Goal: Task Accomplishment & Management: Manage account settings

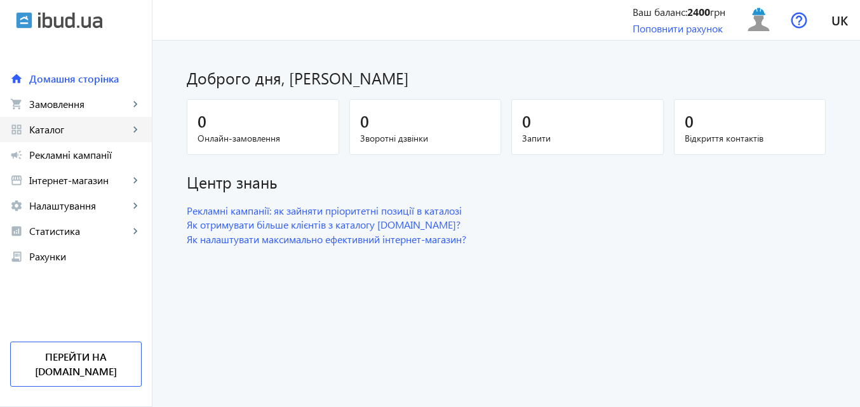
click at [71, 129] on span "Каталог" at bounding box center [79, 129] width 100 height 13
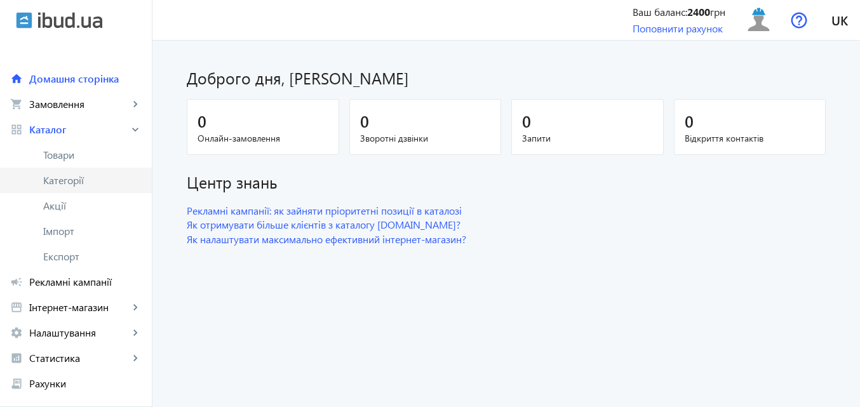
click at [72, 181] on span "Категорії" at bounding box center [92, 180] width 98 height 13
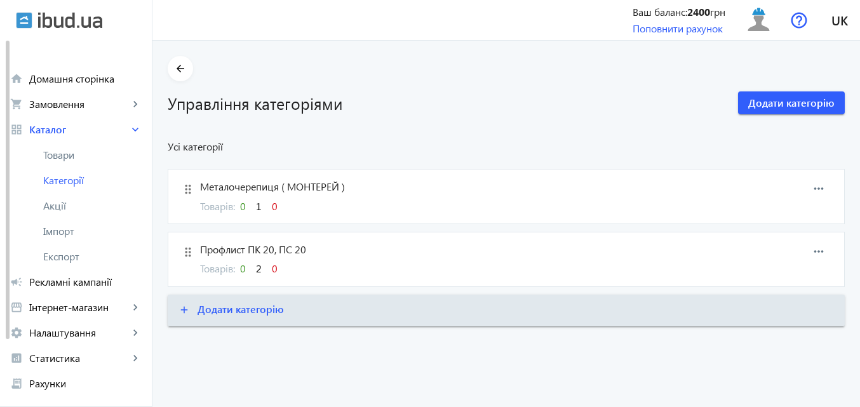
click at [374, 256] on span "Профлист ПК 20, ПС 20" at bounding box center [461, 250] width 522 height 14
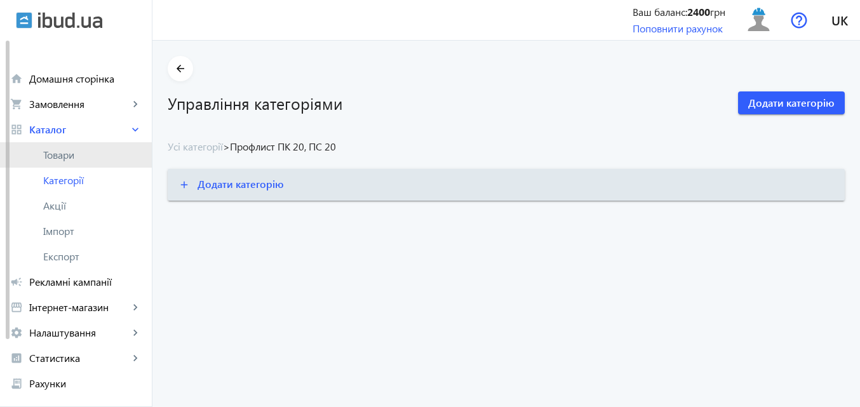
click at [81, 159] on span "Товари" at bounding box center [92, 155] width 98 height 13
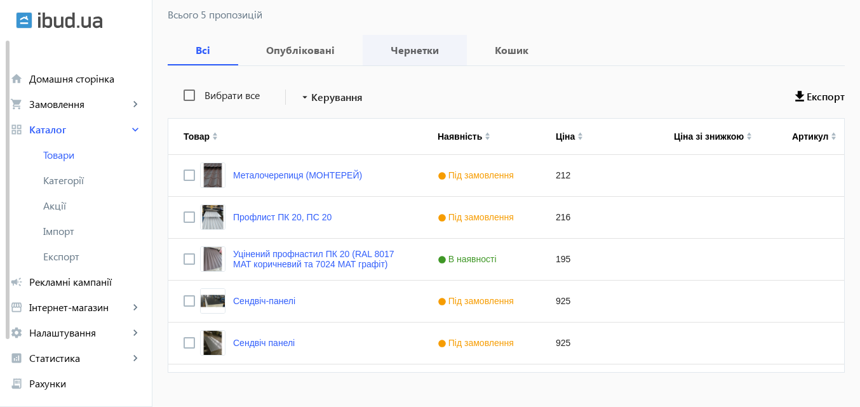
scroll to position [190, 0]
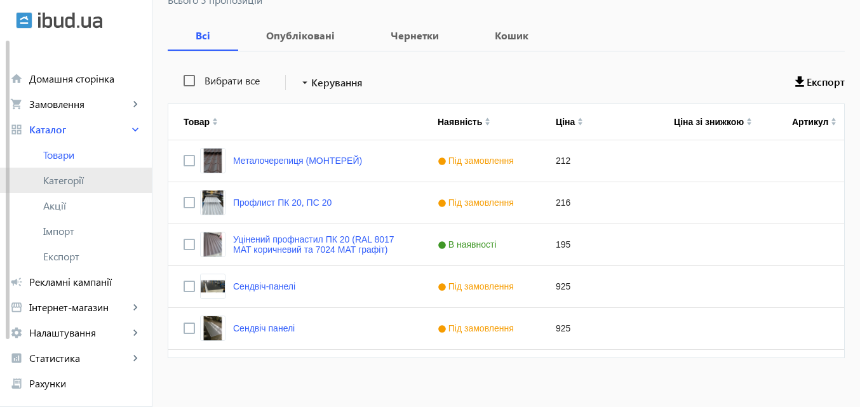
click at [73, 186] on link "Категорії" at bounding box center [76, 180] width 152 height 25
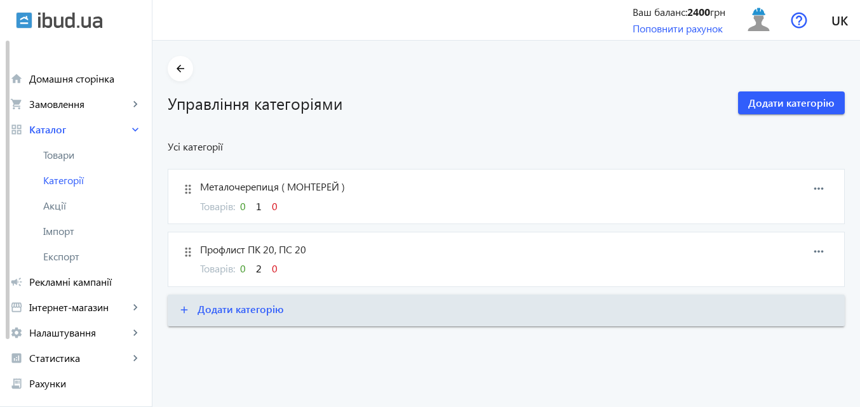
click at [320, 248] on span "Профлист ПК 20, ПС 20" at bounding box center [461, 250] width 522 height 14
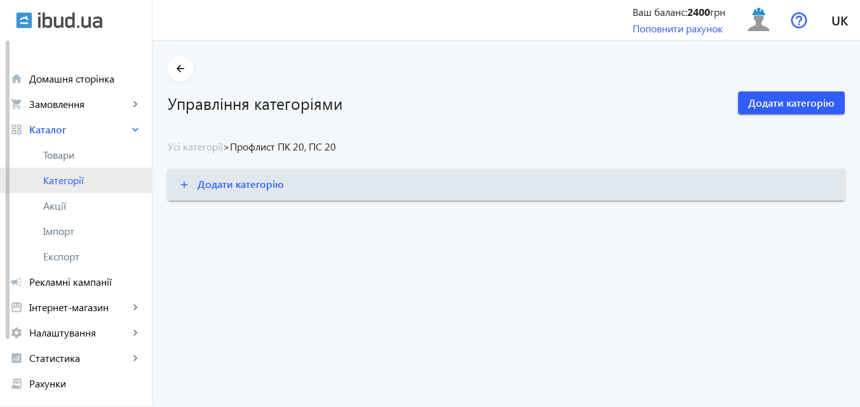
click at [74, 181] on span "Категорії" at bounding box center [92, 180] width 98 height 13
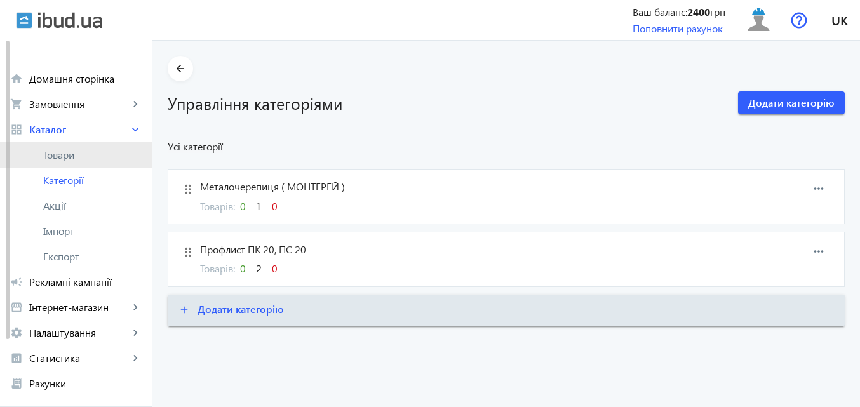
click at [67, 160] on span "Товари" at bounding box center [92, 155] width 98 height 13
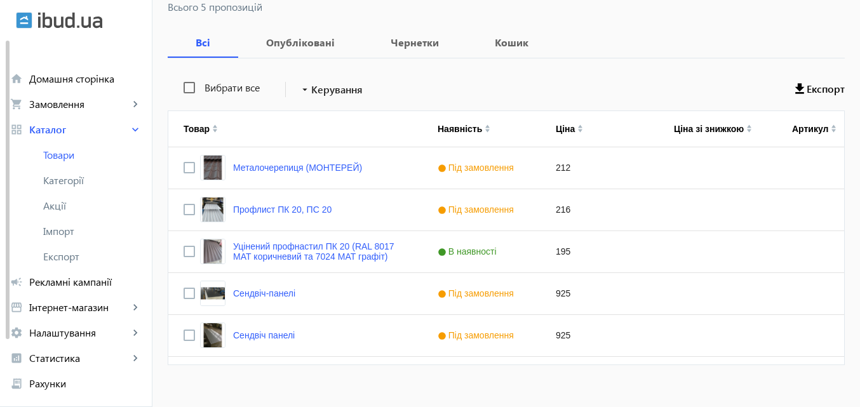
scroll to position [200, 0]
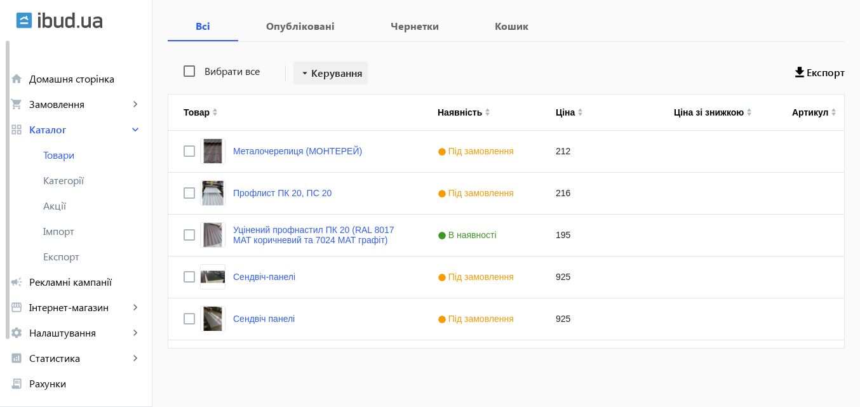
click at [324, 76] on span "Керування" at bounding box center [336, 72] width 51 height 15
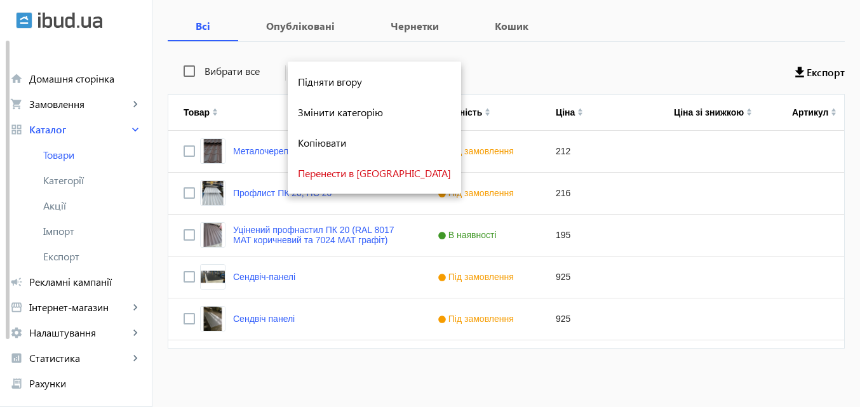
click at [491, 80] on div at bounding box center [430, 203] width 860 height 407
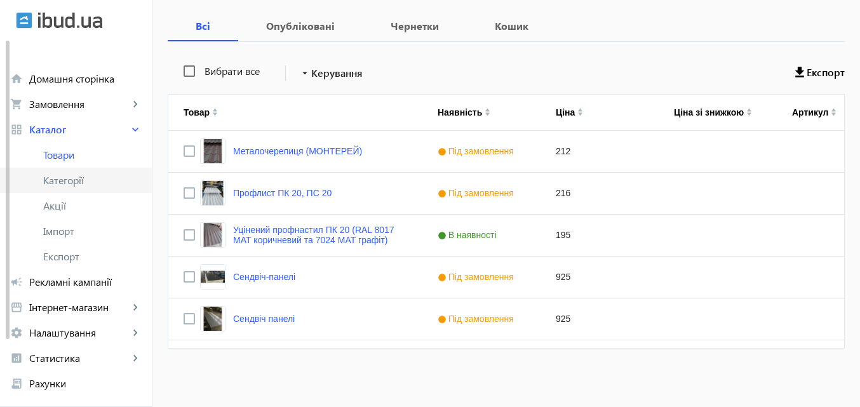
click at [66, 174] on span "Категорії" at bounding box center [92, 180] width 98 height 13
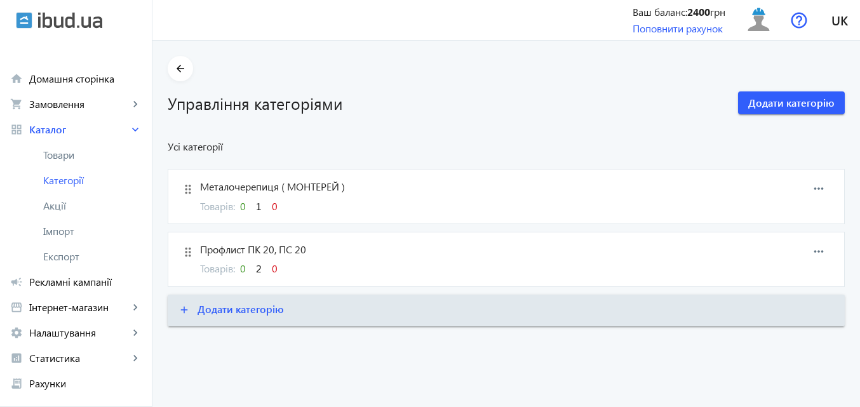
click at [358, 275] on div "Товарів: 0 2 0" at bounding box center [461, 269] width 522 height 14
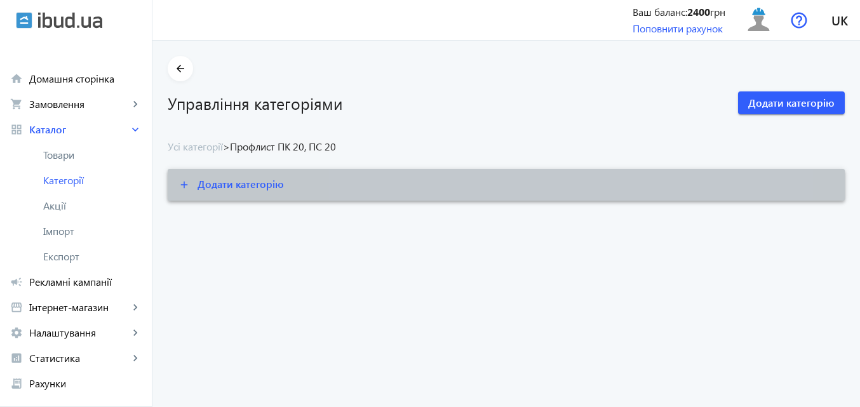
click at [521, 182] on span at bounding box center [506, 185] width 677 height 30
click at [265, 187] on span "Додати категорію" at bounding box center [240, 183] width 86 height 13
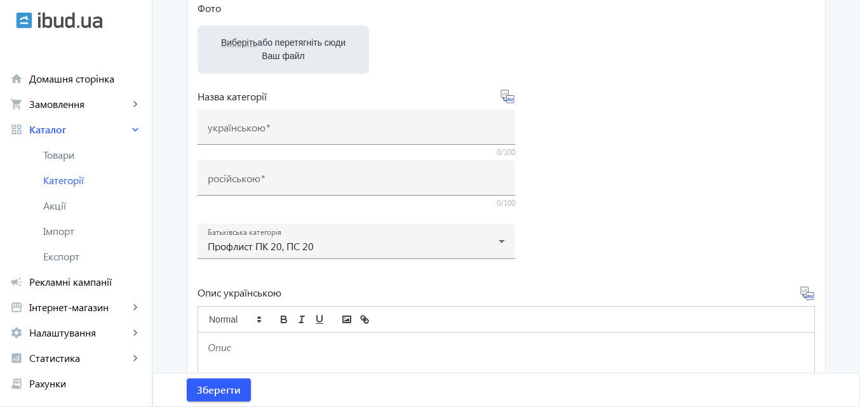
scroll to position [381, 0]
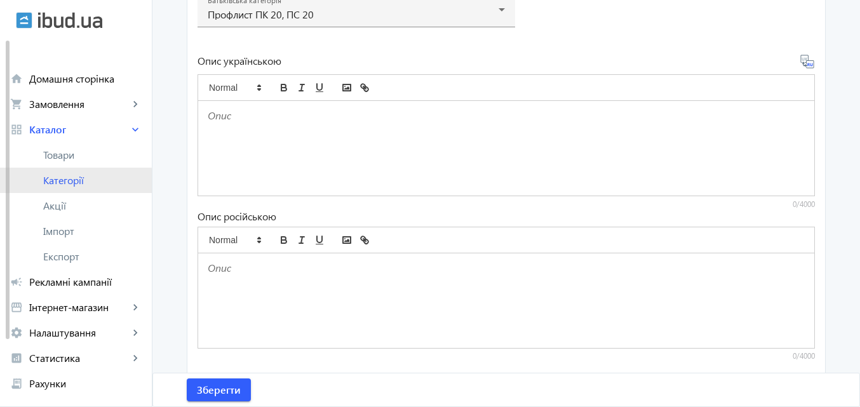
click at [71, 184] on span "Категорії" at bounding box center [92, 180] width 98 height 13
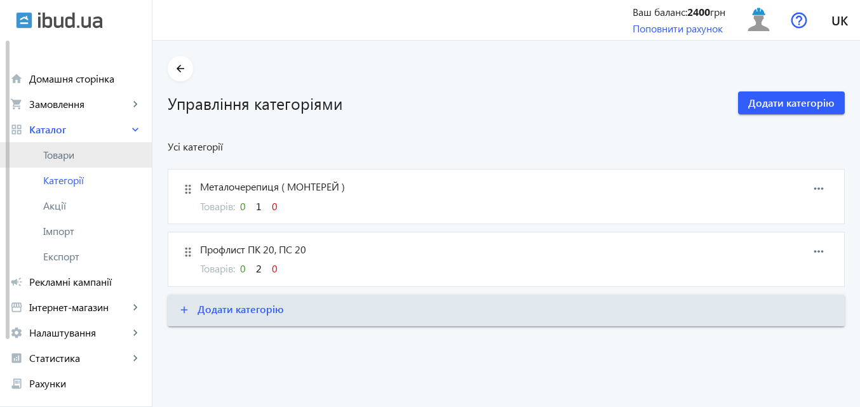
click at [68, 155] on span "Товари" at bounding box center [92, 155] width 98 height 13
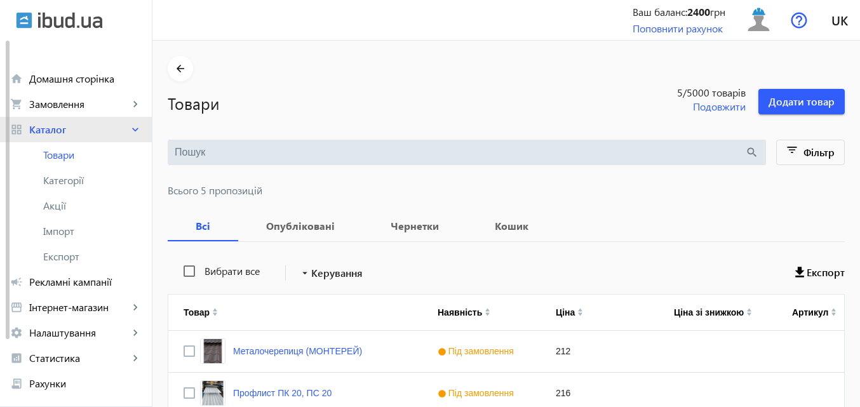
click at [137, 130] on mat-icon "keyboard_arrow_right" at bounding box center [135, 129] width 13 height 13
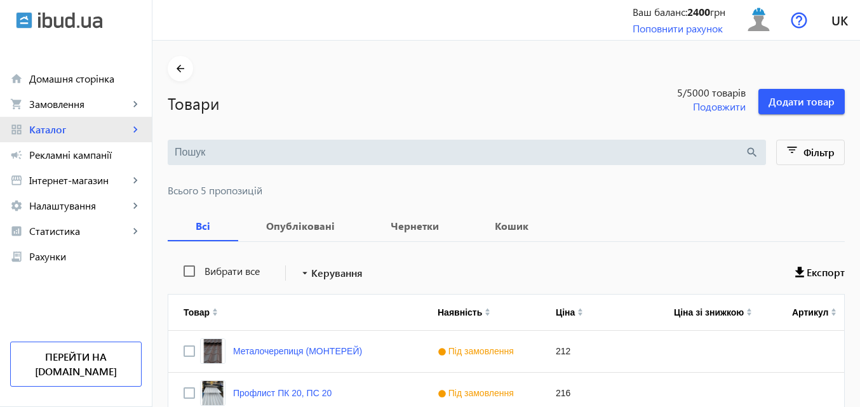
click at [137, 130] on mat-icon "keyboard_arrow_right" at bounding box center [135, 129] width 13 height 13
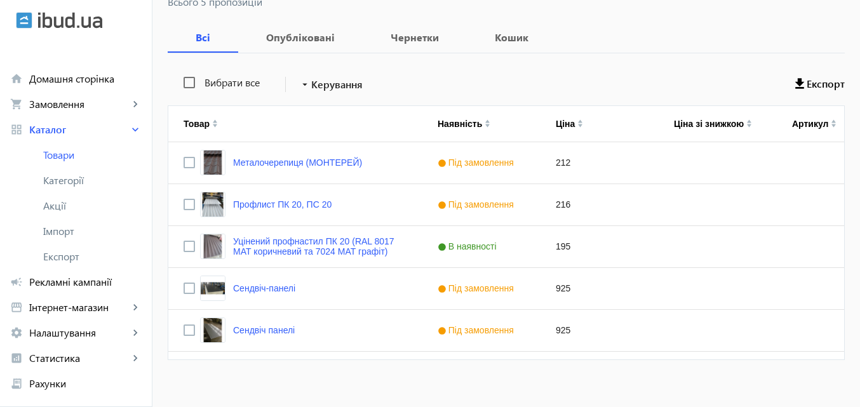
scroll to position [200, 0]
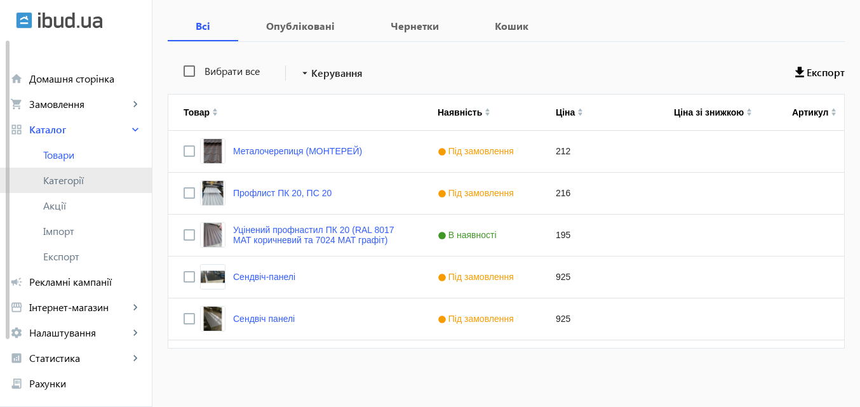
click at [70, 178] on span "Категорії" at bounding box center [92, 180] width 98 height 13
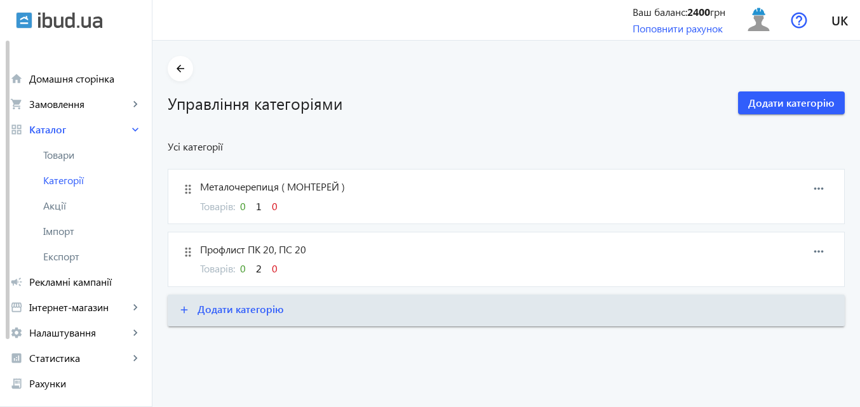
click at [367, 255] on span "Профлист ПК 20, ПС 20" at bounding box center [461, 250] width 522 height 14
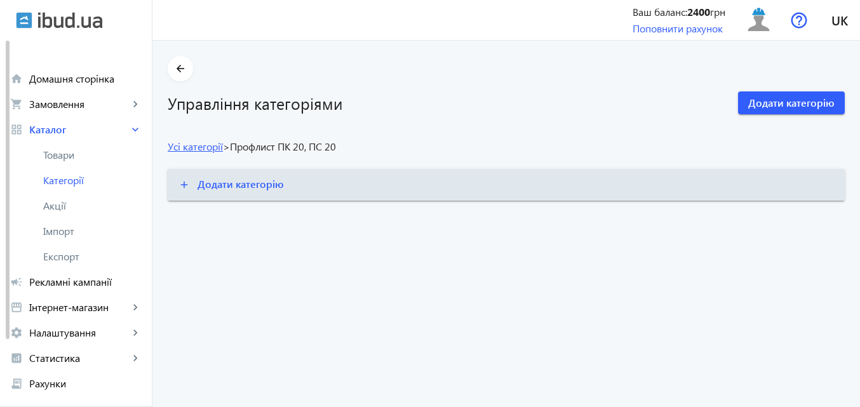
click at [197, 149] on link "Усі категорії" at bounding box center [195, 146] width 55 height 13
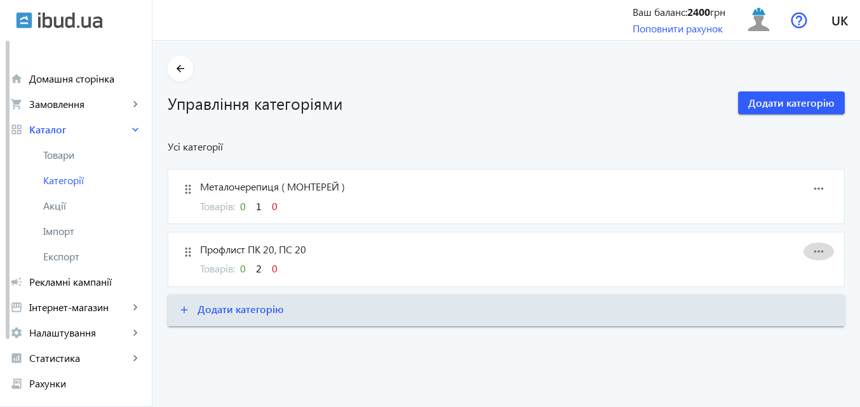
click at [823, 251] on mat-icon "more_horiz" at bounding box center [818, 251] width 19 height 19
click at [617, 273] on div at bounding box center [430, 203] width 860 height 407
click at [182, 255] on mat-icon "drag_indicator" at bounding box center [187, 252] width 19 height 19
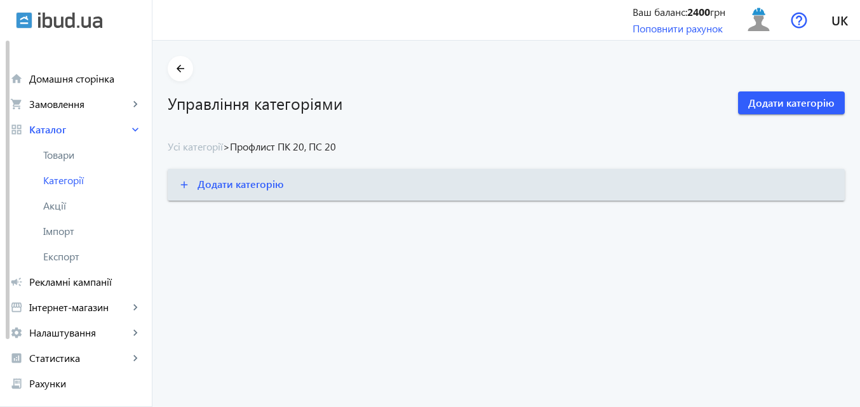
click at [387, 119] on div "arrow_back Управління категоріями Додати категорію Усі категорії > Профлист ПК …" at bounding box center [505, 128] width 707 height 145
click at [68, 125] on span "Каталог" at bounding box center [79, 129] width 100 height 13
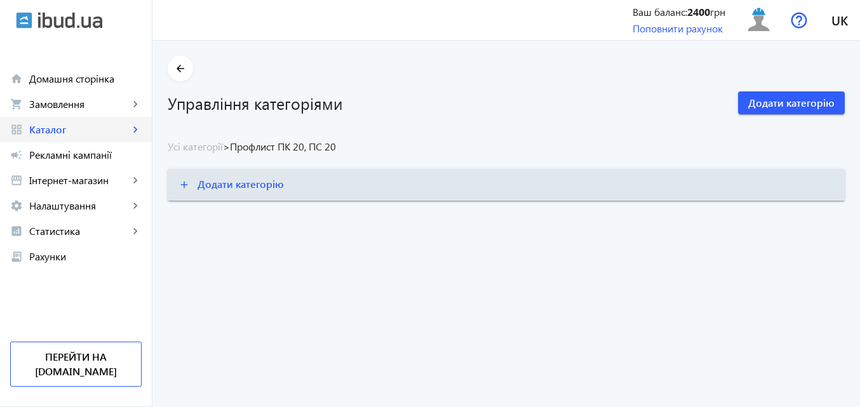
click at [68, 125] on span "Каталог" at bounding box center [79, 129] width 100 height 13
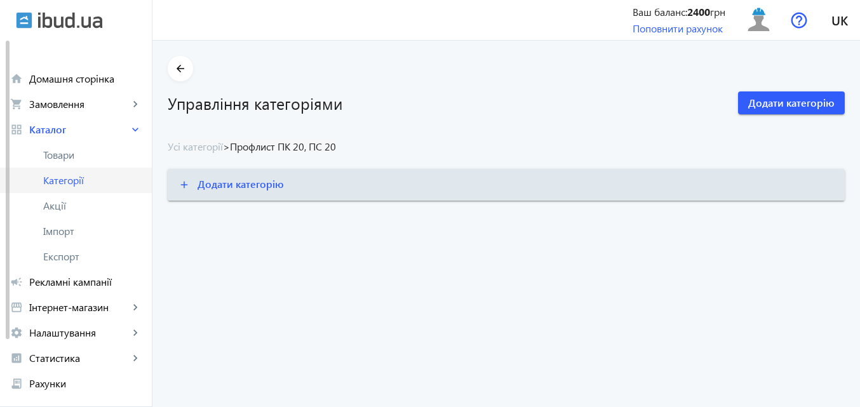
click at [81, 180] on span "Категорії" at bounding box center [92, 180] width 98 height 13
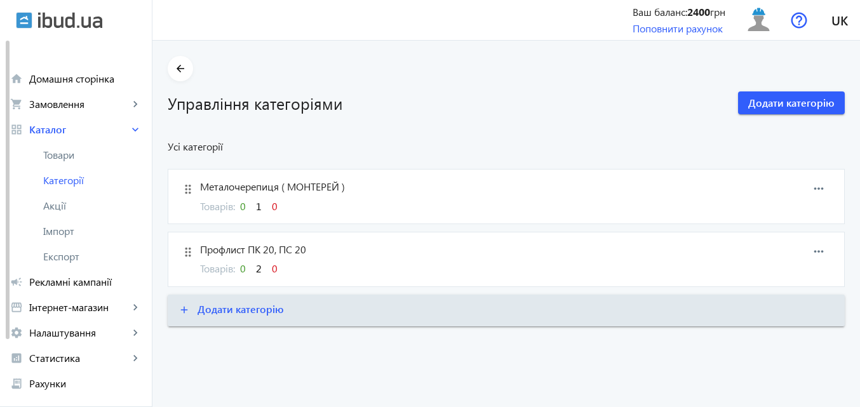
click at [256, 267] on span "2" at bounding box center [259, 268] width 6 height 13
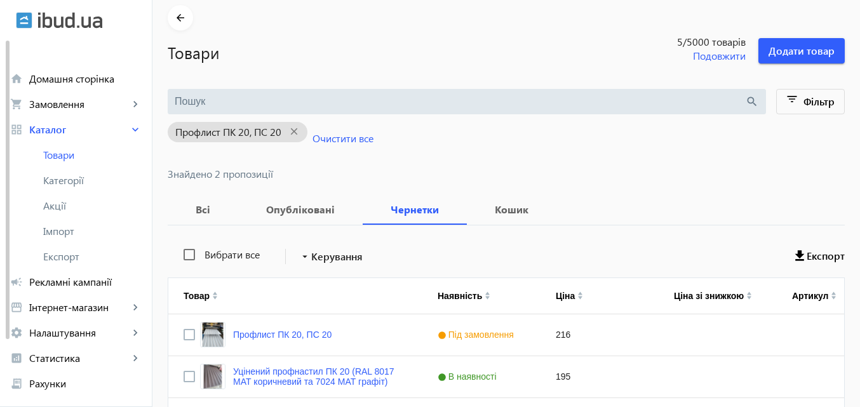
scroll to position [120, 0]
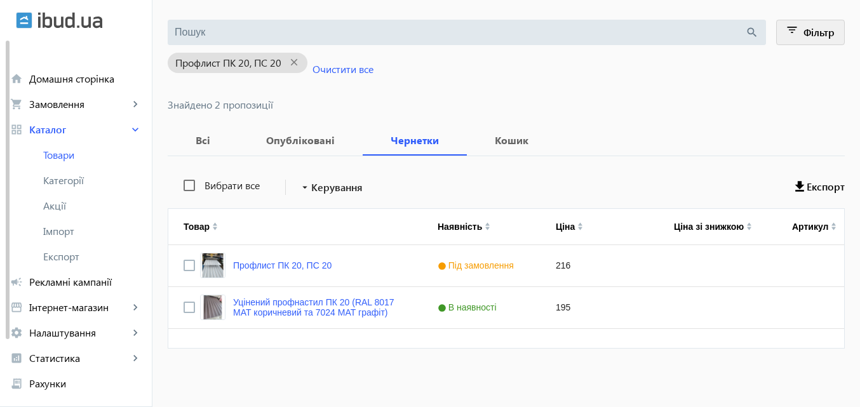
click at [809, 32] on span "Фільтр" at bounding box center [818, 31] width 31 height 13
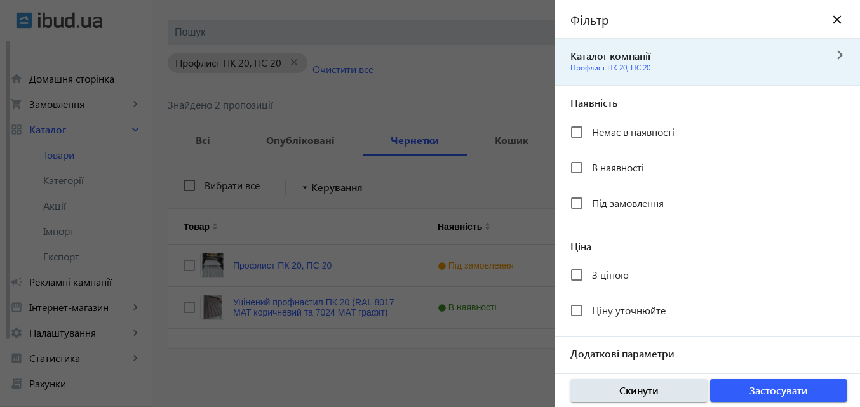
drag, startPoint x: 809, startPoint y: 32, endPoint x: 806, endPoint y: 67, distance: 35.7
click at [806, 67] on mat-sidenav-container "arrow_back Товари 5 /5000 товарів Подовжити Додати товар search filter_list Філ…" at bounding box center [505, 164] width 707 height 486
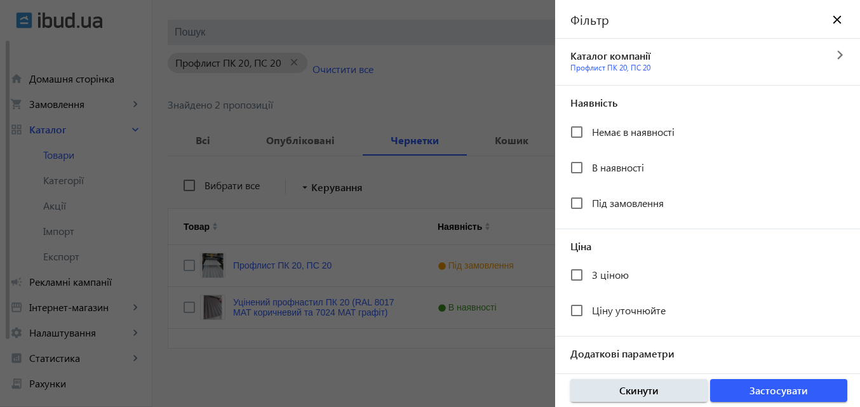
click at [471, 28] on div at bounding box center [430, 203] width 860 height 407
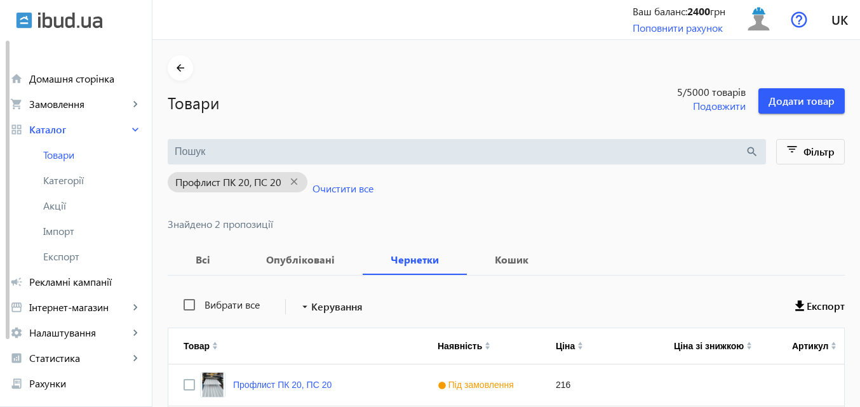
scroll to position [0, 0]
click at [788, 97] on span "Додати товар" at bounding box center [801, 102] width 66 height 14
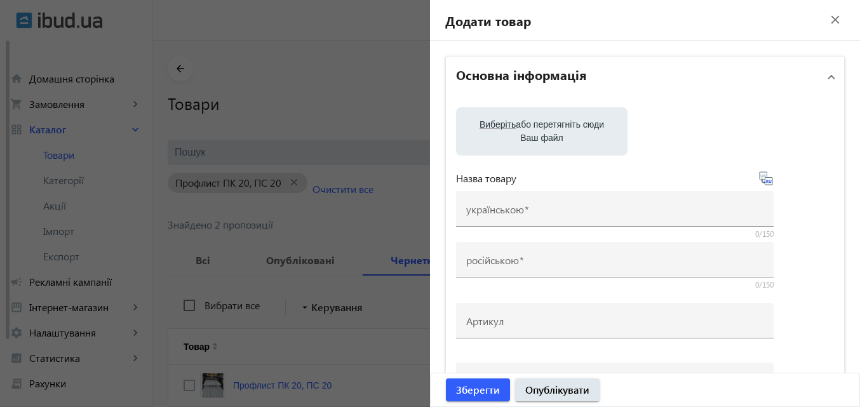
click at [349, 72] on div at bounding box center [430, 203] width 860 height 407
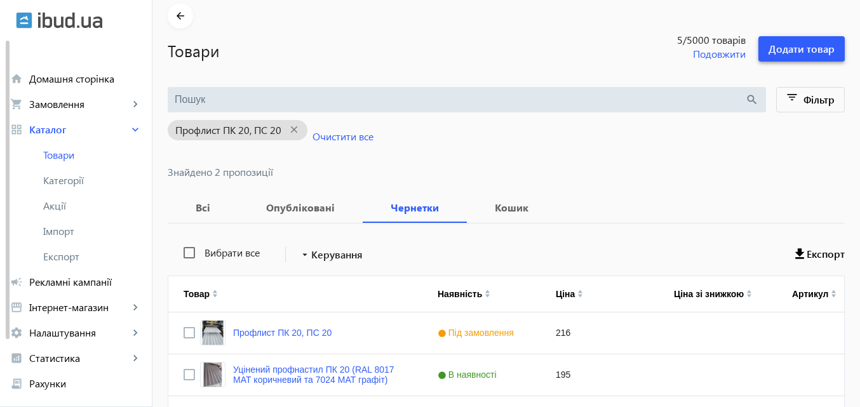
scroll to position [120, 0]
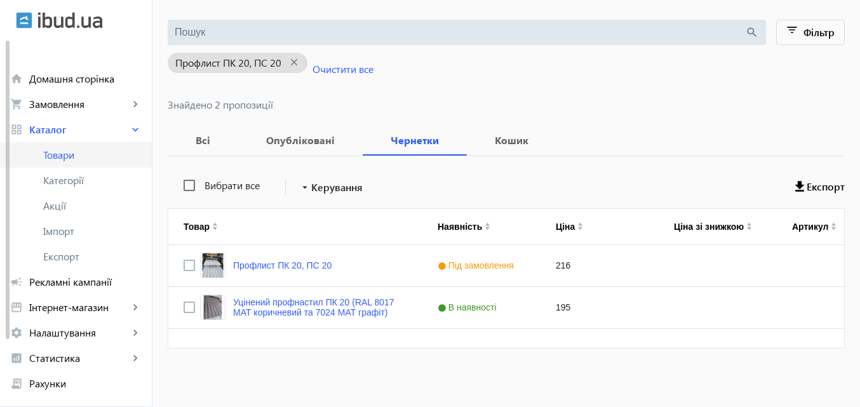
click at [65, 153] on span "Товари" at bounding box center [92, 155] width 98 height 13
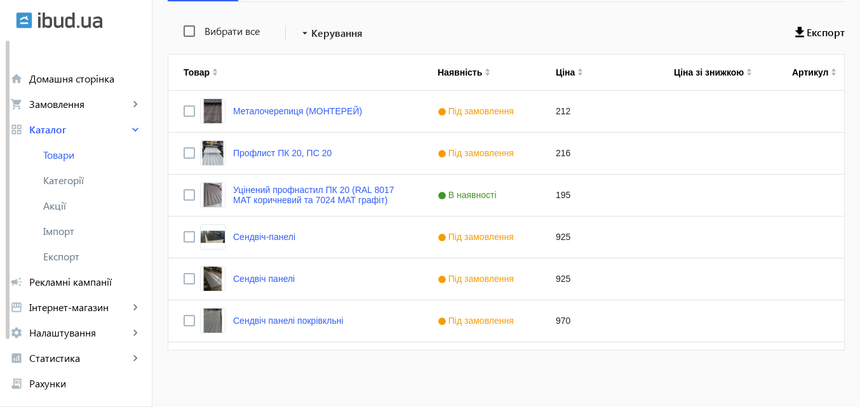
scroll to position [242, 0]
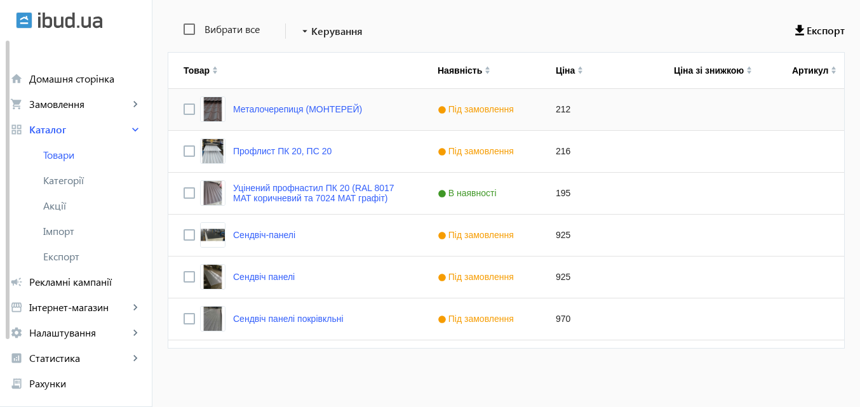
click at [414, 112] on div "Металочерепиця (МОНТЕРЕЙ)" at bounding box center [295, 109] width 254 height 41
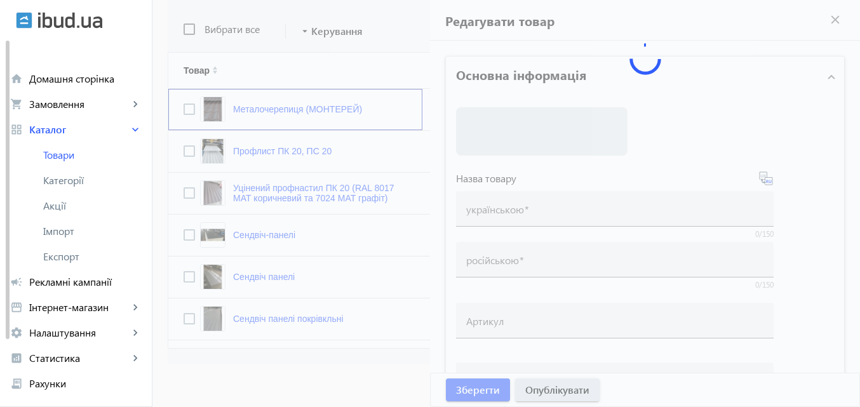
type input "Металочерепиця (МОНТЕРЕЙ)"
type input "Металлочерепиця (МОНТЕРЕЙ)"
type input "212"
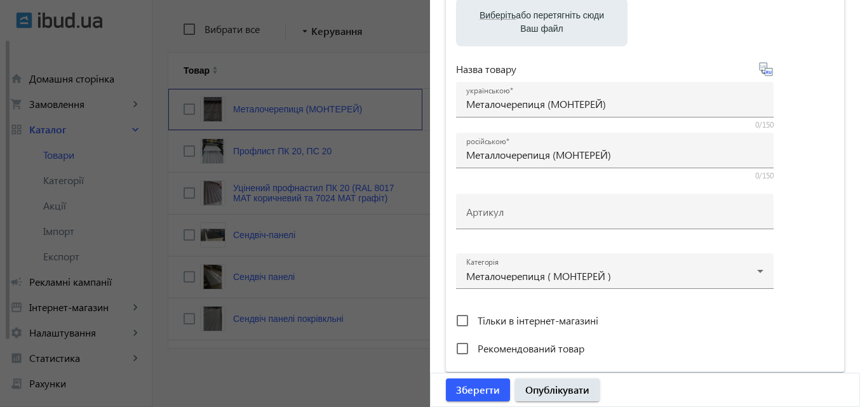
scroll to position [254, 0]
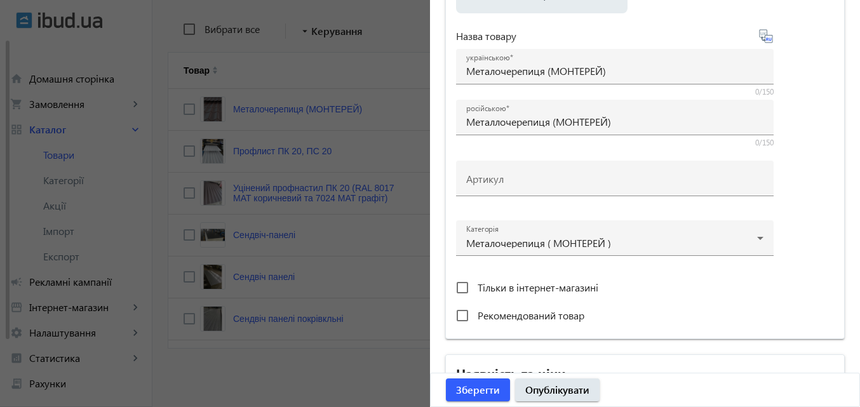
click at [380, 32] on div at bounding box center [430, 203] width 860 height 407
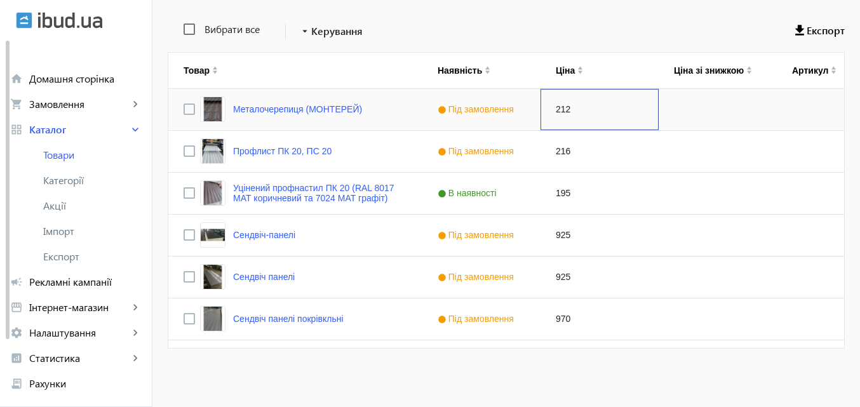
click at [550, 110] on div "212" at bounding box center [599, 109] width 118 height 41
click at [322, 113] on link "Металочерепиця (МОНТЕРЕЙ)" at bounding box center [297, 109] width 129 height 10
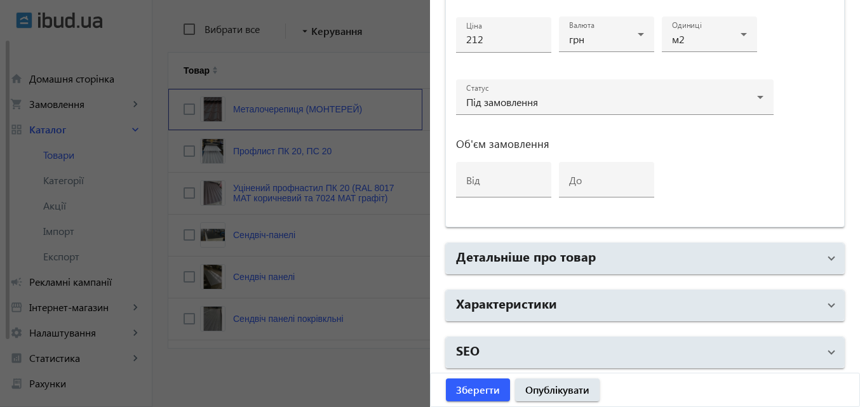
scroll to position [653, 0]
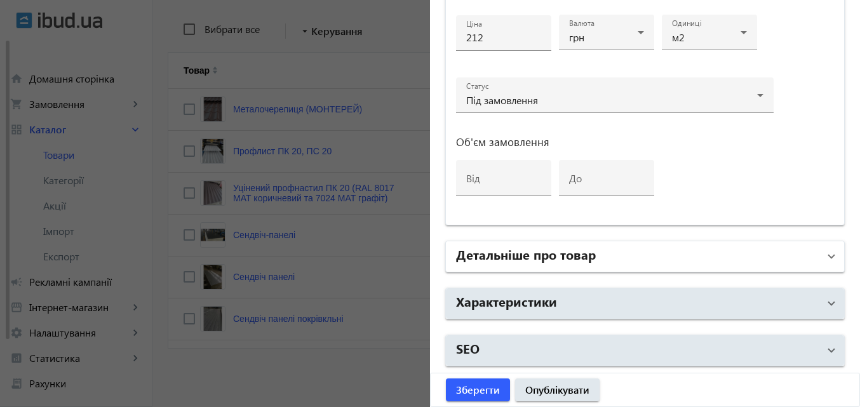
click at [831, 260] on mat-expansion-panel-header "Детальніше про товар" at bounding box center [645, 256] width 398 height 30
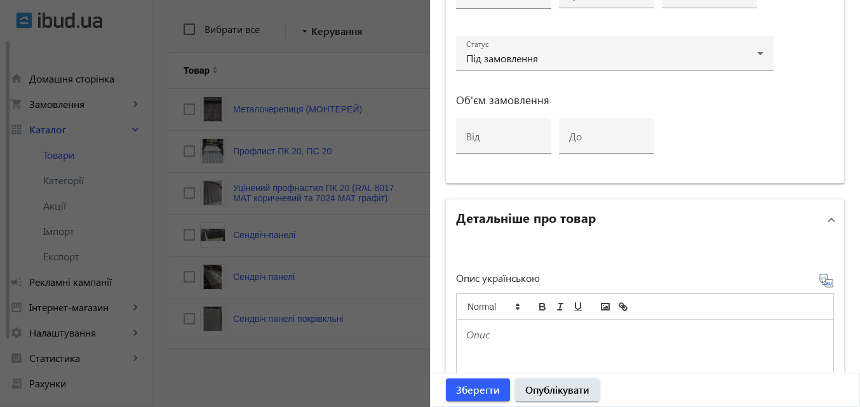
scroll to position [250, 0]
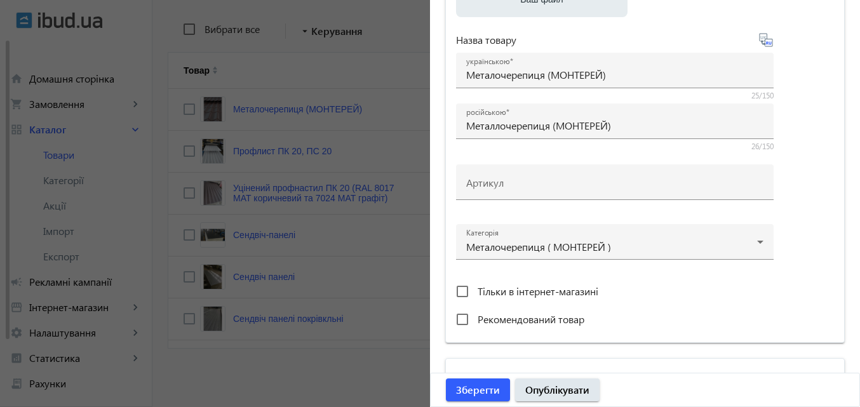
click at [328, 72] on div at bounding box center [430, 203] width 860 height 407
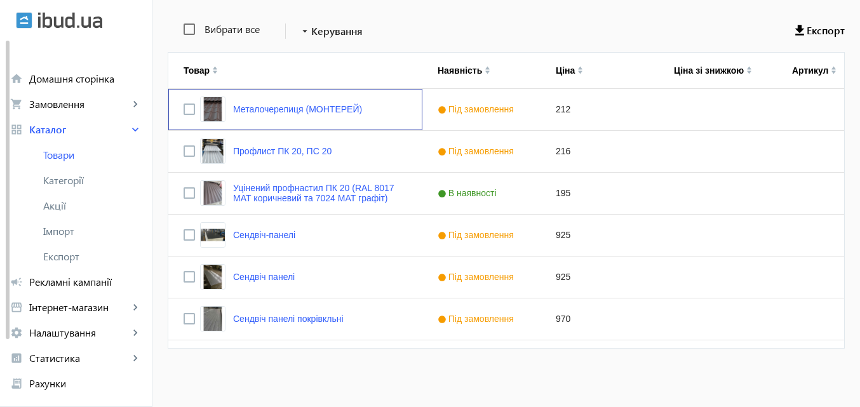
scroll to position [0, 0]
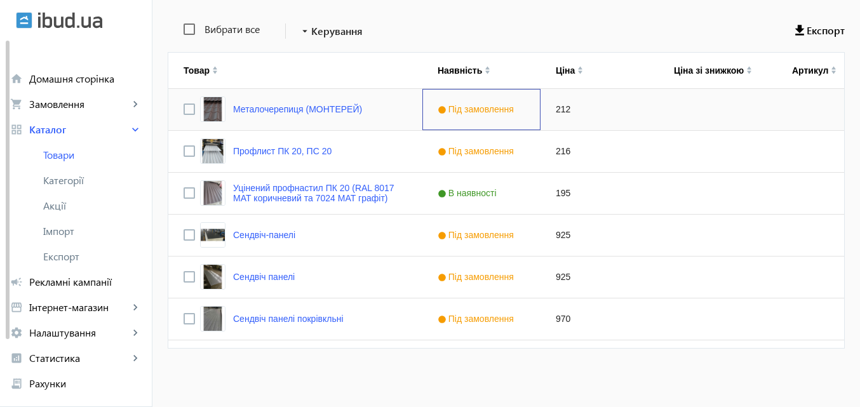
click at [482, 111] on span "Під замовлення" at bounding box center [477, 109] width 79 height 10
click at [481, 111] on span "Під замовлення" at bounding box center [477, 109] width 79 height 10
click at [481, 111] on div "Під замовлення" at bounding box center [476, 109] width 90 height 10
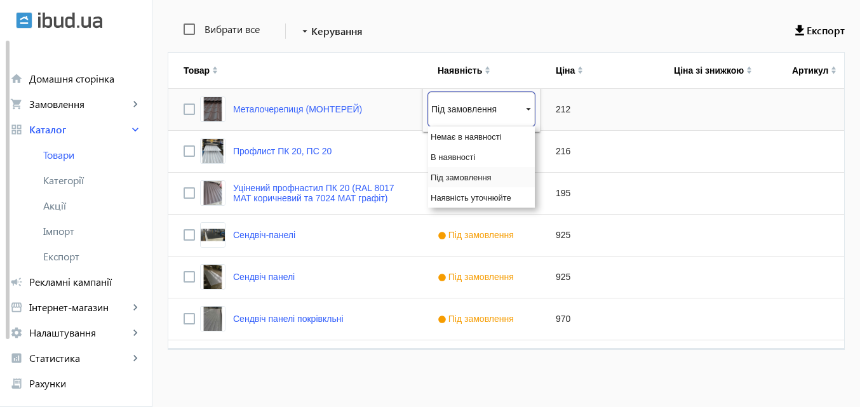
click at [481, 111] on div "Під замовлення" at bounding box center [475, 109] width 89 height 10
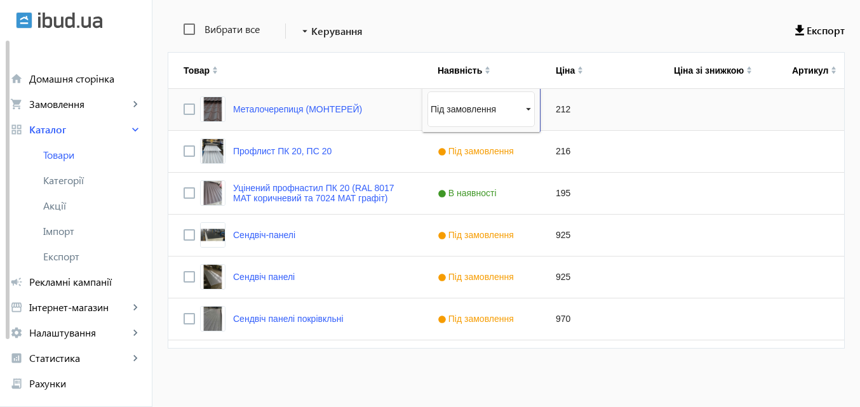
click at [702, 110] on div "Press SPACE to select this row." at bounding box center [717, 109] width 118 height 41
click at [184, 109] on input "Press Space to toggle row selection (unchecked)" at bounding box center [189, 109] width 11 height 11
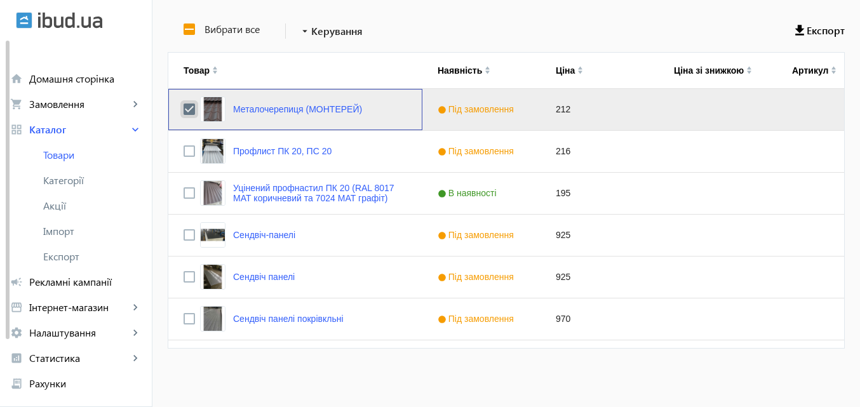
click at [184, 109] on input "Press Space to toggle row selection (checked)" at bounding box center [189, 109] width 11 height 11
checkbox input "false"
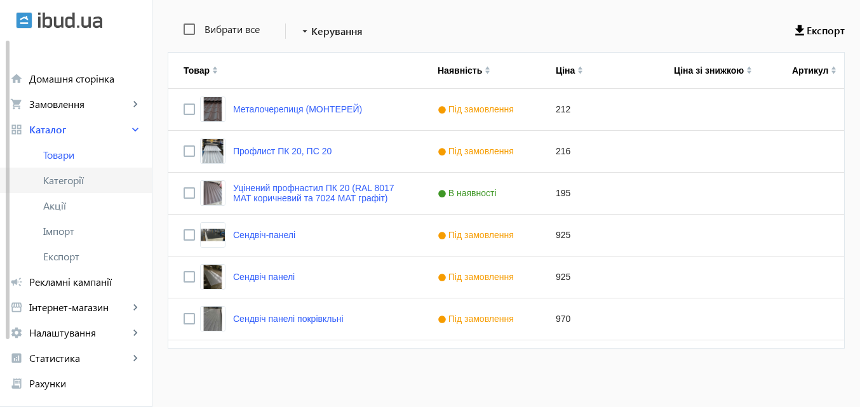
click at [60, 179] on span "Категорії" at bounding box center [92, 180] width 98 height 13
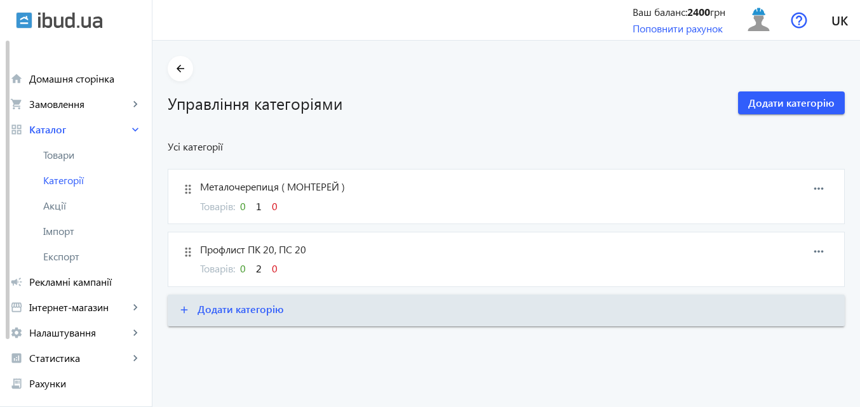
click at [261, 254] on span "Профлист ПК 20, ПС 20" at bounding box center [461, 250] width 522 height 14
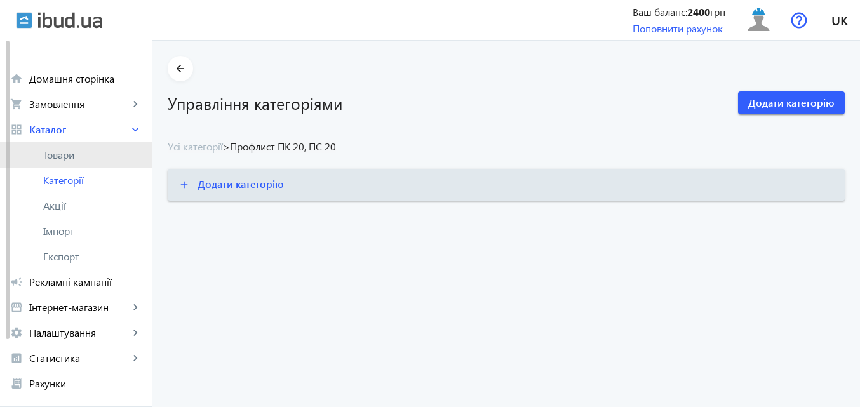
click at [57, 154] on span "Товари" at bounding box center [92, 155] width 98 height 13
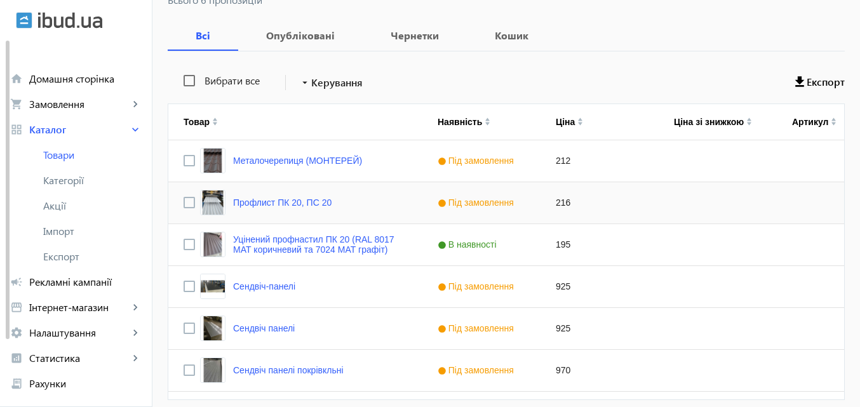
scroll to position [242, 0]
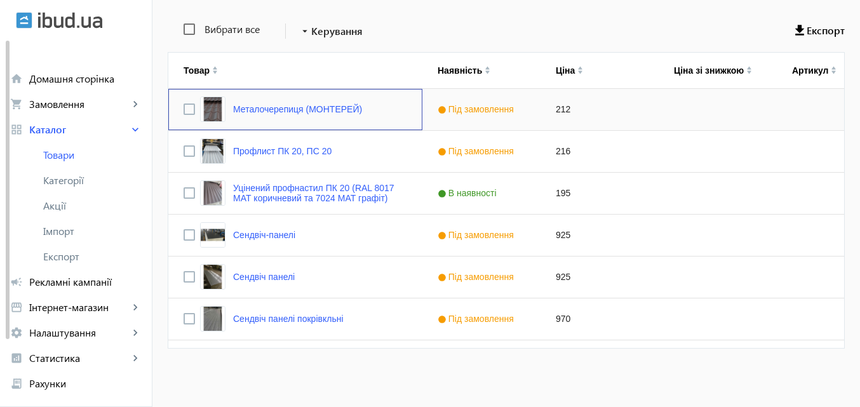
click at [307, 118] on div "Металочерепиця (МОНТЕРЕЙ)" at bounding box center [281, 109] width 162 height 25
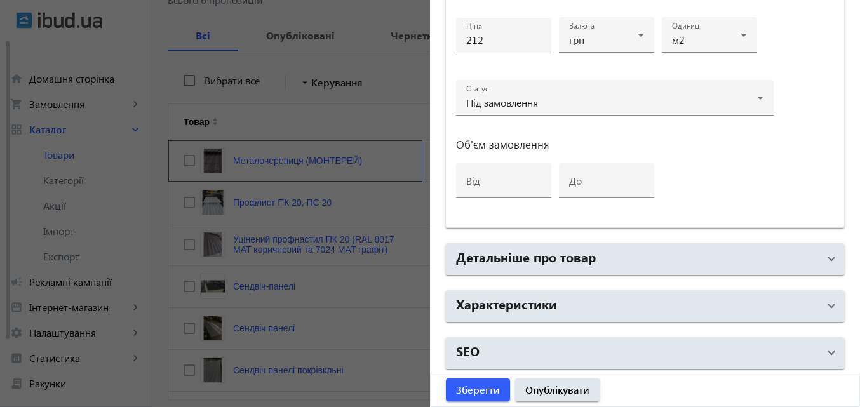
scroll to position [653, 0]
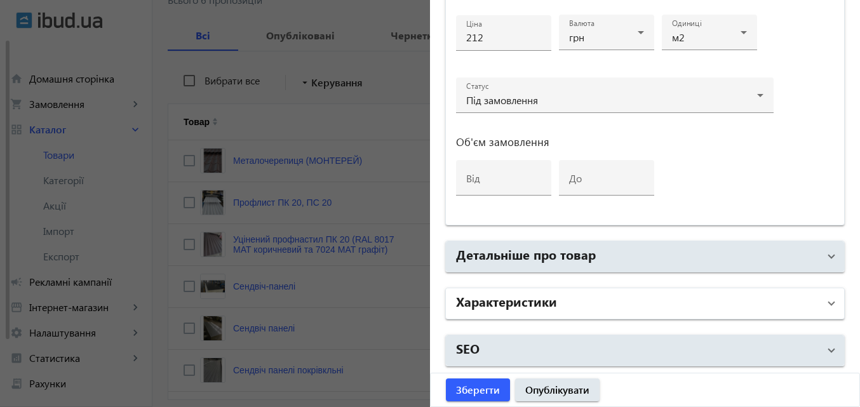
click at [781, 300] on mat-panel-title "Характеристики" at bounding box center [637, 303] width 363 height 23
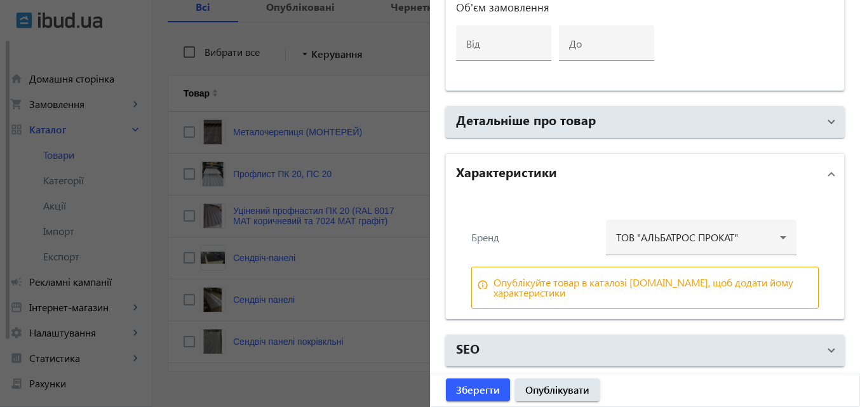
scroll to position [242, 0]
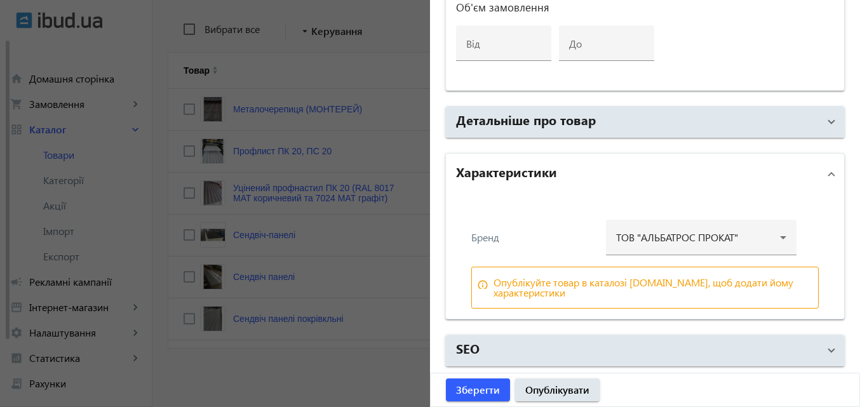
click at [818, 171] on span "Характеристики" at bounding box center [642, 174] width 373 height 23
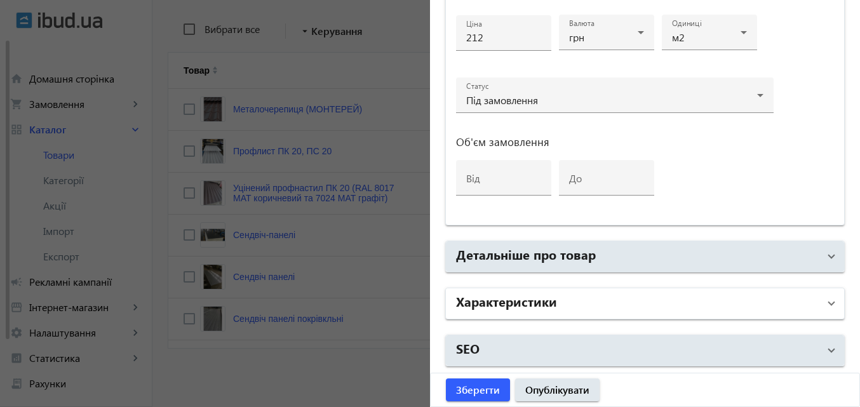
scroll to position [653, 0]
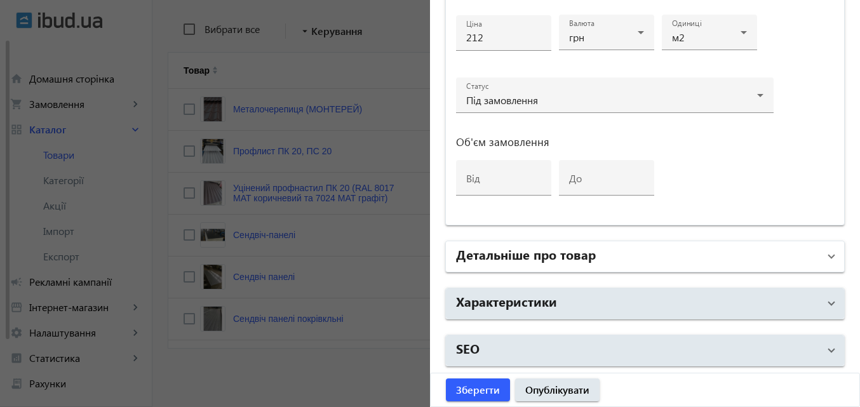
click at [829, 258] on span at bounding box center [831, 257] width 5 height 14
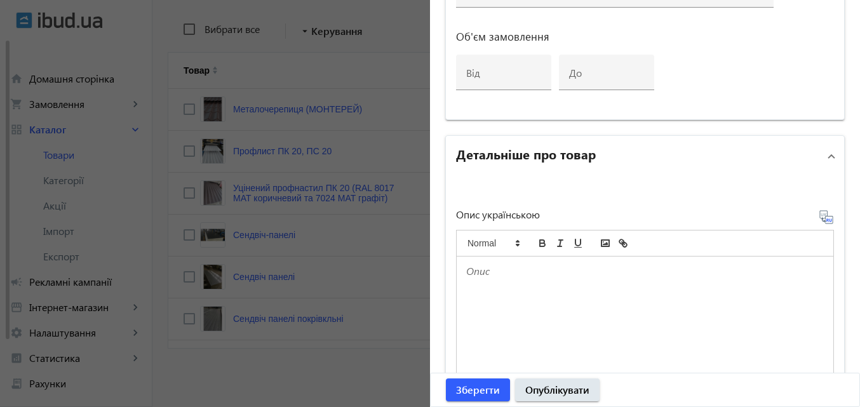
scroll to position [441, 0]
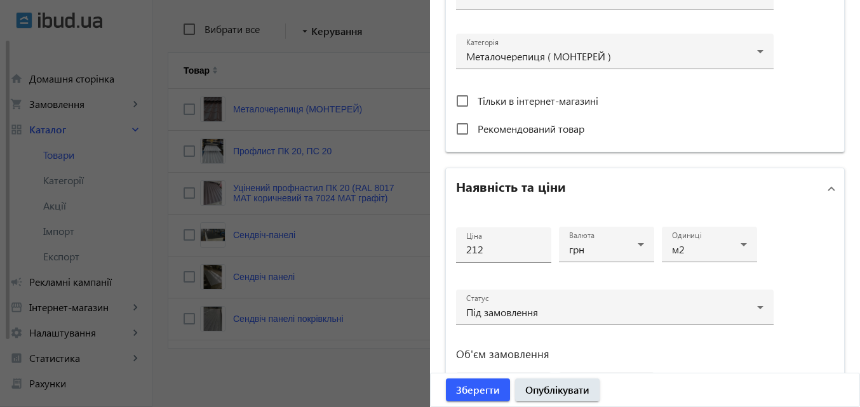
click at [351, 68] on div at bounding box center [430, 203] width 860 height 407
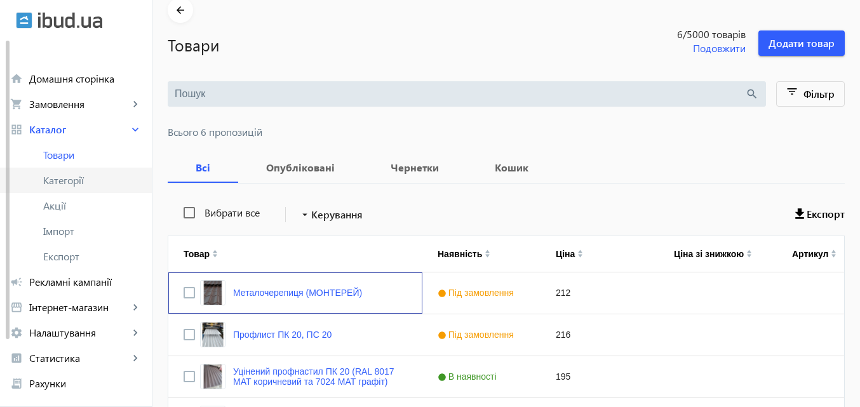
scroll to position [0, 0]
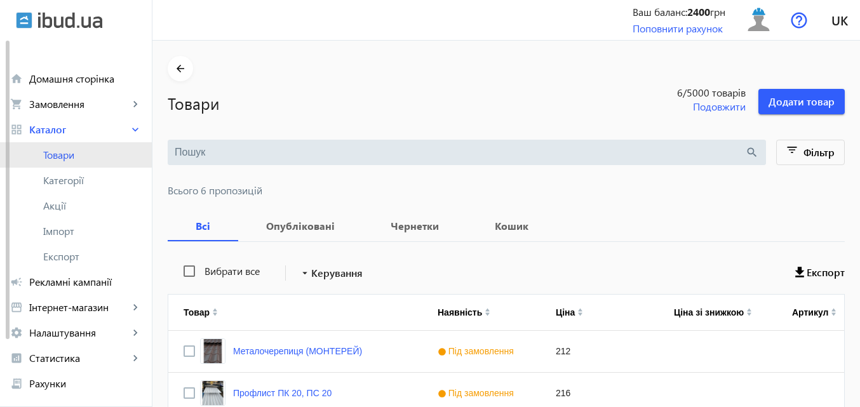
click at [55, 152] on span "Товари" at bounding box center [92, 155] width 98 height 13
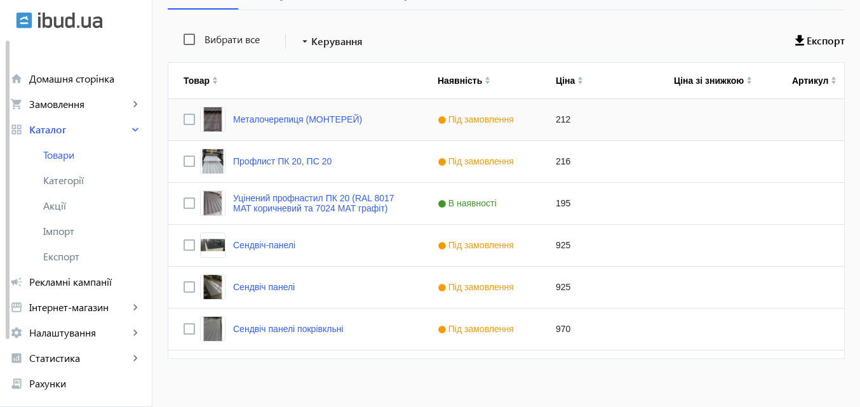
scroll to position [242, 0]
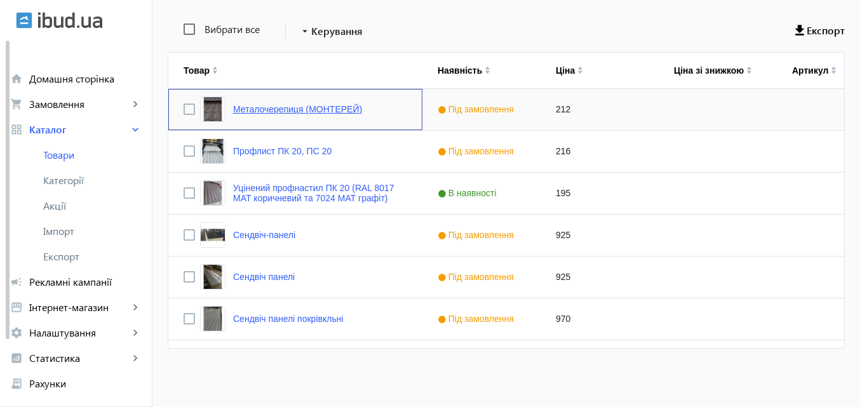
click at [335, 112] on link "Металочерепиця (МОНТЕРЕЙ)" at bounding box center [297, 109] width 129 height 10
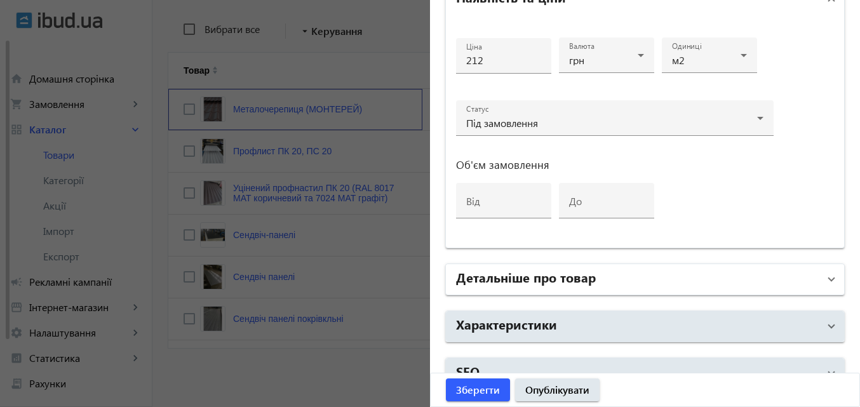
scroll to position [635, 0]
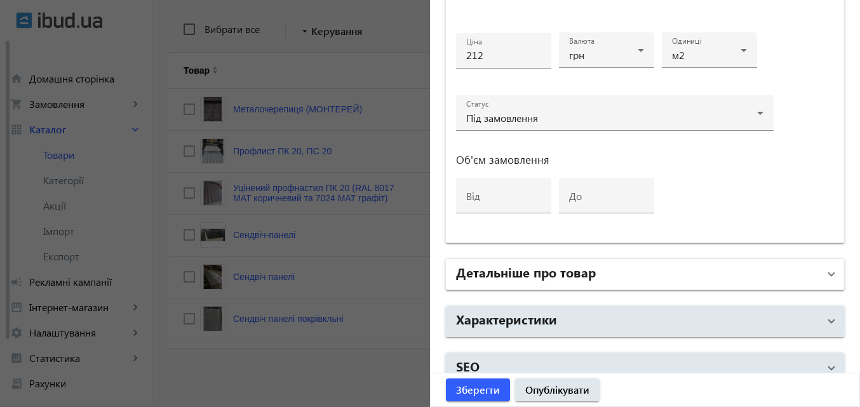
click at [828, 273] on mat-expansion-panel-header "Детальніше про товар" at bounding box center [645, 274] width 398 height 30
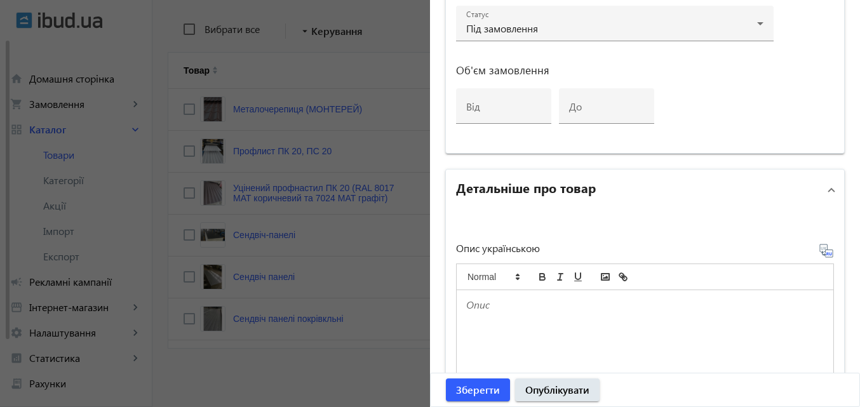
scroll to position [698, 0]
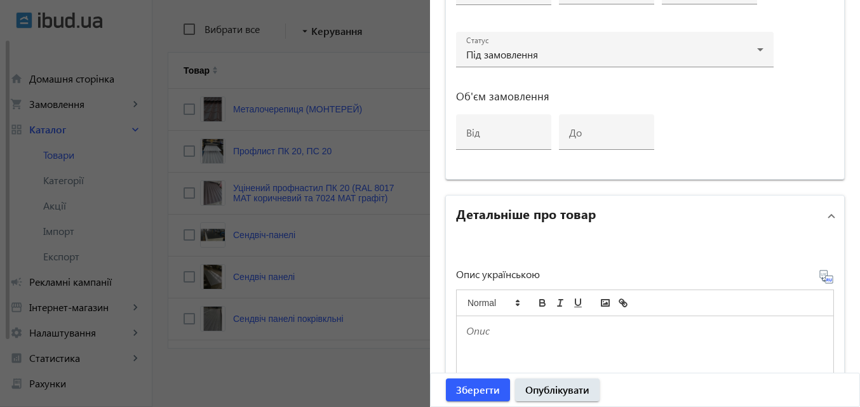
click at [829, 215] on span at bounding box center [831, 216] width 5 height 14
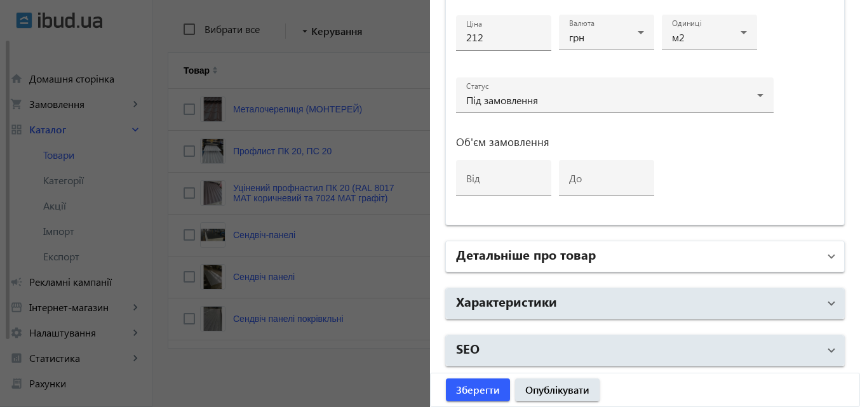
scroll to position [653, 0]
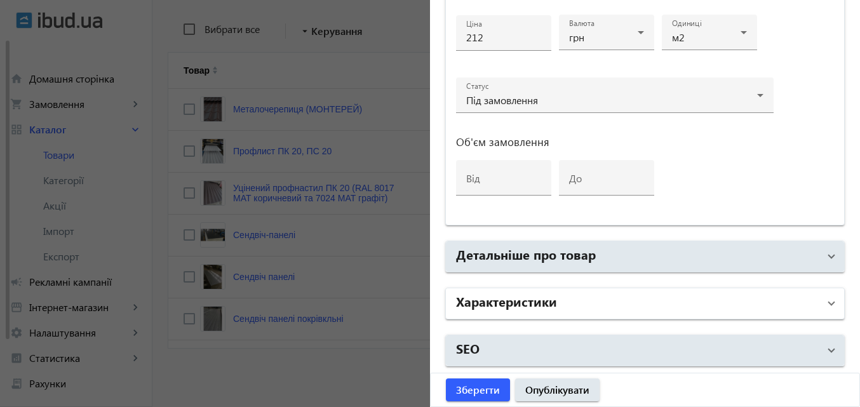
click at [811, 305] on span "Характеристики" at bounding box center [642, 303] width 373 height 23
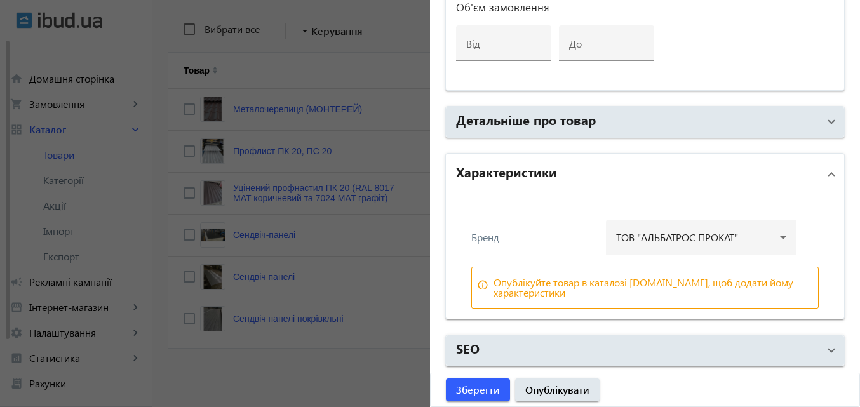
scroll to position [660, 0]
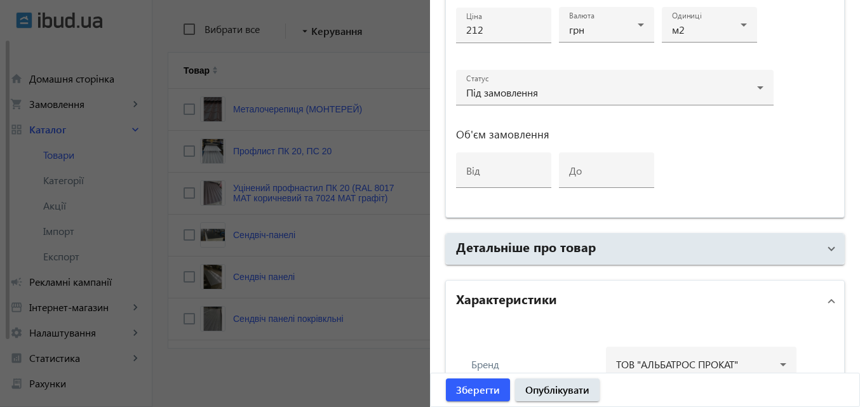
click at [829, 298] on span at bounding box center [831, 301] width 5 height 14
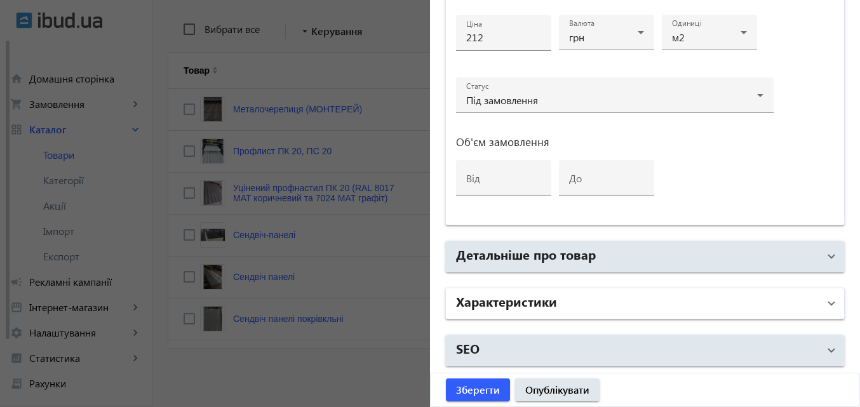
scroll to position [653, 0]
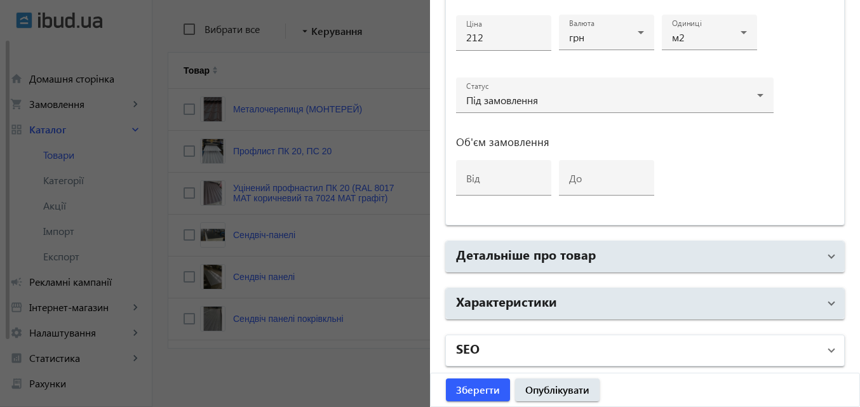
click at [818, 345] on span "SEO" at bounding box center [642, 350] width 373 height 23
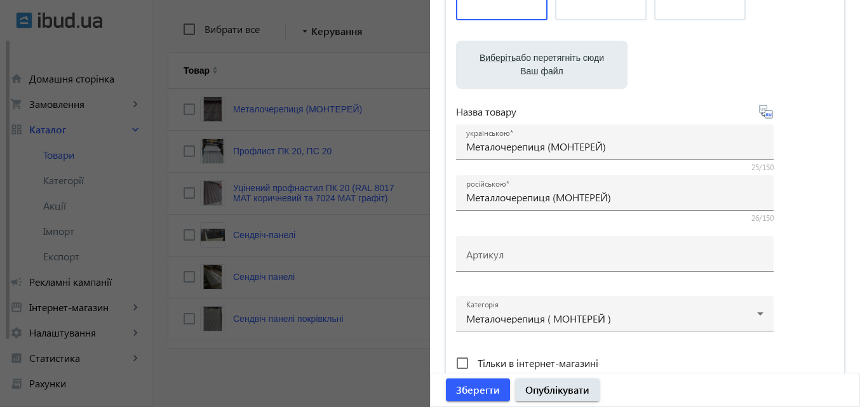
scroll to position [0, 0]
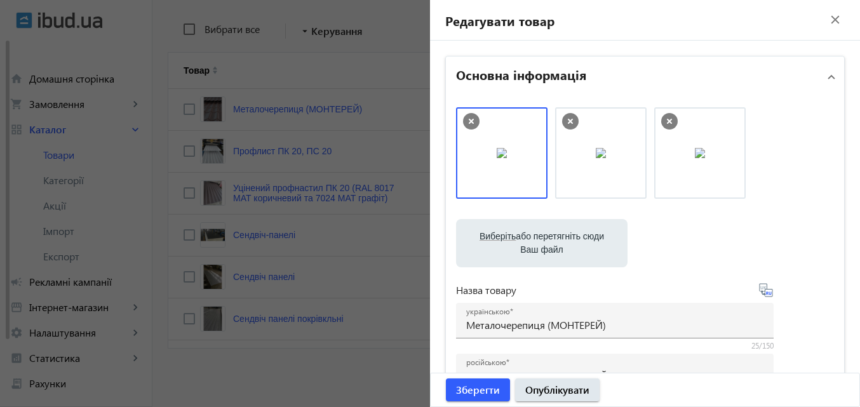
click at [828, 18] on mat-icon "close" at bounding box center [834, 19] width 19 height 19
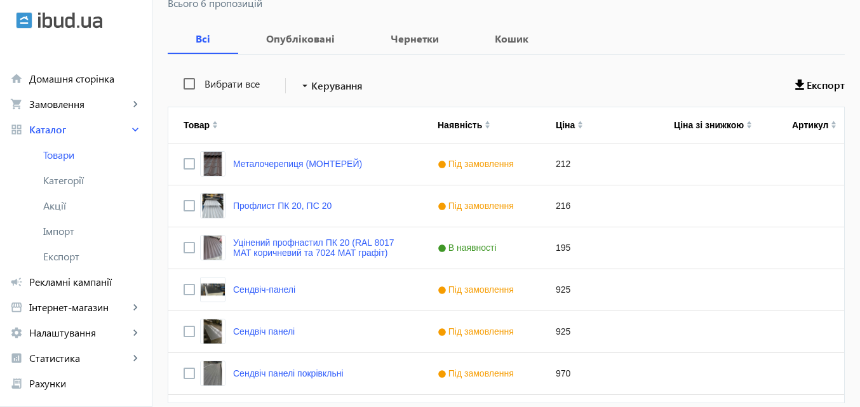
scroll to position [242, 0]
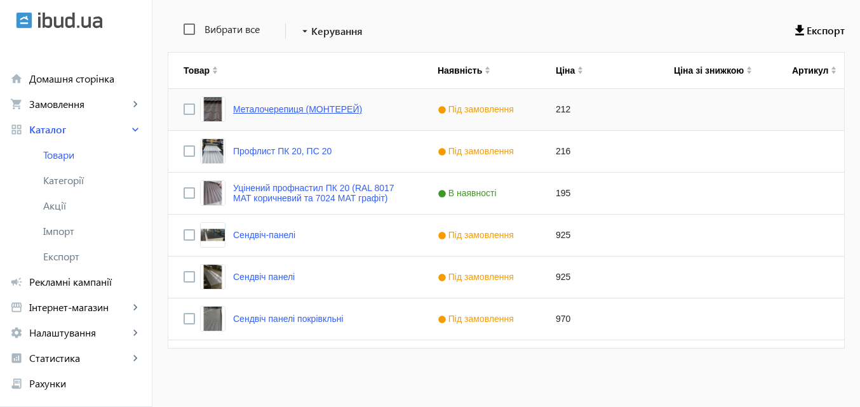
click at [316, 114] on link "Металочерепиця (МОНТЕРЕЙ)" at bounding box center [297, 109] width 129 height 10
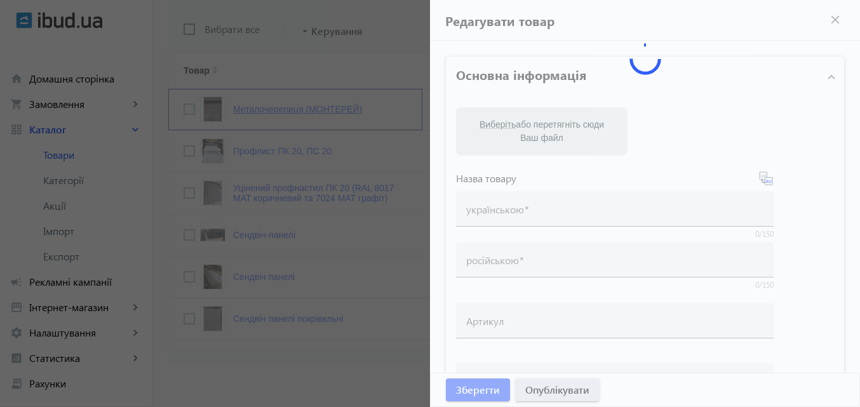
type input "Металочерепиця (МОНТЕРЕЙ)"
type input "Металлочерепиця (МОНТЕРЕЙ)"
type input "212"
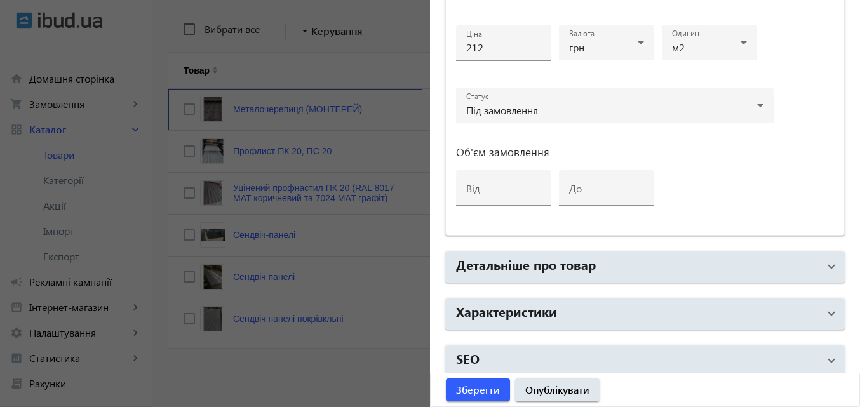
scroll to position [653, 0]
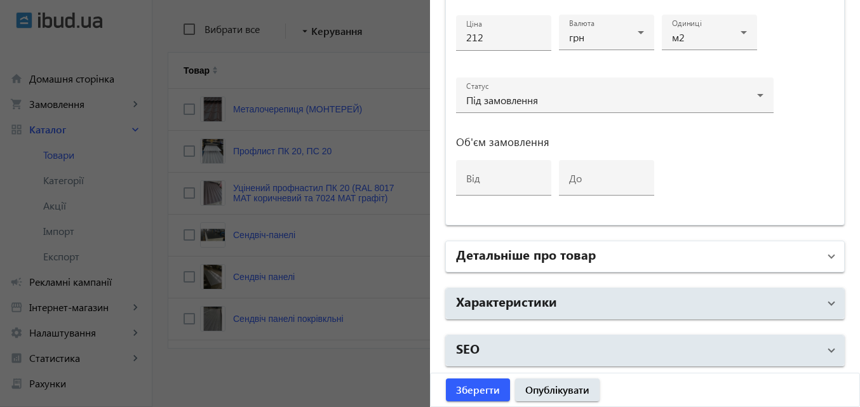
click at [805, 250] on mat-panel-title "Детальніше про товар" at bounding box center [637, 256] width 363 height 23
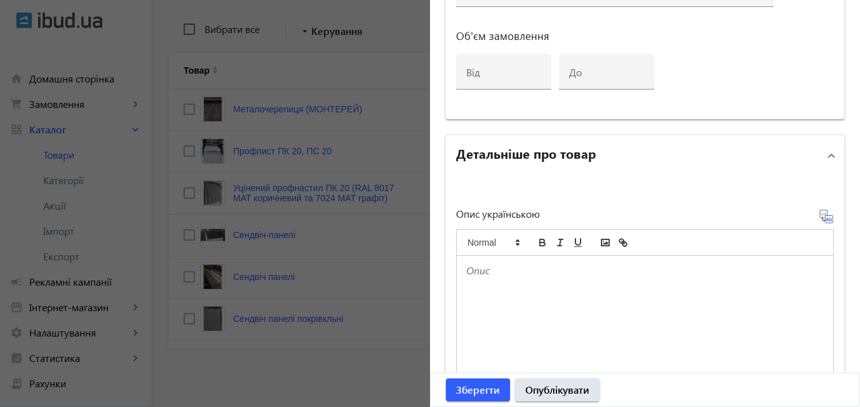
scroll to position [716, 0]
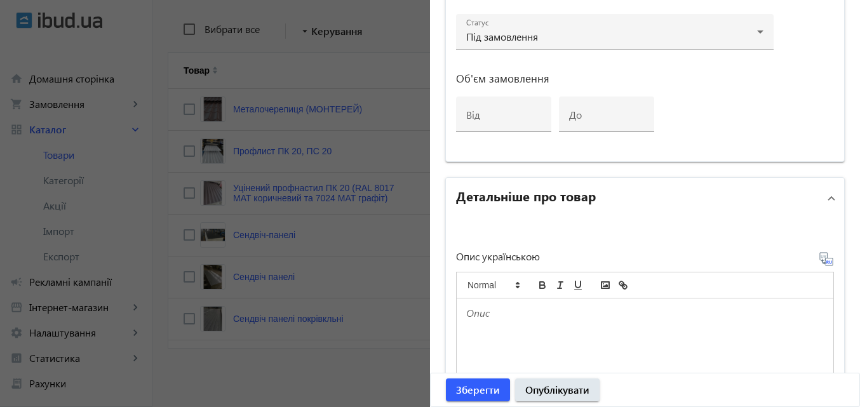
click at [829, 203] on span at bounding box center [831, 198] width 5 height 14
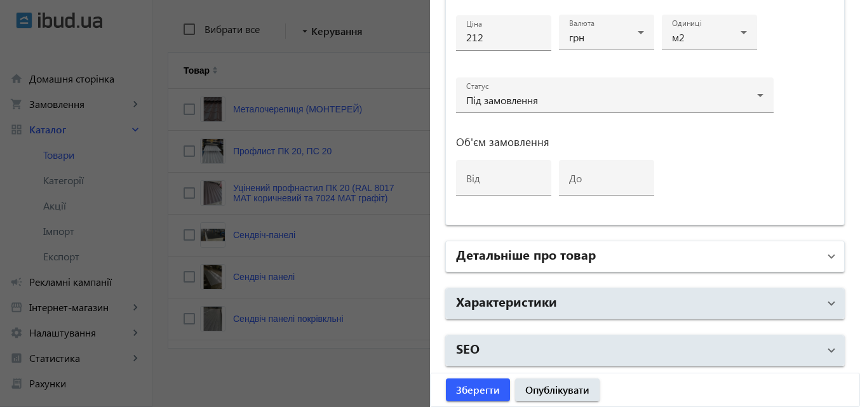
scroll to position [653, 0]
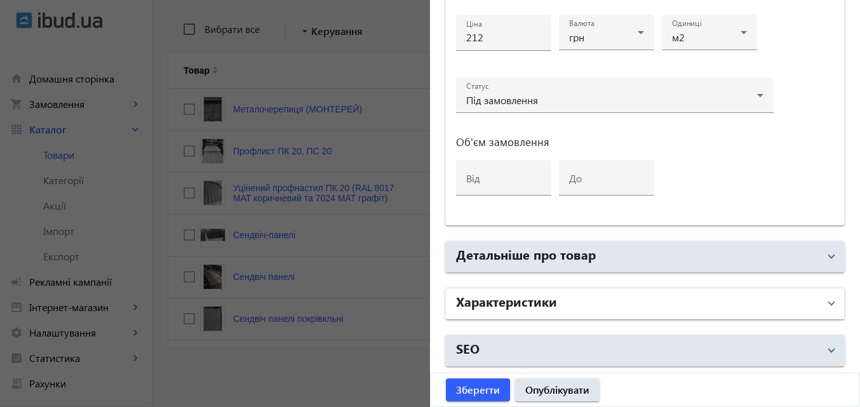
click at [829, 297] on span at bounding box center [831, 304] width 5 height 14
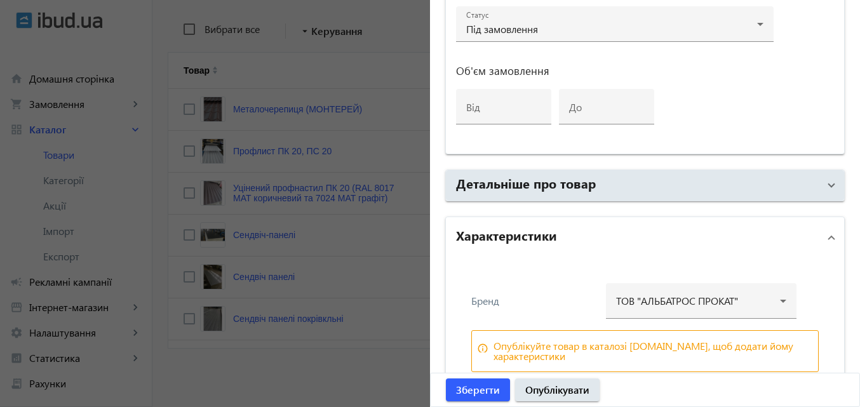
click at [820, 236] on span "Характеристики" at bounding box center [642, 237] width 373 height 23
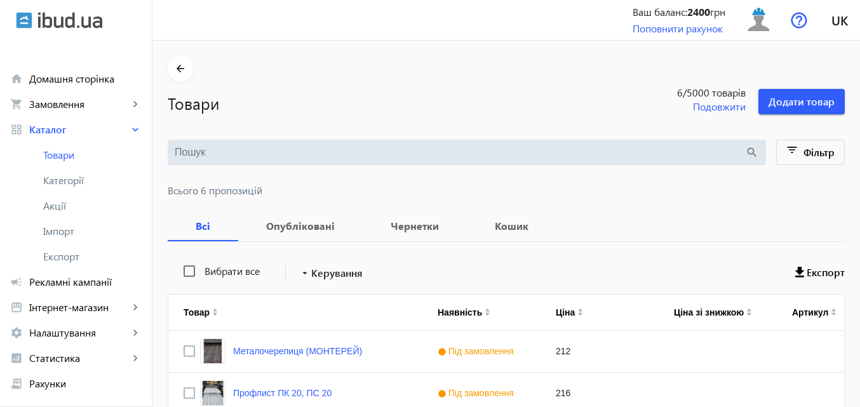
scroll to position [127, 0]
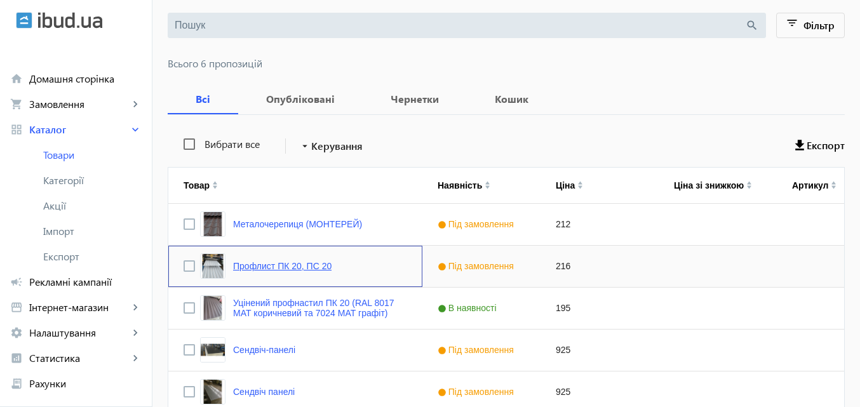
click at [269, 262] on link "Профлист ПК 20, ПС 20" at bounding box center [282, 266] width 98 height 10
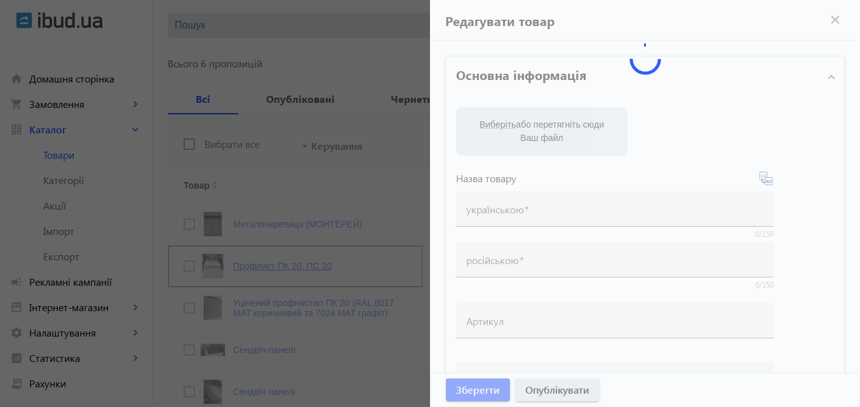
type input "Профлист ПК 20, ПС 20"
type input "216"
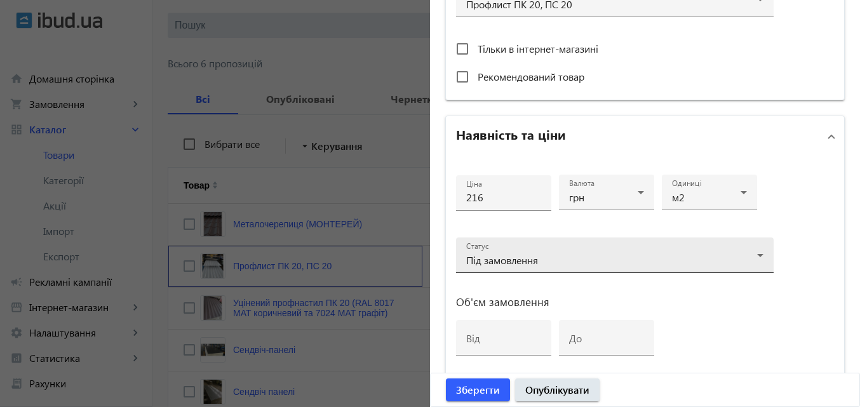
scroll to position [653, 0]
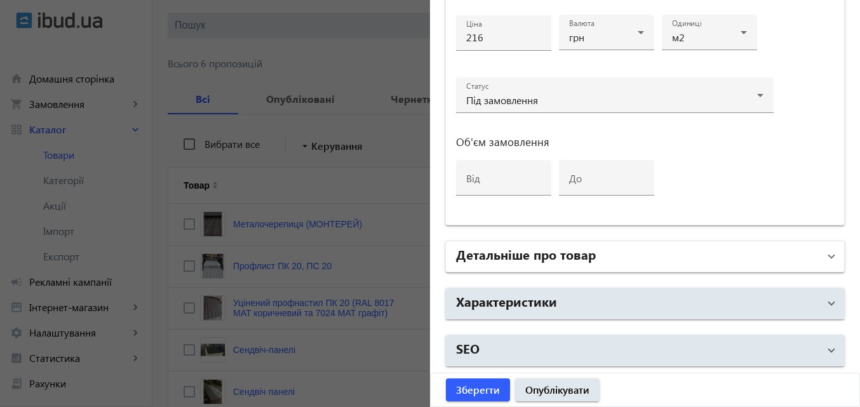
click at [829, 259] on span at bounding box center [831, 257] width 5 height 14
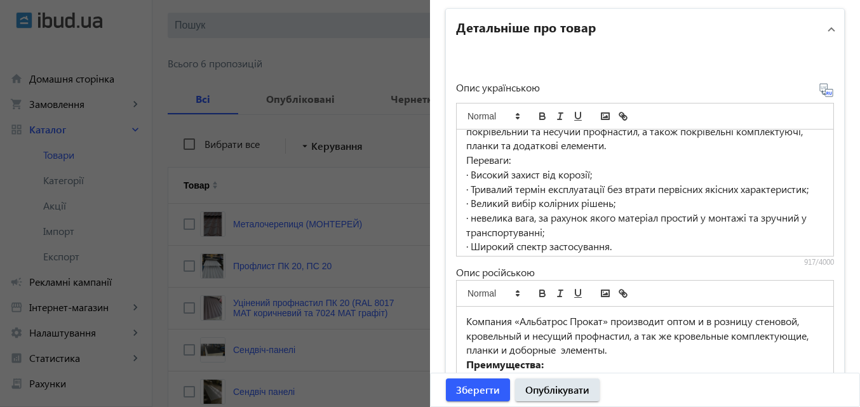
scroll to position [0, 0]
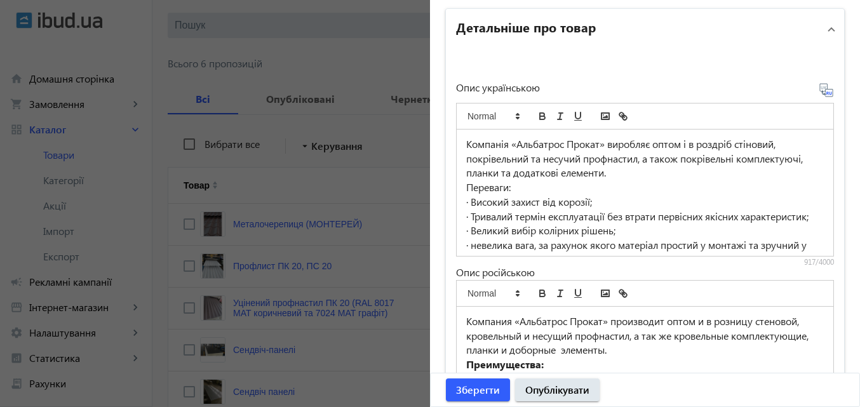
click at [248, 98] on div at bounding box center [430, 203] width 860 height 407
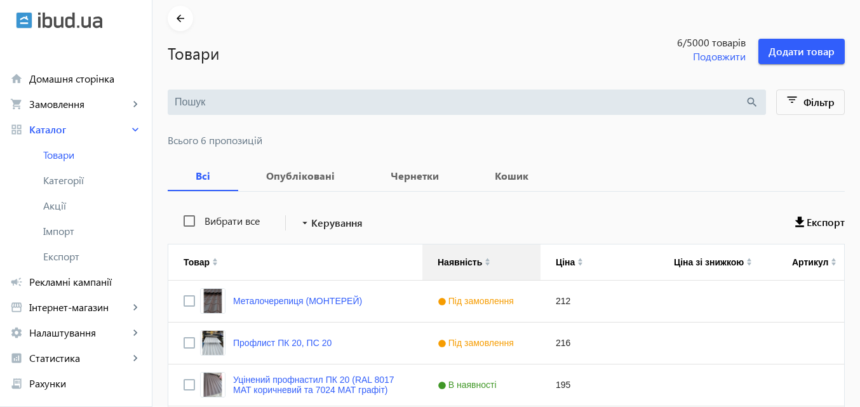
scroll to position [127, 0]
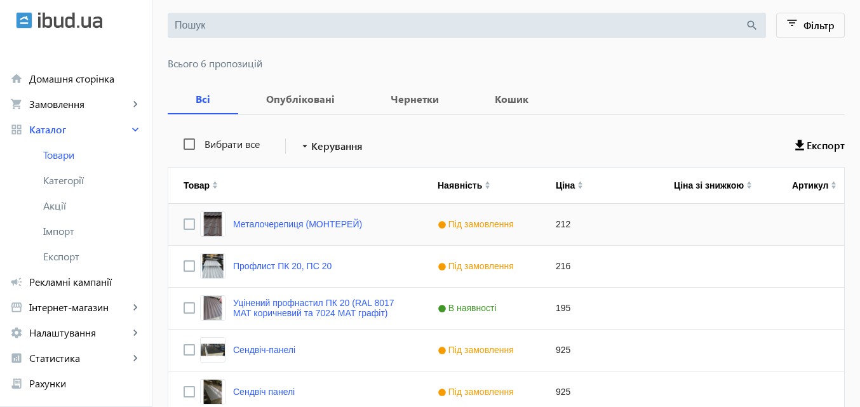
click at [387, 230] on div "Металочерепиця (МОНТЕРЕЙ)" at bounding box center [295, 224] width 254 height 41
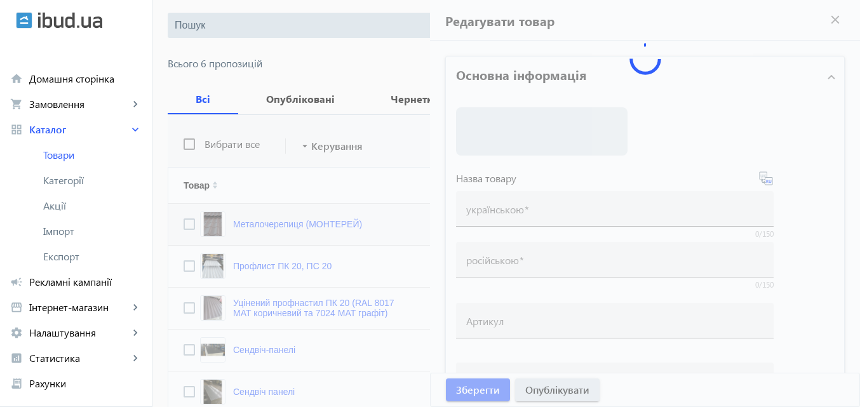
click at [387, 230] on div at bounding box center [430, 203] width 860 height 407
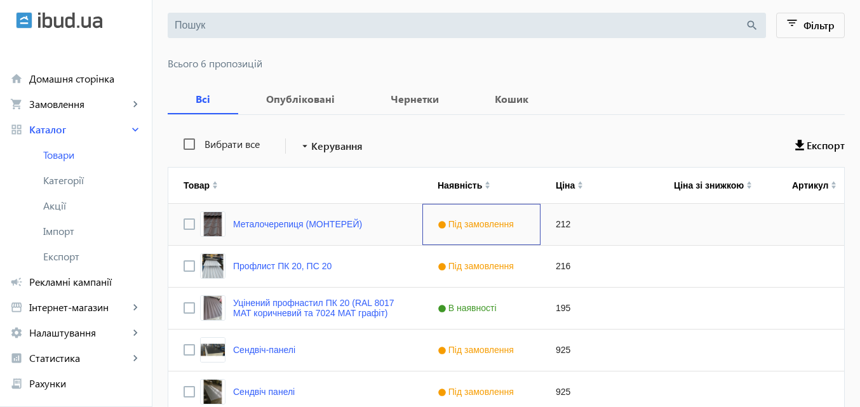
click at [438, 227] on span "Під замовлення" at bounding box center [477, 224] width 79 height 10
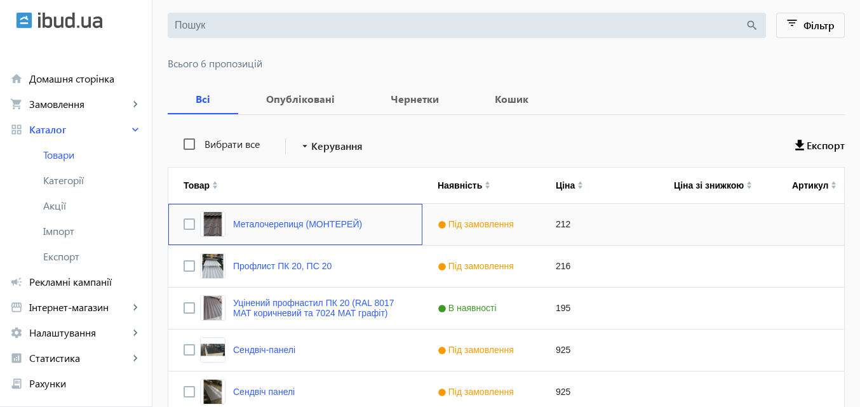
click at [387, 233] on div "Металочерепиця (МОНТЕРЕЙ)" at bounding box center [295, 224] width 254 height 41
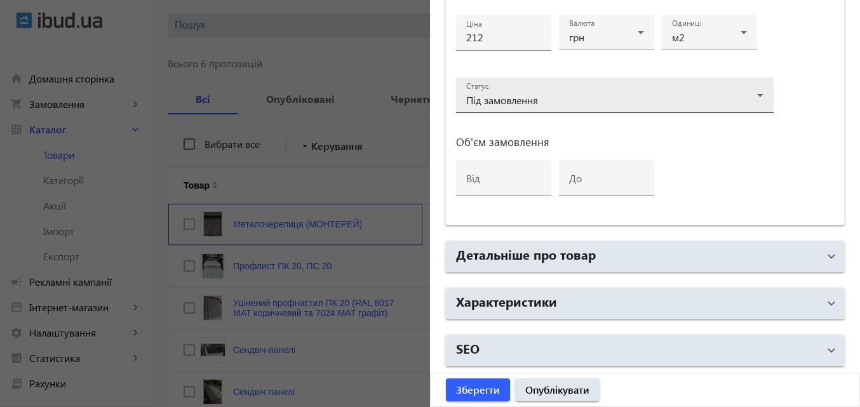
scroll to position [190, 0]
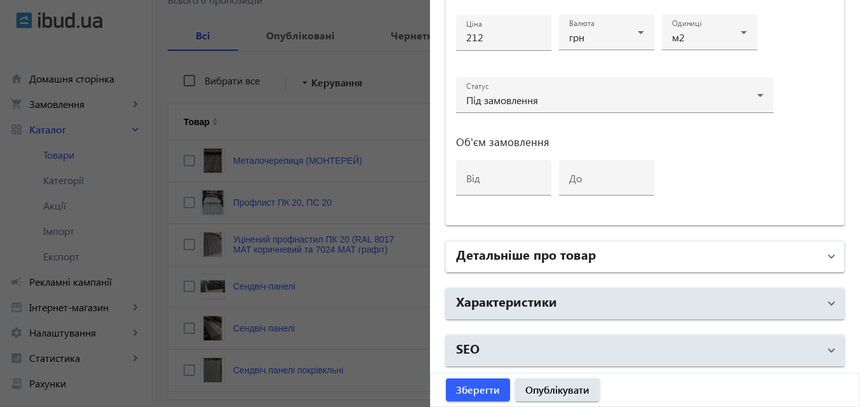
click at [772, 250] on mat-panel-title "Детальніше про товар" at bounding box center [637, 256] width 363 height 23
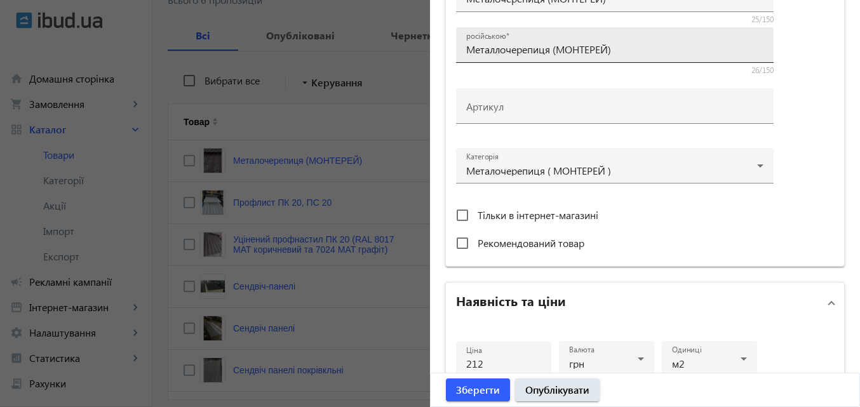
scroll to position [81, 0]
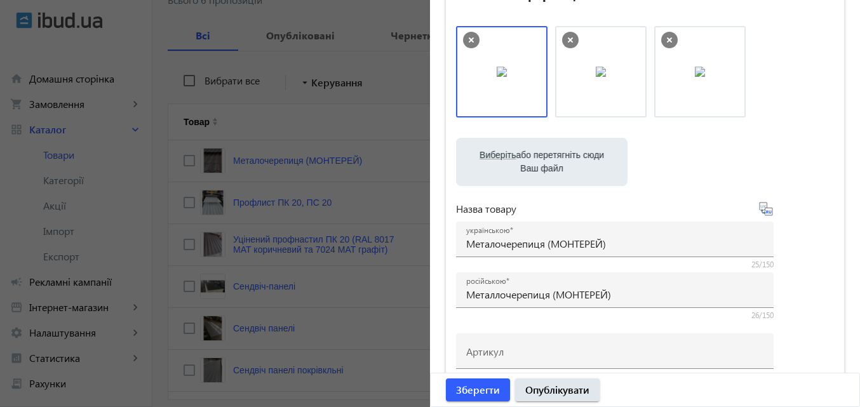
click at [236, 119] on div at bounding box center [430, 203] width 860 height 407
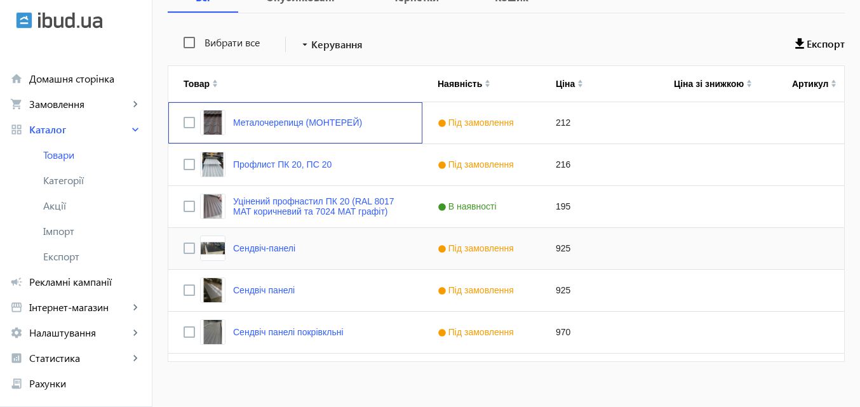
scroll to position [242, 0]
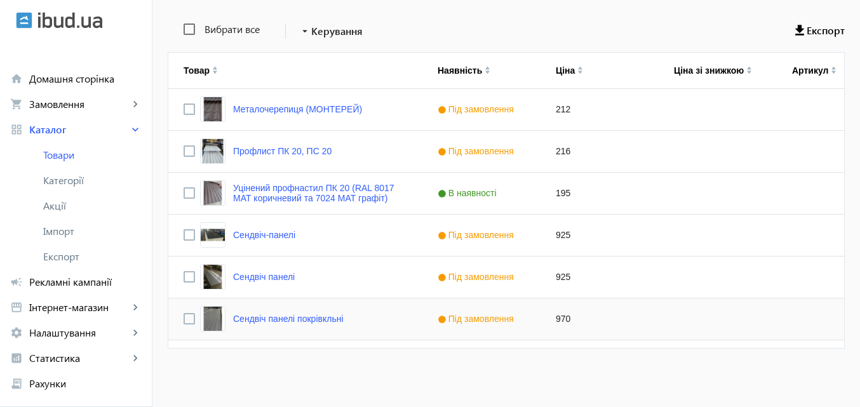
click at [357, 318] on div "Сендвіч панелі покрівкльні" at bounding box center [295, 318] width 254 height 41
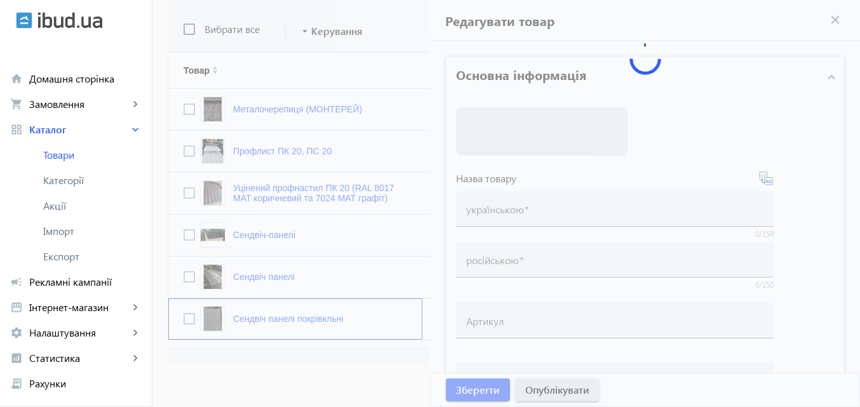
type input "Сендвіч панелі покрівкльні"
type input "Сэндвич панели кровельные"
type input "970"
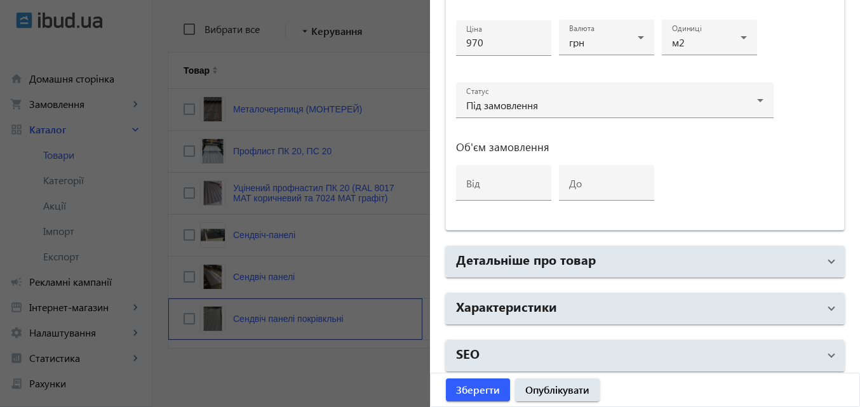
scroll to position [653, 0]
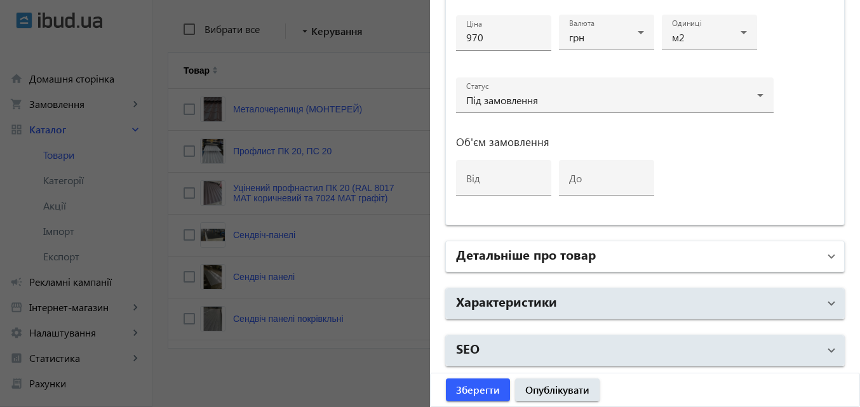
click at [817, 258] on span "Детальніше про товар" at bounding box center [642, 256] width 373 height 23
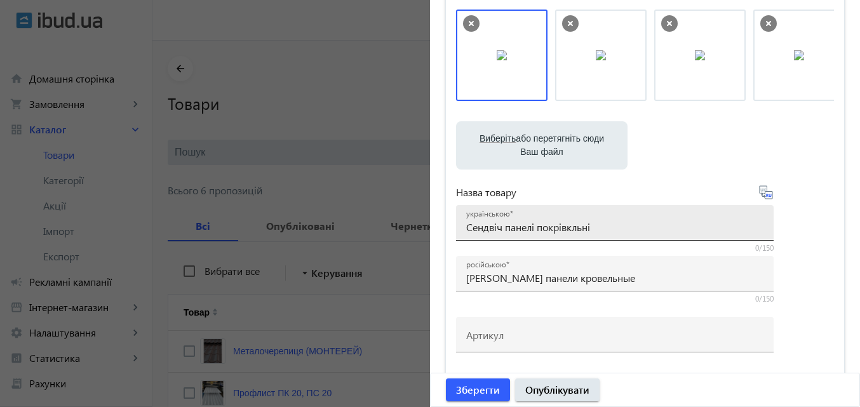
scroll to position [0, 0]
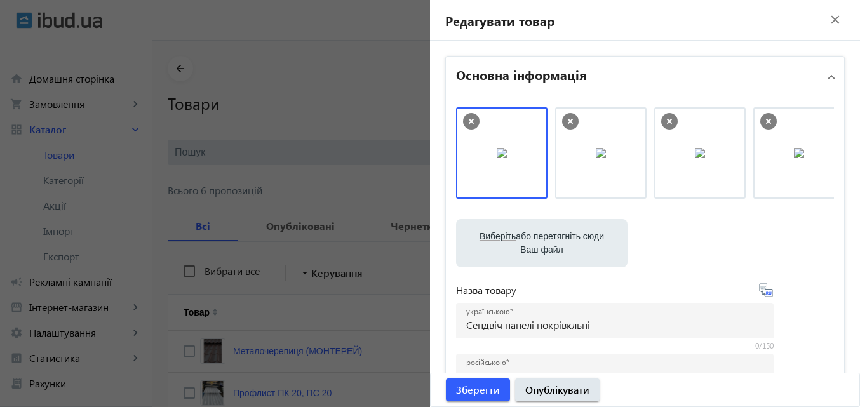
click at [832, 16] on mat-icon "close" at bounding box center [834, 19] width 19 height 19
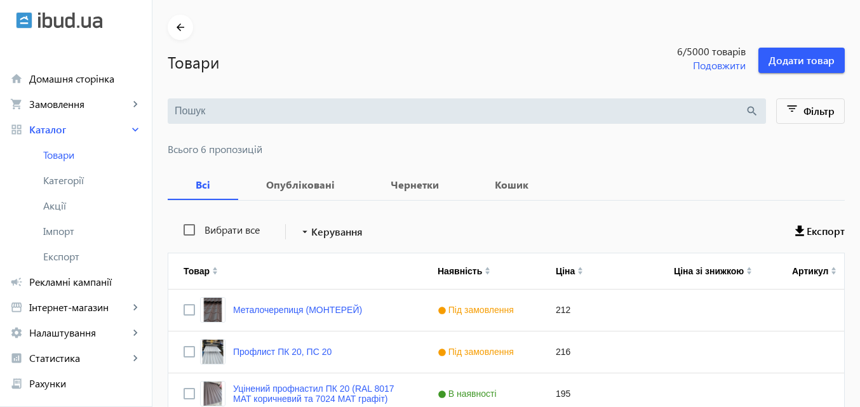
scroll to position [63, 0]
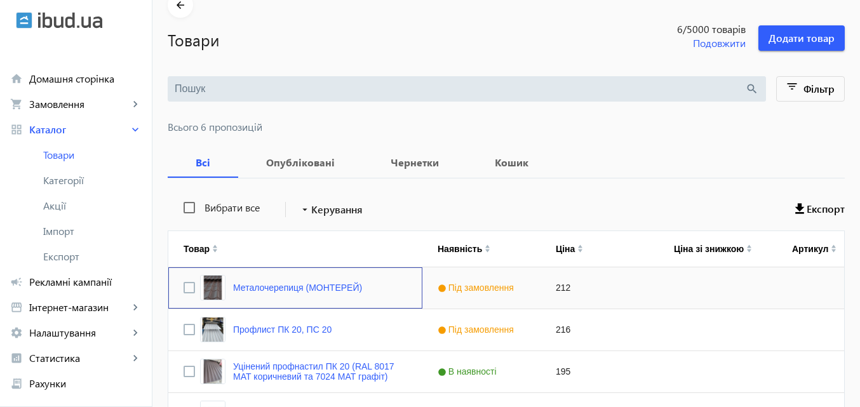
click at [366, 292] on div "Металочерепиця (МОНТЕРЕЙ)" at bounding box center [295, 287] width 254 height 41
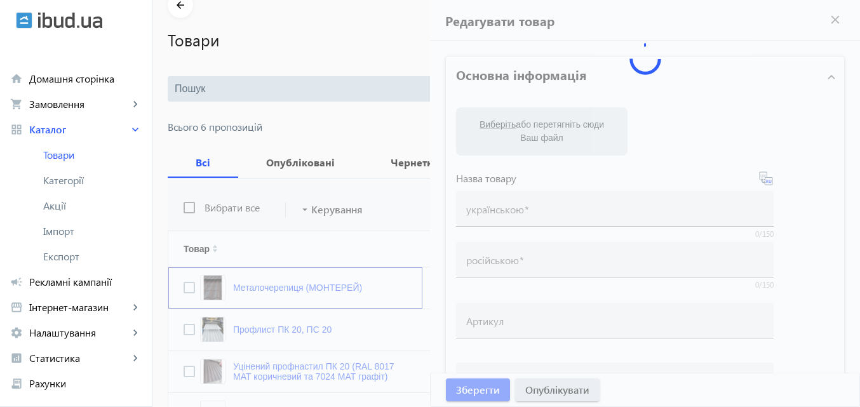
type input "Металочерепиця (МОНТЕРЕЙ)"
type input "Металлочерепиця (МОНТЕРЕЙ)"
type input "212"
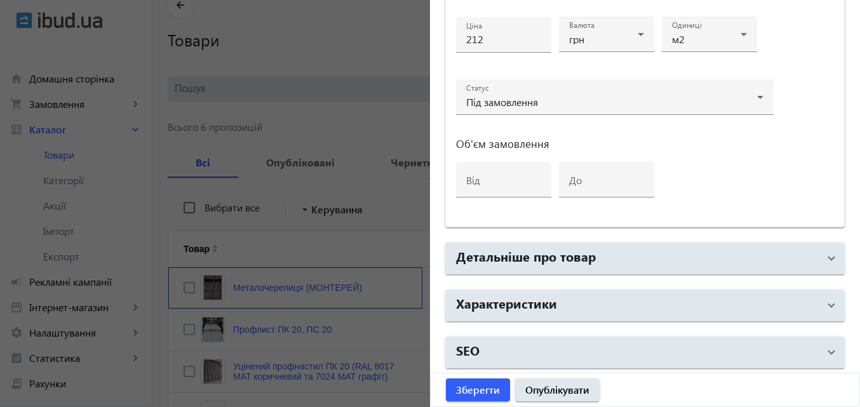
scroll to position [653, 0]
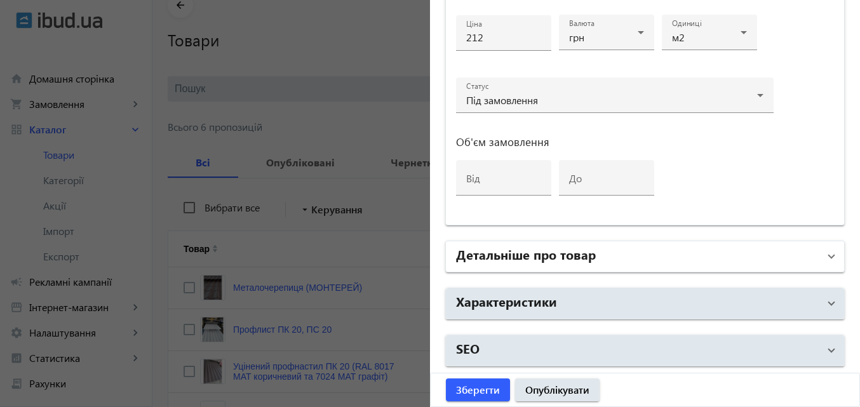
click at [810, 260] on mat-panel-title "Детальніше про товар" at bounding box center [637, 256] width 363 height 23
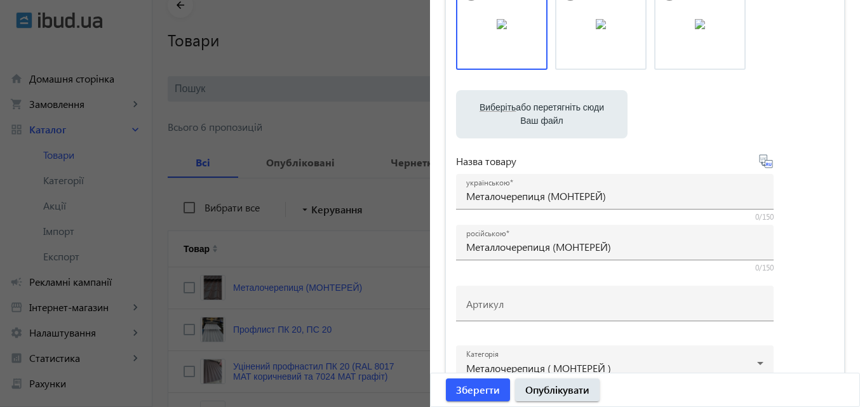
scroll to position [0, 0]
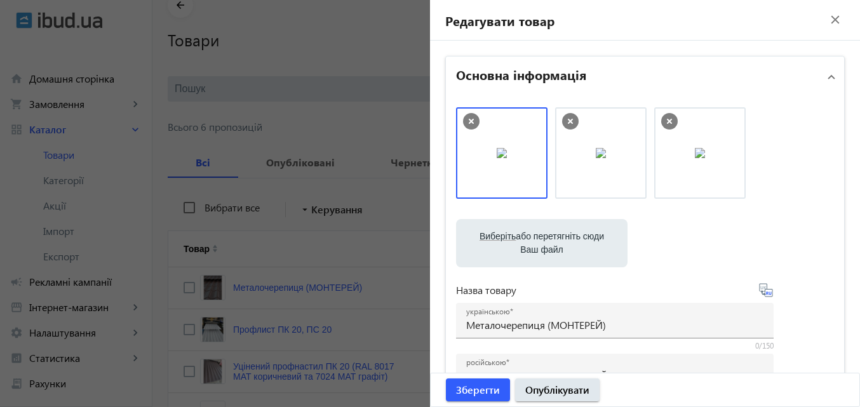
click at [507, 158] on img at bounding box center [502, 153] width 10 height 10
click at [606, 158] on img at bounding box center [601, 153] width 10 height 10
click at [695, 158] on img at bounding box center [700, 153] width 10 height 10
click at [827, 20] on mat-icon "close" at bounding box center [834, 19] width 19 height 19
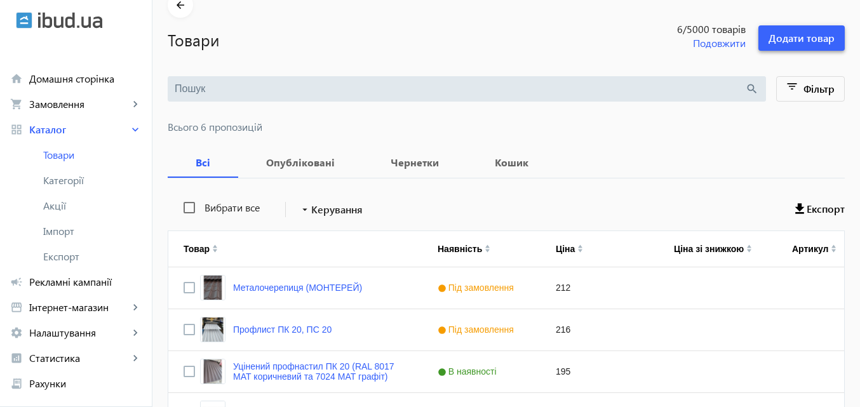
click at [803, 39] on span "Додати товар" at bounding box center [801, 38] width 66 height 14
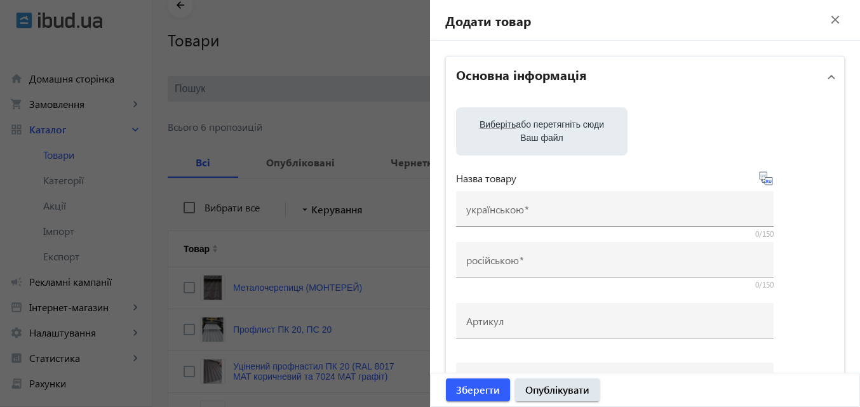
click at [558, 131] on label "Виберіть або перетягніть сюди Ваш файл" at bounding box center [541, 132] width 151 height 36
click at [558, 131] on input "Виберіть або перетягніть сюди Ваш файл" at bounding box center [541, 132] width 151 height 15
click at [825, 18] on mat-icon "close" at bounding box center [834, 19] width 19 height 19
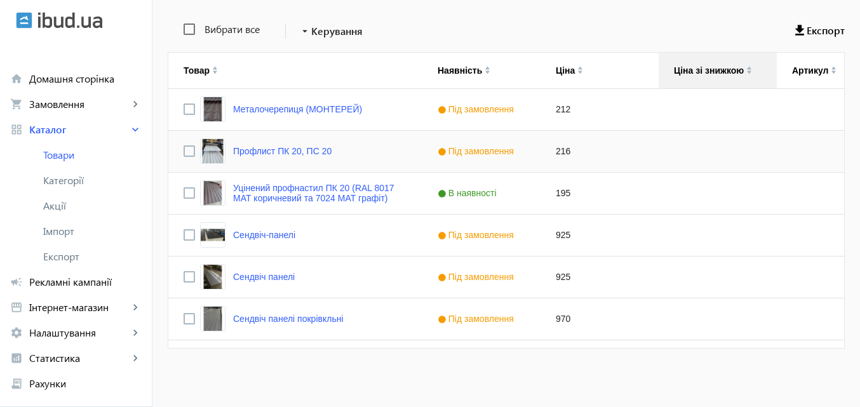
scroll to position [51, 0]
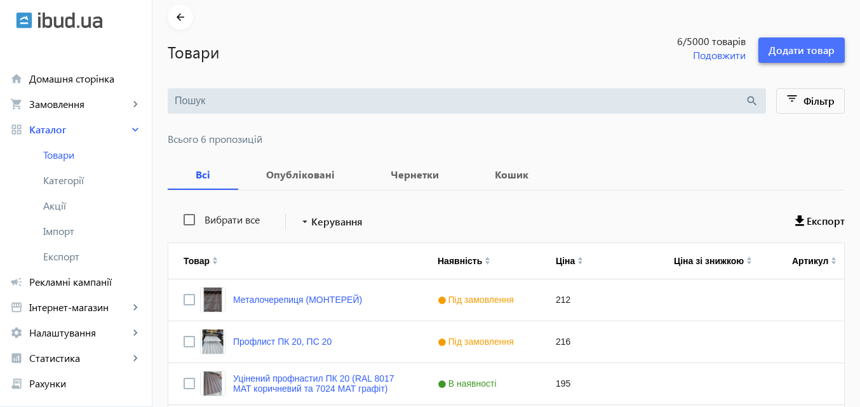
click at [802, 51] on span "Додати товар" at bounding box center [801, 50] width 66 height 14
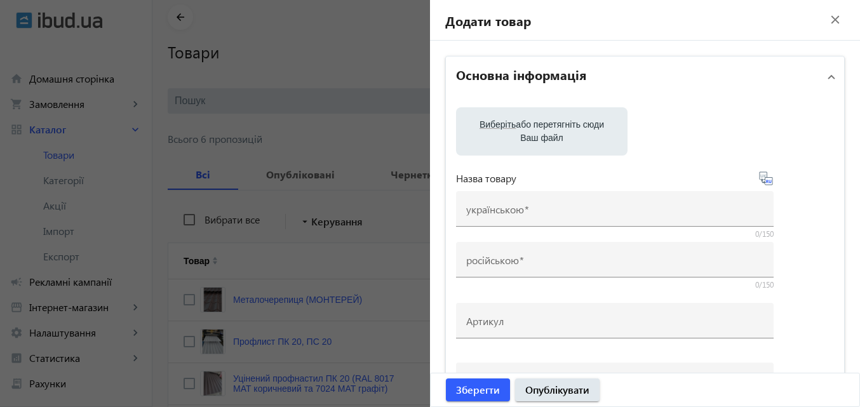
click at [563, 127] on label "Виберіть або перетягніть сюди Ваш файл" at bounding box center [541, 132] width 151 height 36
click at [563, 127] on input "Виберіть або перетягніть сюди Ваш файл" at bounding box center [541, 132] width 151 height 15
type input "C:\fakepath\photo_5359695594714691264_y.jpg"
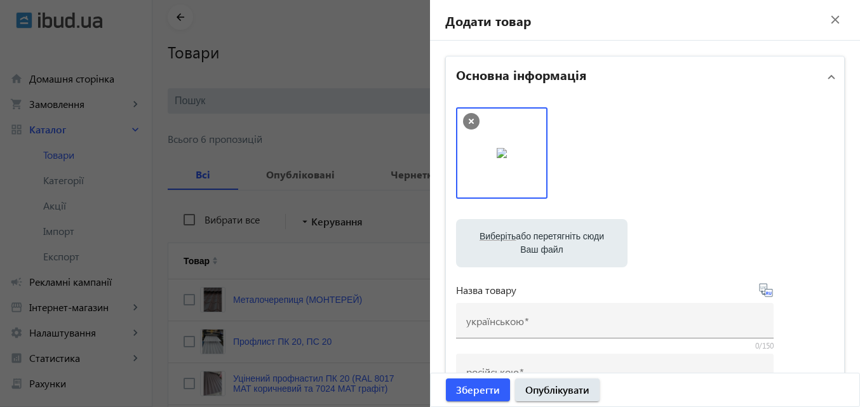
click at [606, 147] on div at bounding box center [645, 159] width 378 height 104
click at [559, 240] on label "Виберіть або перетягніть сюди Ваш файл" at bounding box center [541, 243] width 151 height 36
click at [559, 240] on input "Виберіть або перетягніть сюди Ваш файл" at bounding box center [541, 244] width 151 height 15
type input "C:\fakepath\photo_5359695594714691265_y.jpg"
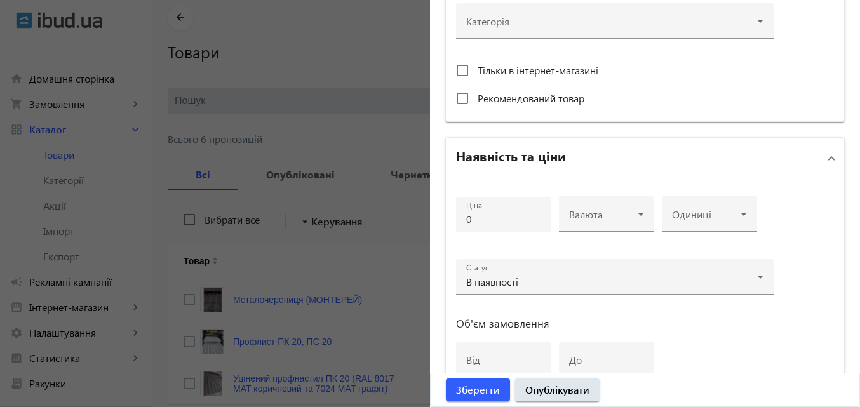
scroll to position [571, 0]
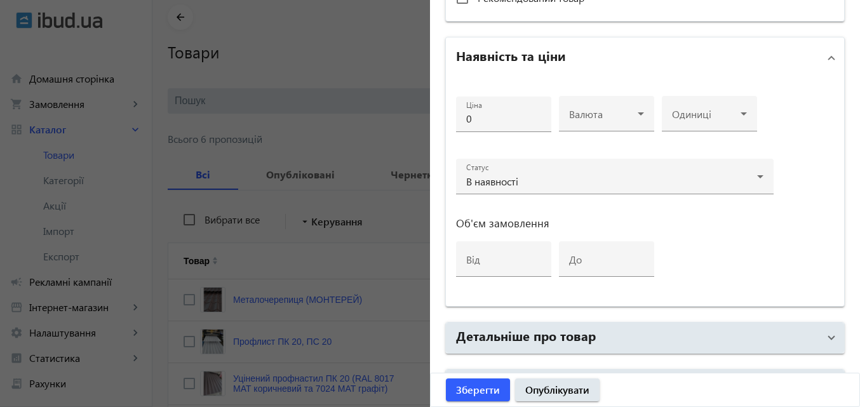
click at [325, 298] on div at bounding box center [430, 203] width 860 height 407
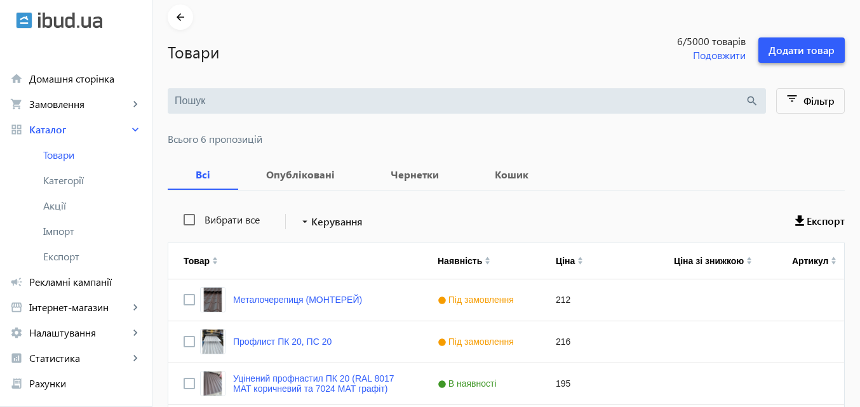
scroll to position [0, 0]
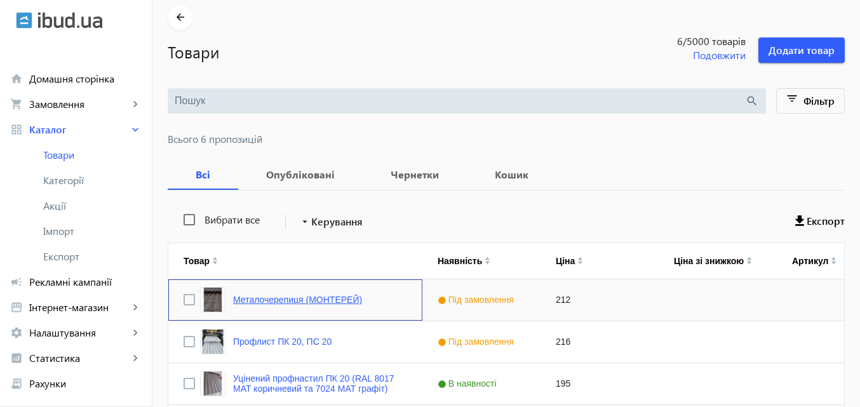
click at [326, 298] on link "Металочерепиця (МОНТЕРЕЙ)" at bounding box center [297, 300] width 129 height 10
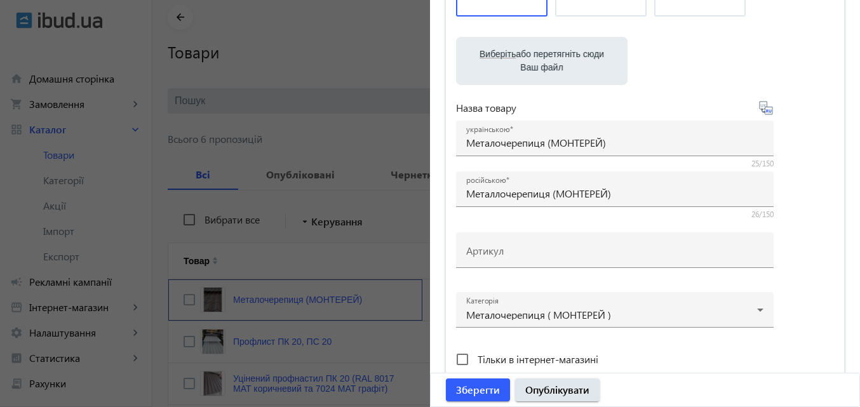
scroll to position [190, 0]
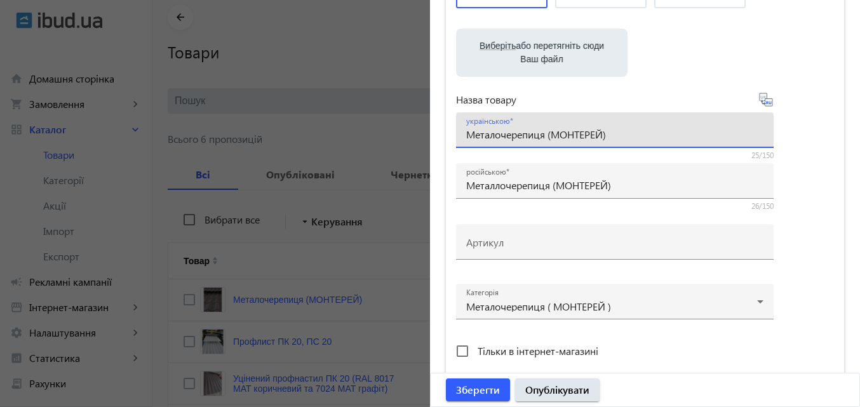
drag, startPoint x: 620, startPoint y: 135, endPoint x: 450, endPoint y: 144, distance: 170.4
click at [450, 144] on div "Виберіть або перетягніть сюди Ваш файл 1887868c955ba747801656103576833-7585e374…" at bounding box center [645, 154] width 398 height 495
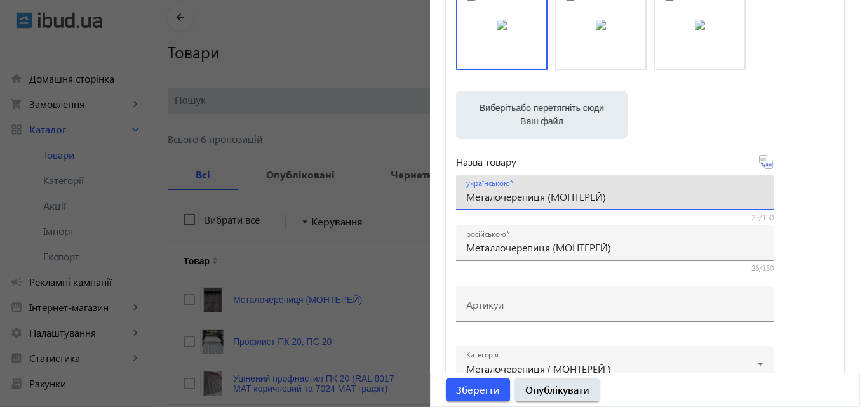
scroll to position [63, 0]
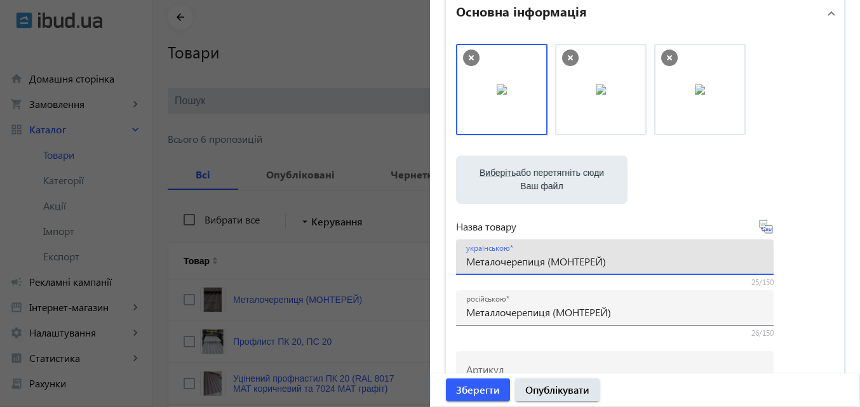
click at [625, 262] on input "Металочерепиця (МОНТЕРЕЙ)" at bounding box center [614, 261] width 297 height 13
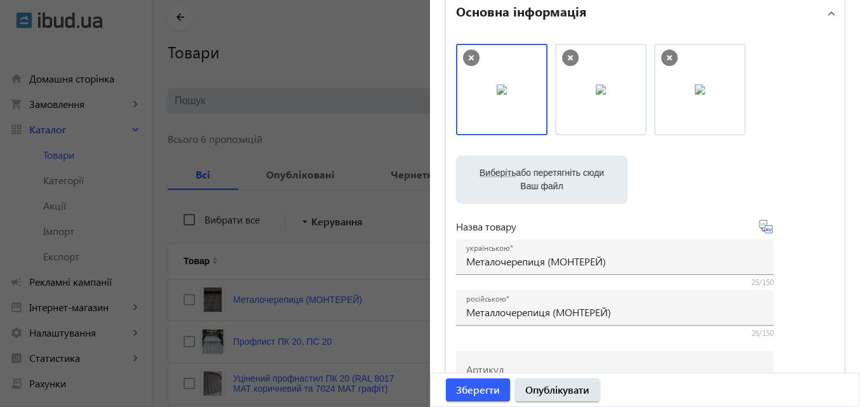
click at [359, 41] on div at bounding box center [430, 203] width 860 height 407
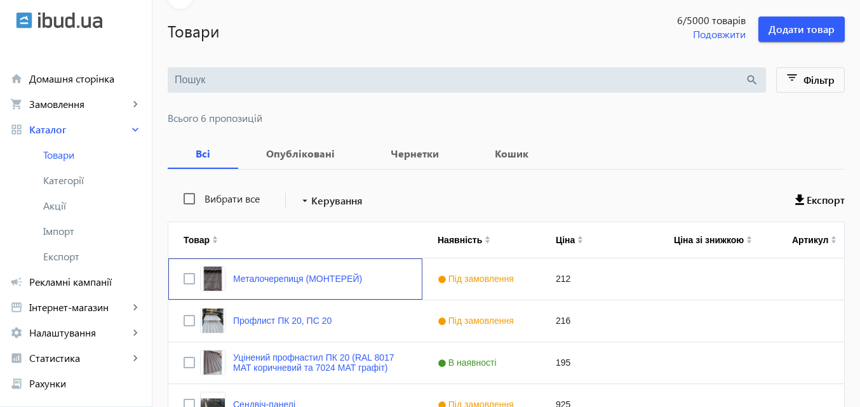
scroll to position [0, 0]
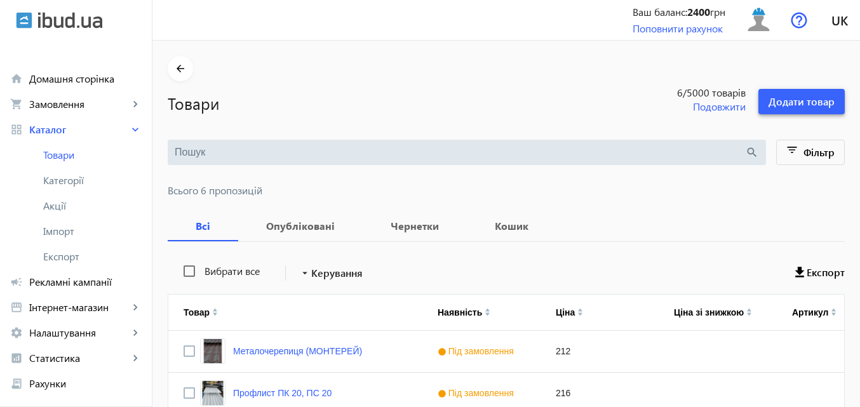
click at [796, 97] on span "Додати товар" at bounding box center [801, 102] width 66 height 14
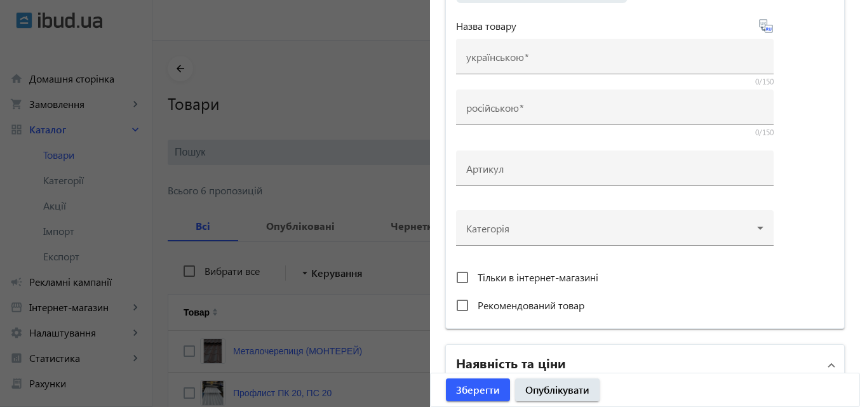
scroll to position [190, 0]
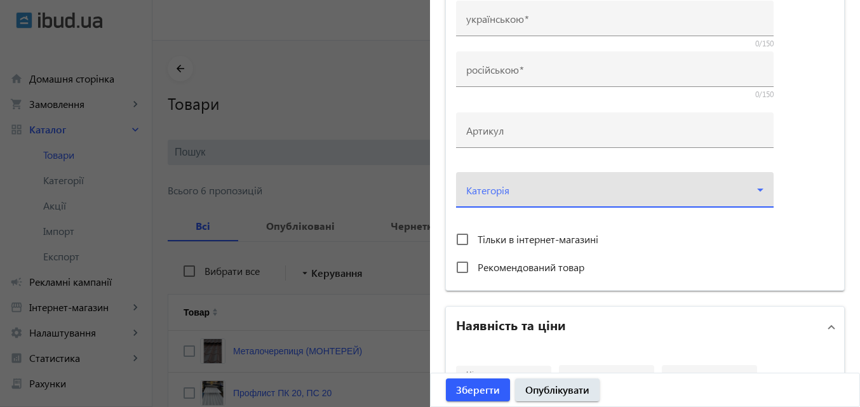
click at [759, 187] on icon at bounding box center [759, 189] width 15 height 15
click at [752, 188] on div at bounding box center [614, 185] width 297 height 46
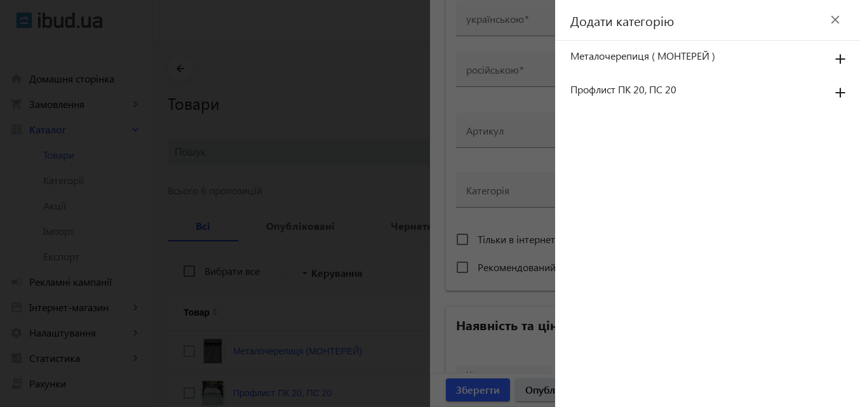
click at [657, 57] on span "Металочерепиця ( МОНТЕРЕЙ )" at bounding box center [693, 56] width 247 height 14
click at [841, 55] on mat-icon "add" at bounding box center [840, 59] width 30 height 23
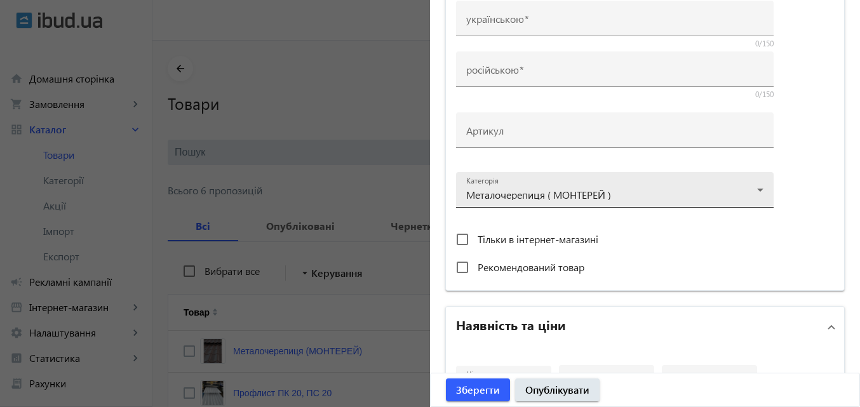
drag, startPoint x: 621, startPoint y: 190, endPoint x: 565, endPoint y: 195, distance: 56.7
click at [565, 195] on div at bounding box center [614, 185] width 297 height 46
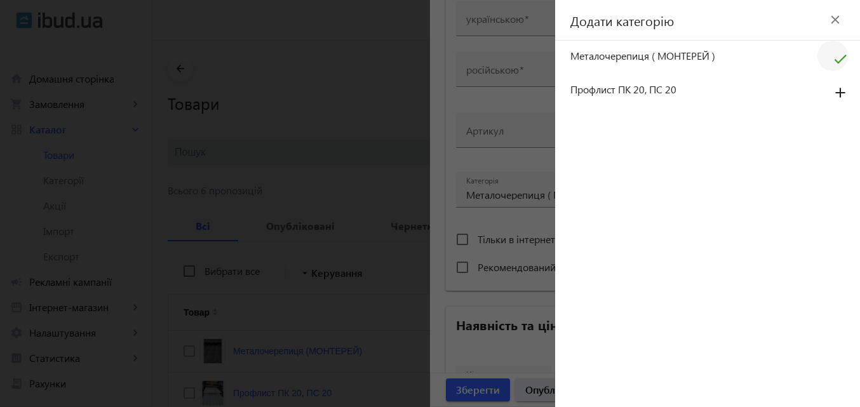
click at [484, 186] on div at bounding box center [430, 203] width 860 height 407
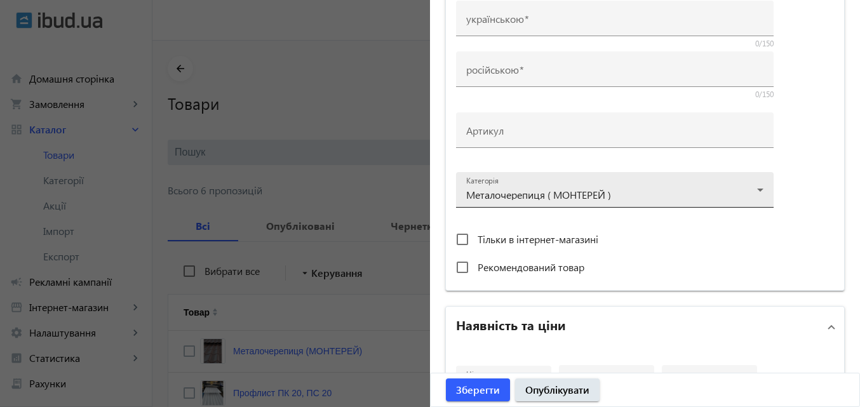
drag, startPoint x: 463, startPoint y: 197, endPoint x: 521, endPoint y: 203, distance: 58.1
click at [521, 203] on div at bounding box center [614, 185] width 297 height 46
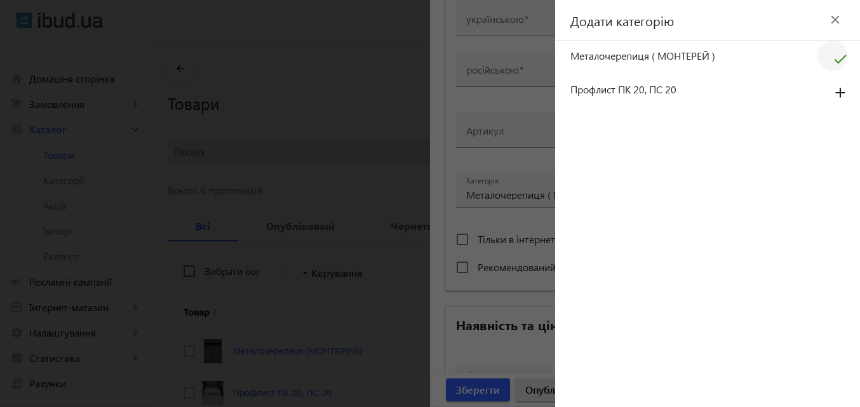
click at [470, 189] on div at bounding box center [430, 203] width 860 height 407
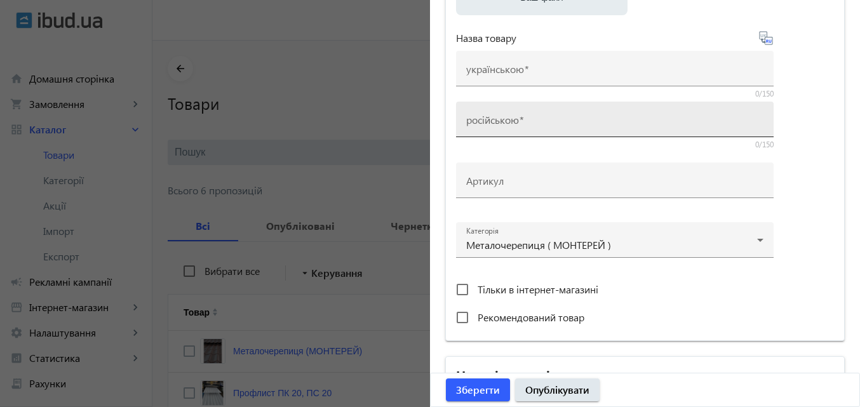
scroll to position [63, 0]
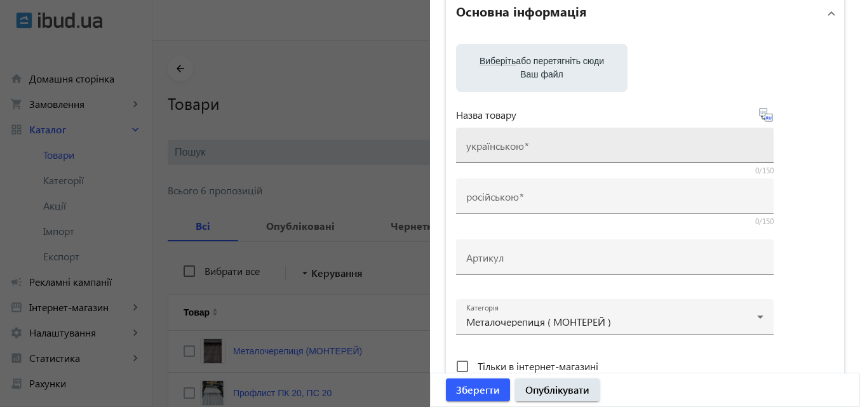
click at [524, 142] on span at bounding box center [526, 145] width 5 height 13
click at [522, 143] on input "українською" at bounding box center [614, 149] width 297 height 13
type input "Металочере"
click at [396, 88] on div at bounding box center [430, 203] width 860 height 407
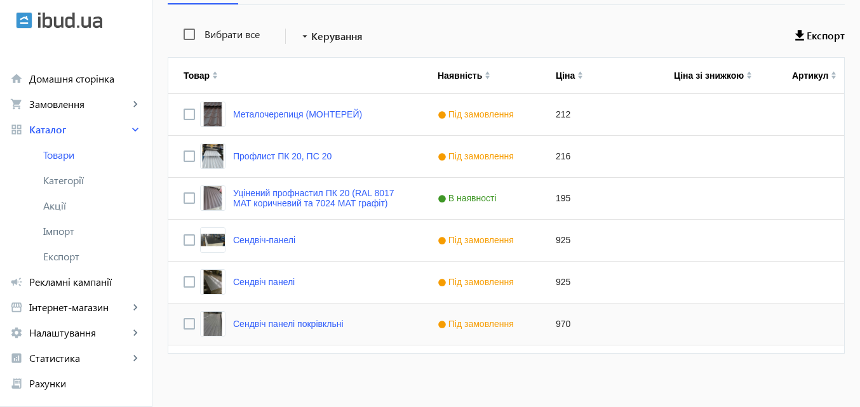
scroll to position [242, 0]
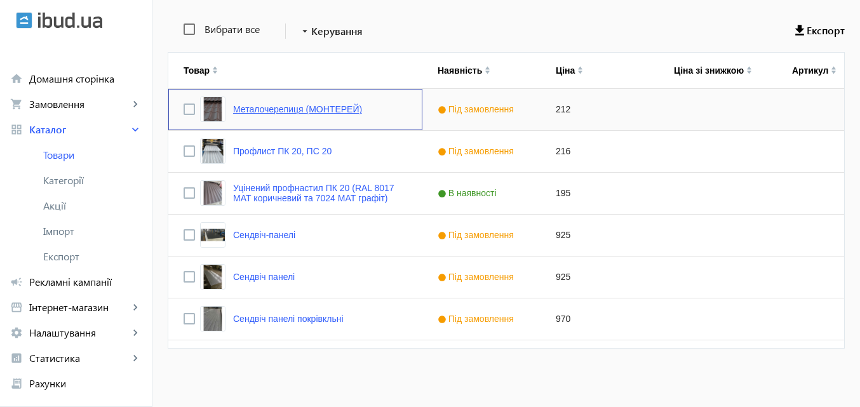
click at [353, 114] on link "Металочерепиця (МОНТЕРЕЙ)" at bounding box center [297, 109] width 129 height 10
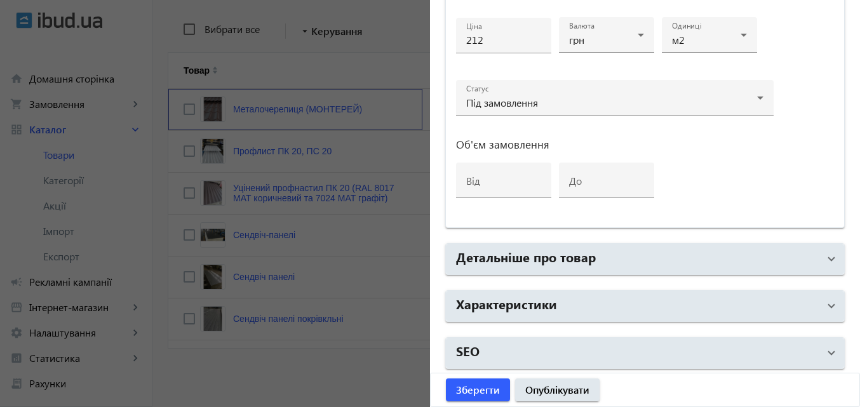
scroll to position [653, 0]
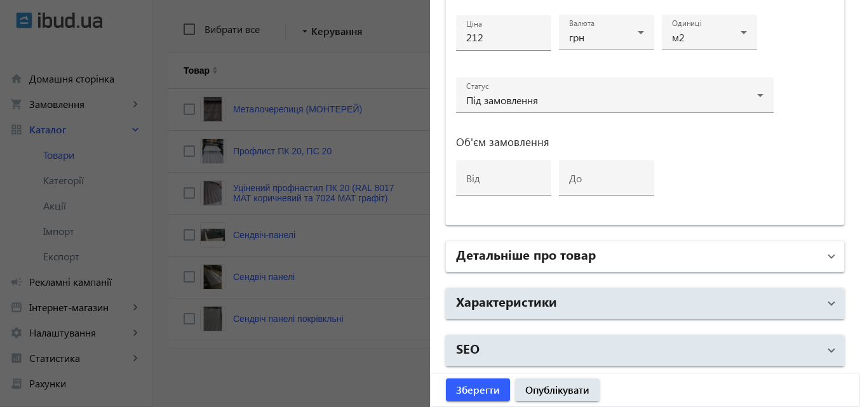
click at [829, 258] on span at bounding box center [831, 257] width 5 height 14
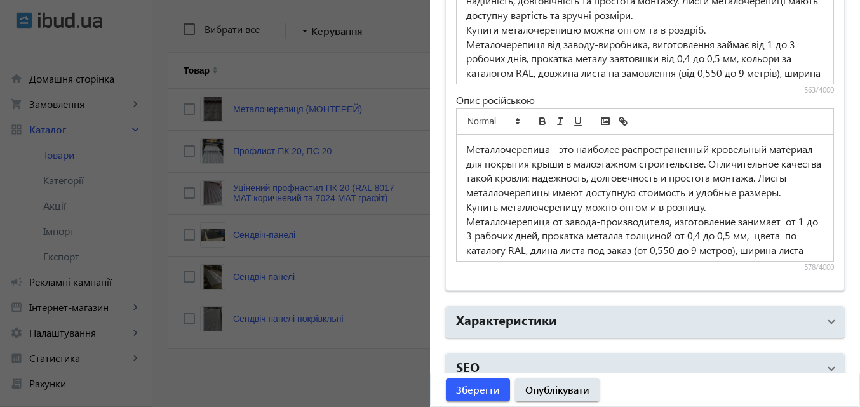
scroll to position [1076, 0]
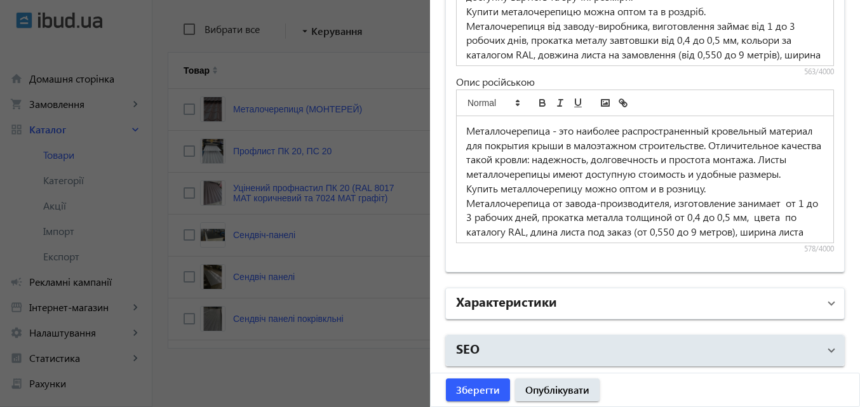
click at [814, 304] on span "Характеристики" at bounding box center [642, 303] width 373 height 23
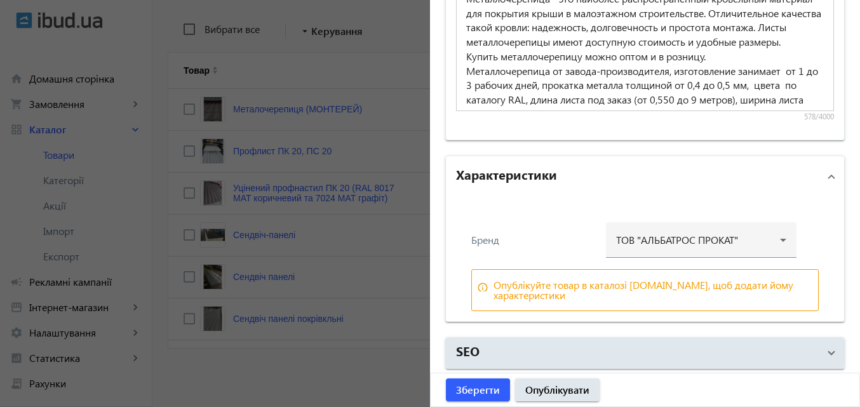
scroll to position [1210, 0]
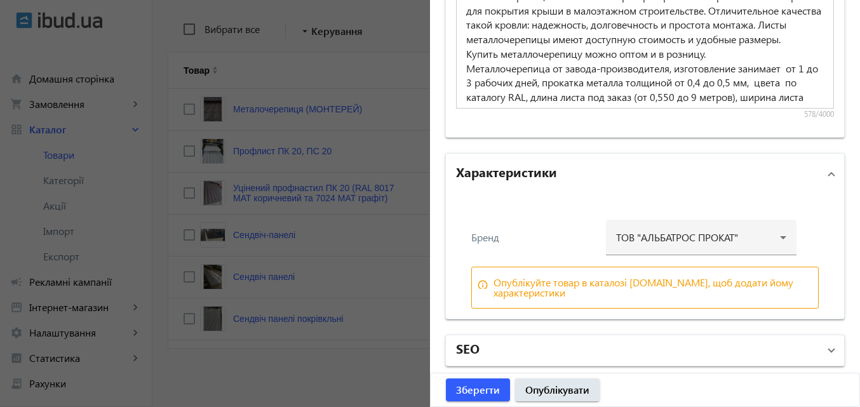
click at [820, 345] on span "SEO" at bounding box center [642, 350] width 373 height 23
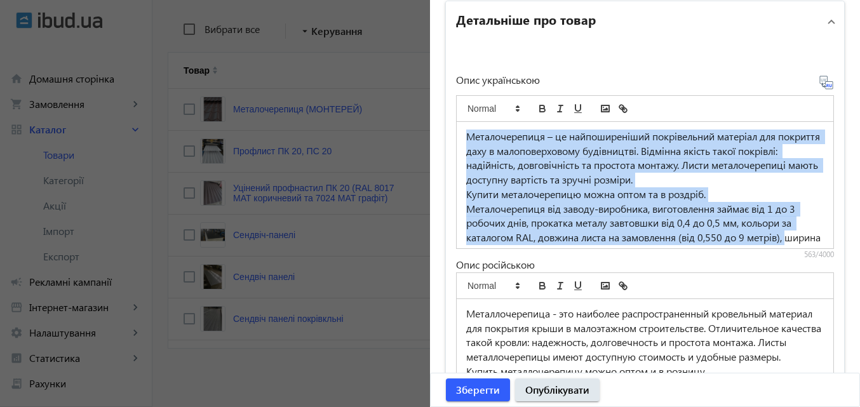
scroll to position [18, 0]
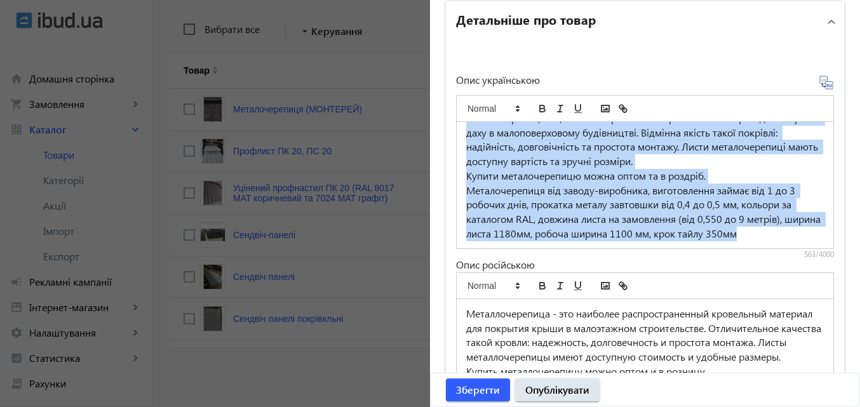
drag, startPoint x: 460, startPoint y: 140, endPoint x: 815, endPoint y: 270, distance: 377.5
click at [815, 270] on div "Опис українською Металочерепиця – це найпоширеніший покрівельний матеріал для п…" at bounding box center [645, 256] width 378 height 362
copy div "Металочерепиця – це найпоширеніший покрівельний матеріал для покриття даху в ма…"
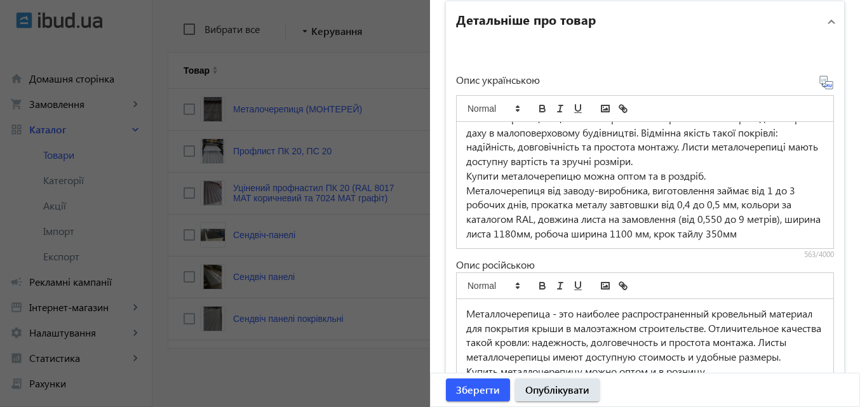
click at [404, 66] on div at bounding box center [430, 203] width 860 height 407
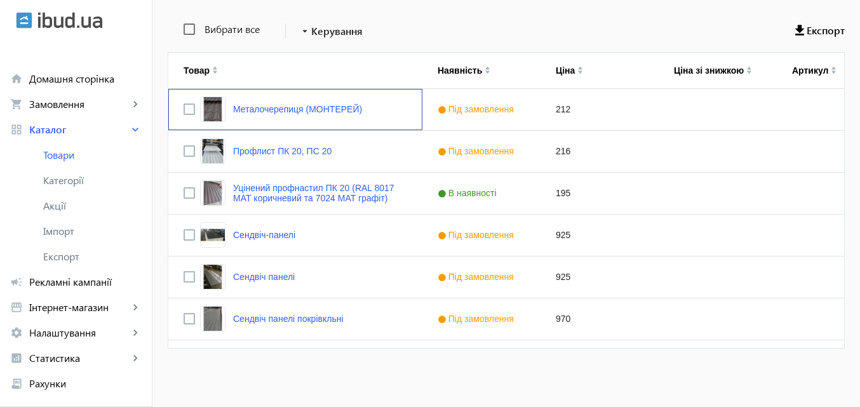
scroll to position [0, 0]
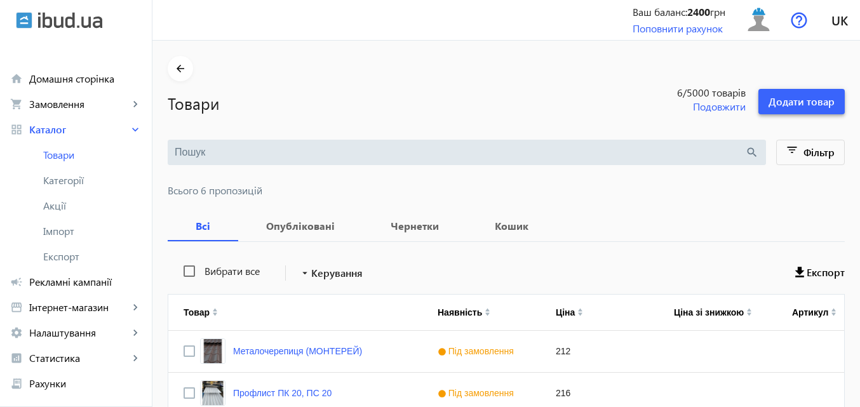
click at [780, 104] on span "Додати товар" at bounding box center [801, 102] width 66 height 14
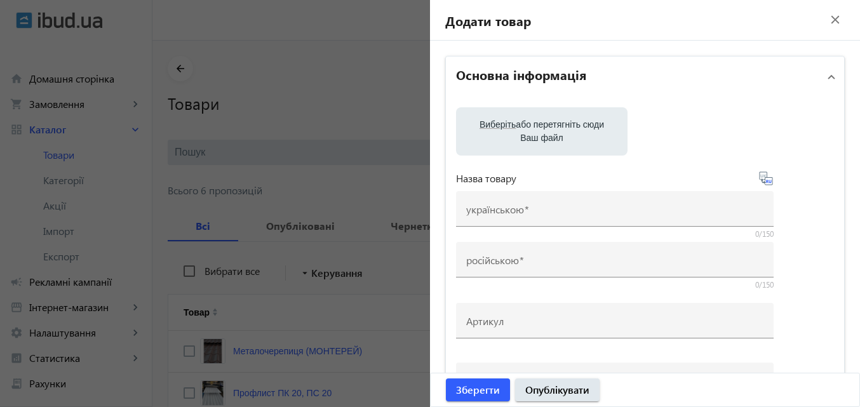
click at [546, 142] on label "Виберіть або перетягніть сюди Ваш файл" at bounding box center [541, 132] width 151 height 36
click at [546, 140] on input "Виберіть або перетягніть сюди Ваш файл" at bounding box center [541, 132] width 151 height 15
type input "C:\fakepath\photo_5359695594714691264_y.jpg"
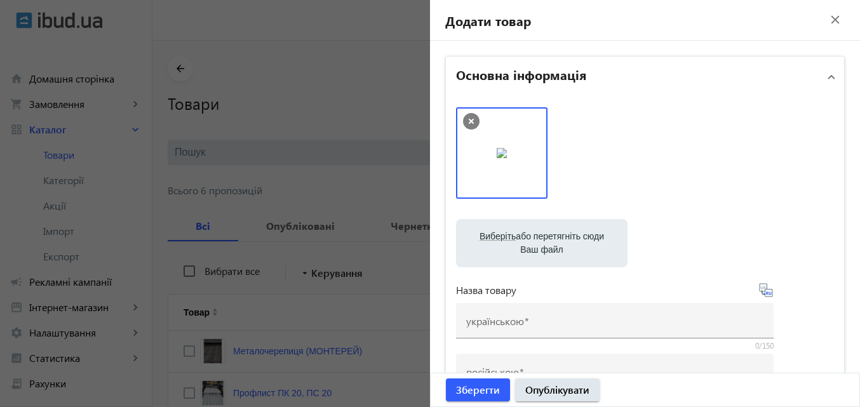
click at [538, 243] on label "Виберіть або перетягніть сюди Ваш файл" at bounding box center [541, 243] width 151 height 36
click at [538, 243] on input "Виберіть або перетягніть сюди Ваш файл" at bounding box center [541, 244] width 151 height 15
type input "C:\fakepath\photo_5359695594714691265_y.jpg"
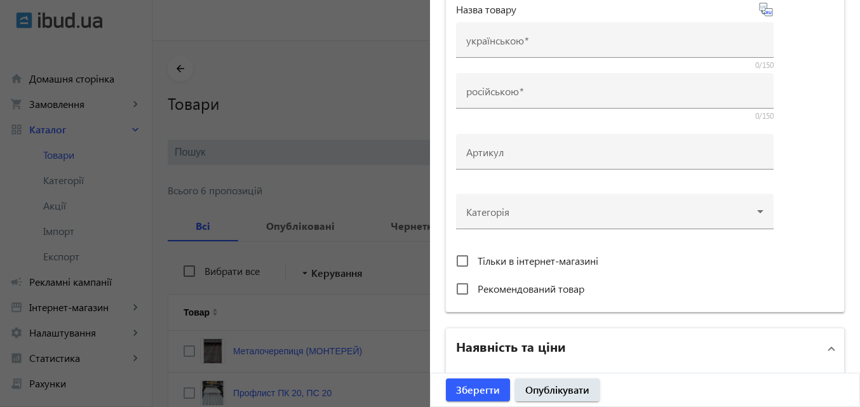
scroll to position [254, 0]
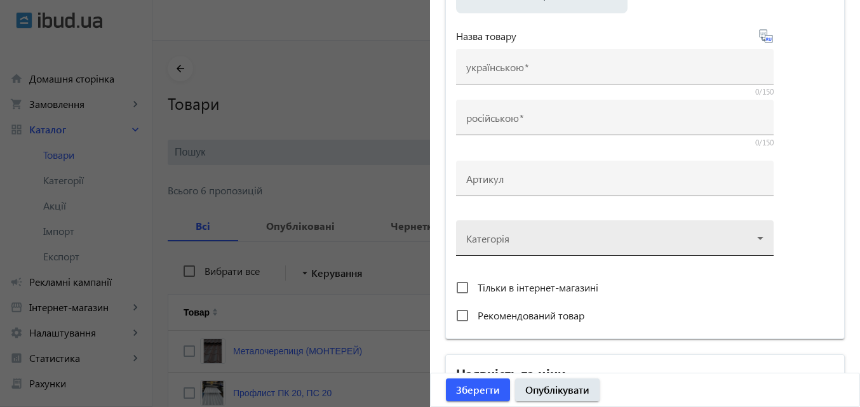
click at [756, 242] on div at bounding box center [614, 233] width 297 height 46
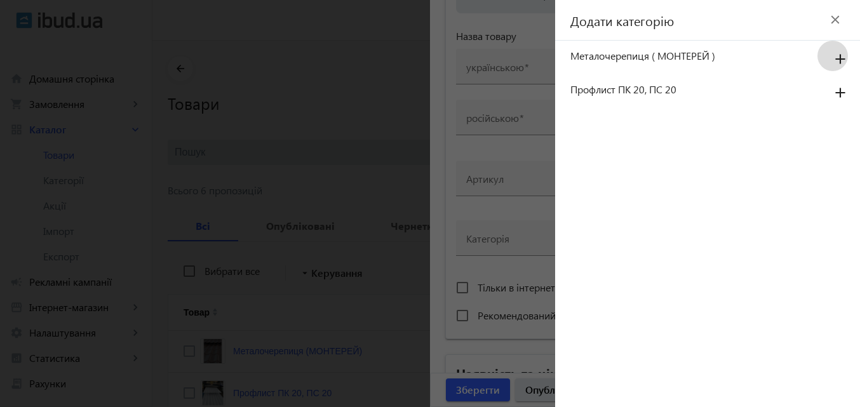
click at [840, 57] on mat-icon "add" at bounding box center [840, 59] width 30 height 23
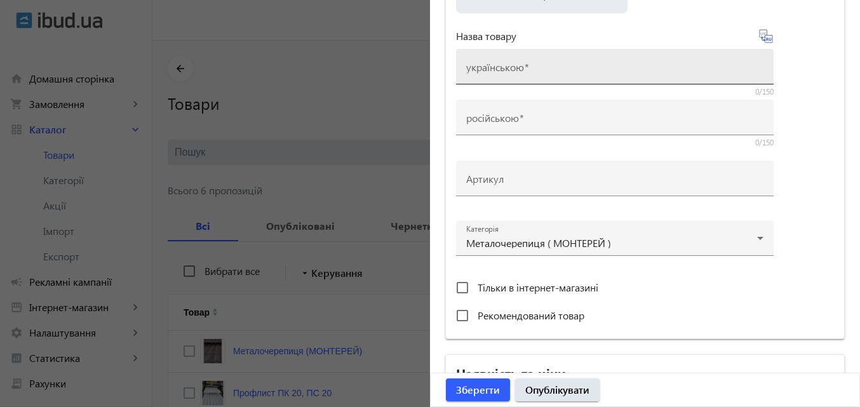
click at [497, 63] on mat-label "українською" at bounding box center [495, 66] width 58 height 13
click at [497, 64] on input "українською" at bounding box center [614, 70] width 297 height 13
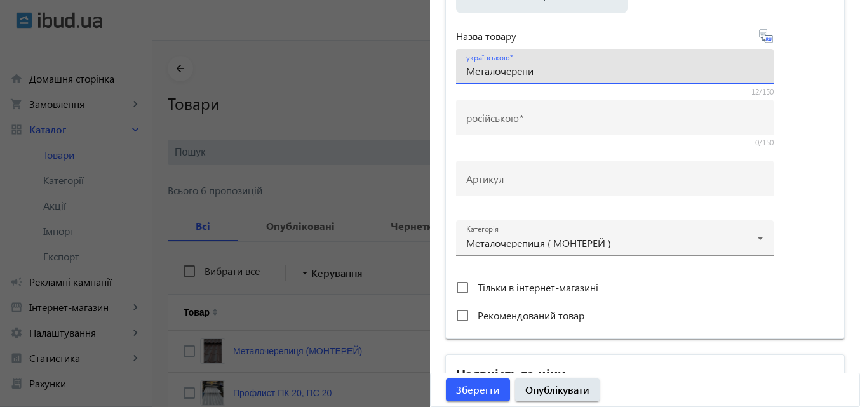
type input "Металочерепиця (МОНТЕРЕЙ)"
click at [766, 40] on icon at bounding box center [765, 36] width 15 height 15
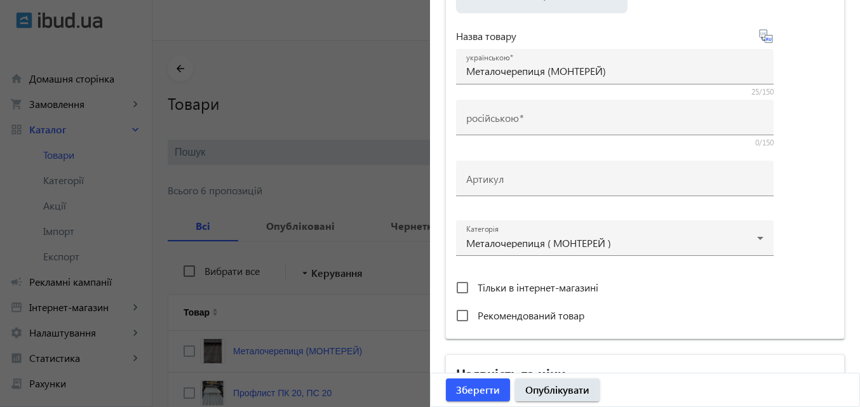
type input "Металлочерепица (МОНТЕРЕЙ)"
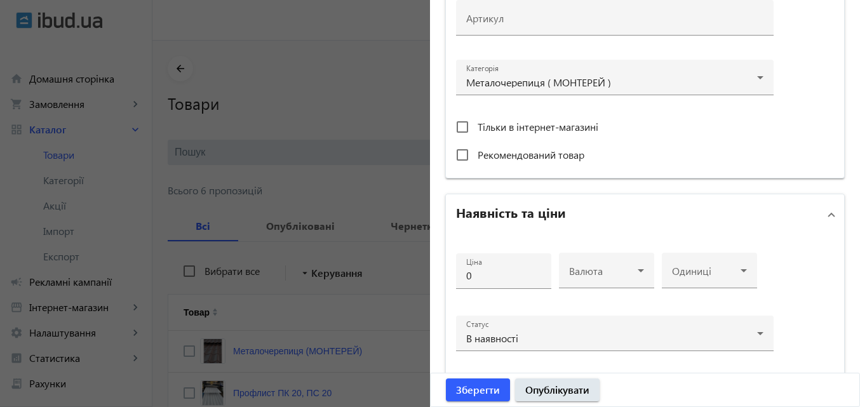
scroll to position [444, 0]
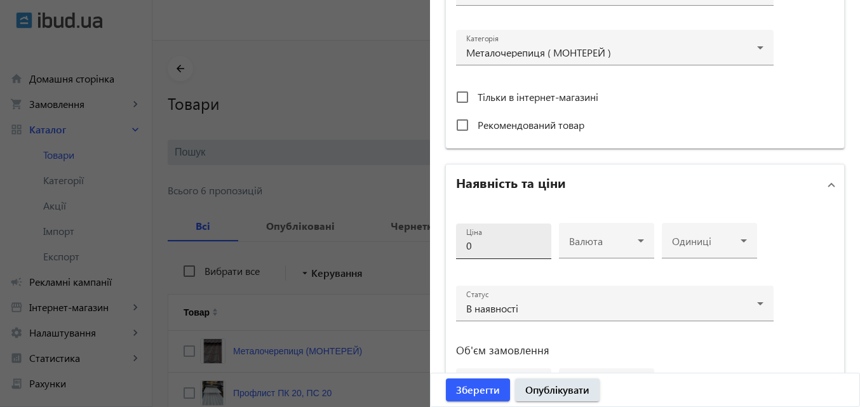
click at [498, 245] on input "0" at bounding box center [503, 245] width 75 height 13
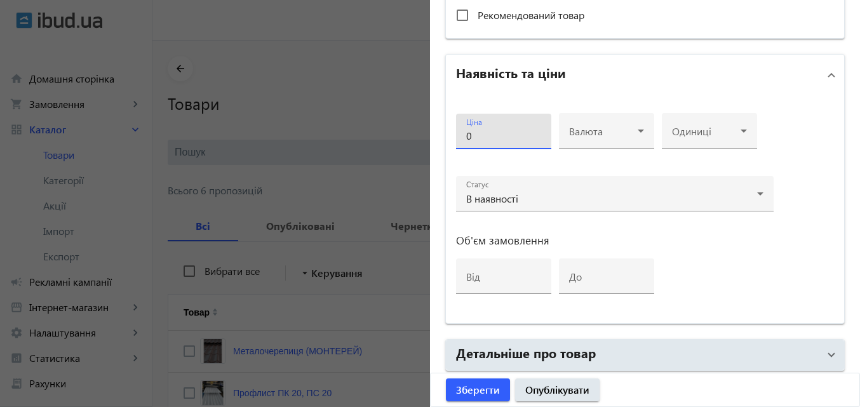
scroll to position [635, 0]
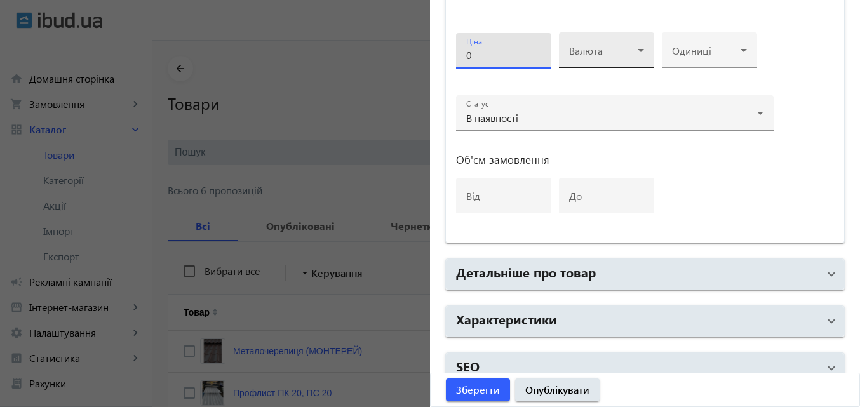
click at [642, 51] on icon at bounding box center [640, 50] width 15 height 15
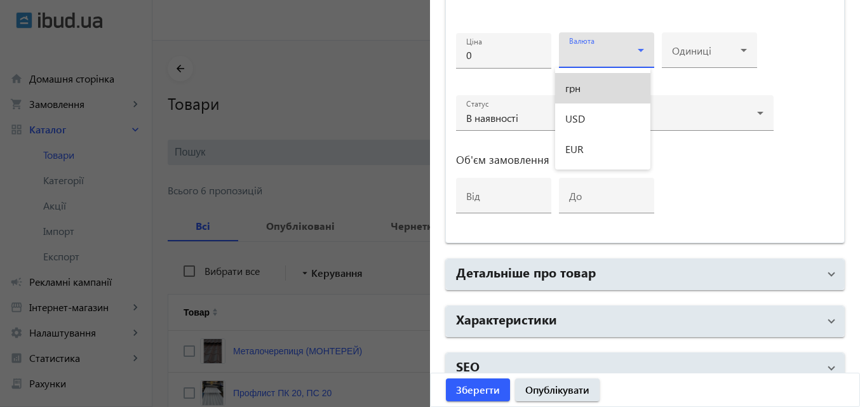
click at [578, 84] on span "грн" at bounding box center [572, 88] width 15 height 10
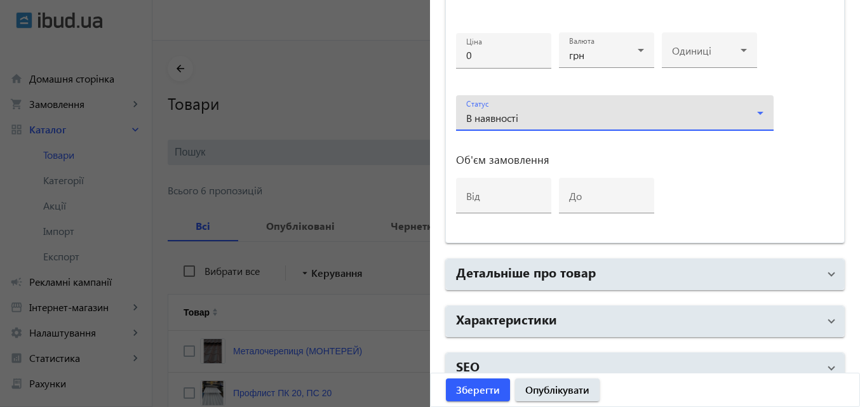
click at [761, 114] on icon at bounding box center [759, 112] width 15 height 15
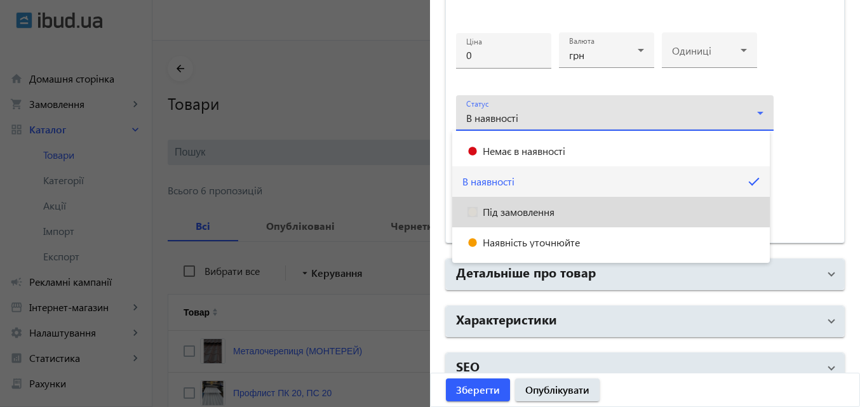
click at [537, 213] on span "Під замовлення" at bounding box center [519, 212] width 72 height 10
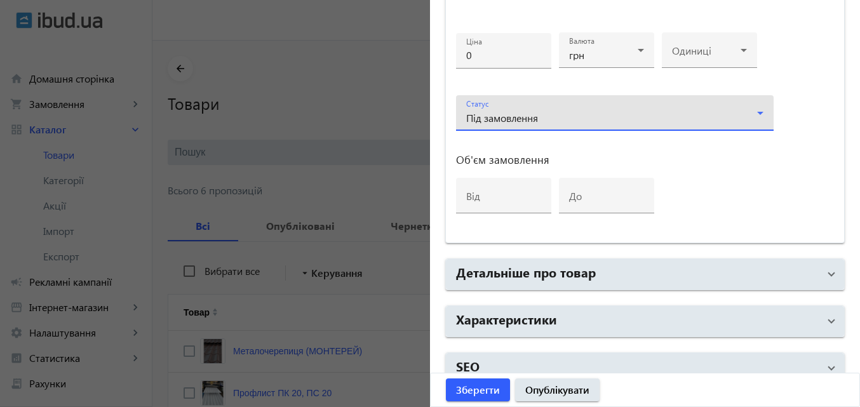
scroll to position [571, 0]
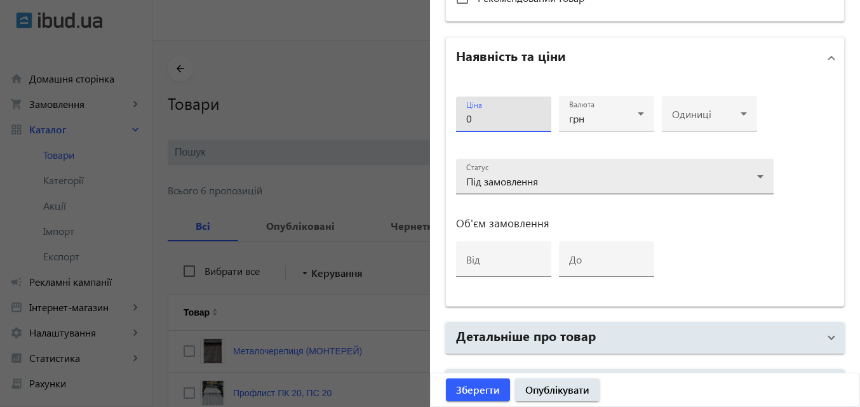
click at [492, 122] on input "0" at bounding box center [503, 118] width 75 height 13
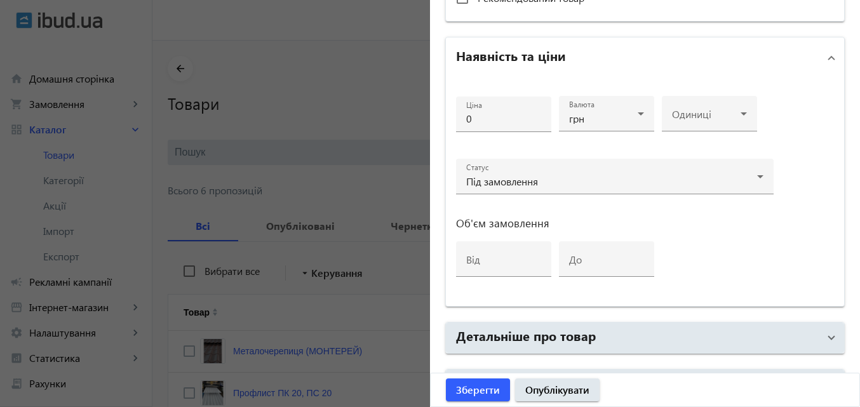
click at [364, 79] on div at bounding box center [430, 203] width 860 height 407
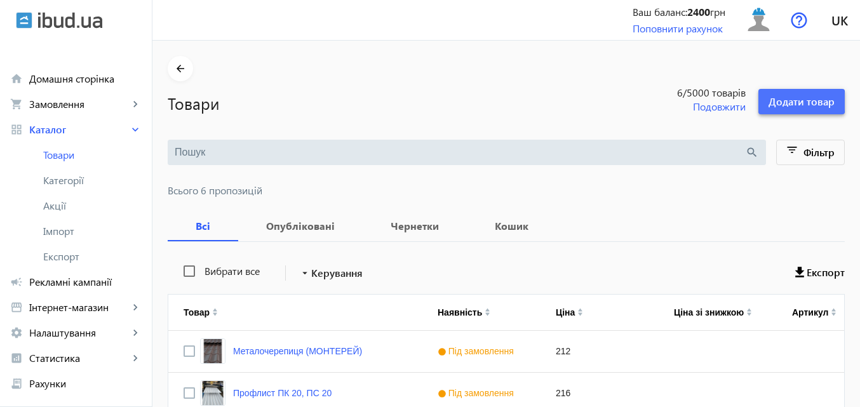
click at [800, 102] on span "Додати товар" at bounding box center [801, 102] width 66 height 14
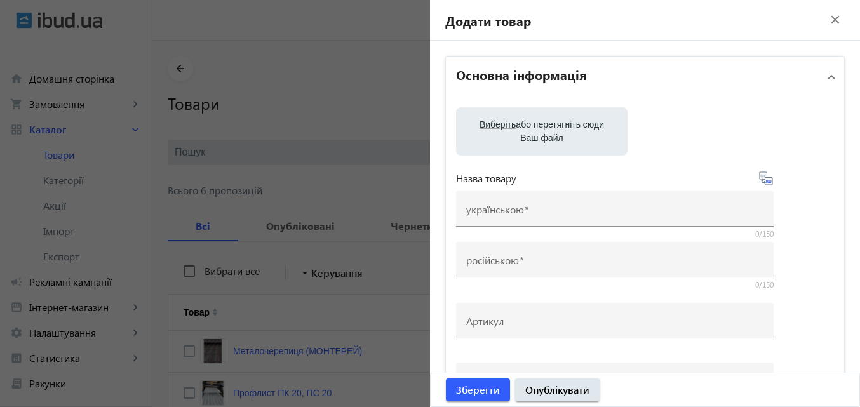
click at [556, 116] on label "Виберіть або перетягніть сюди Ваш файл" at bounding box center [541, 132] width 151 height 36
click at [556, 125] on input "Виберіть або перетягніть сюди Ваш файл" at bounding box center [541, 132] width 151 height 15
type input "C:\fakepath\photo_5359695594714691264_y.jpg"
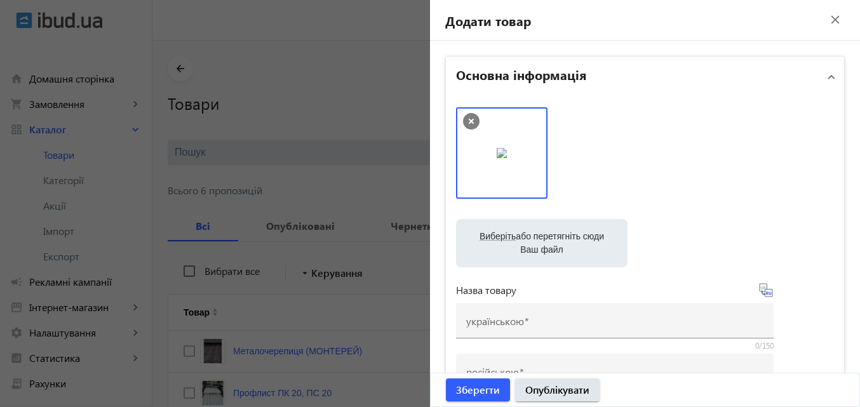
click at [535, 243] on label "Виберіть або перетягніть сюди Ваш файл" at bounding box center [541, 243] width 151 height 36
click at [535, 243] on input "Виберіть або перетягніть сюди Ваш файл" at bounding box center [541, 244] width 151 height 15
type input "C:\fakepath\photo_5359695594714691265_y.jpg"
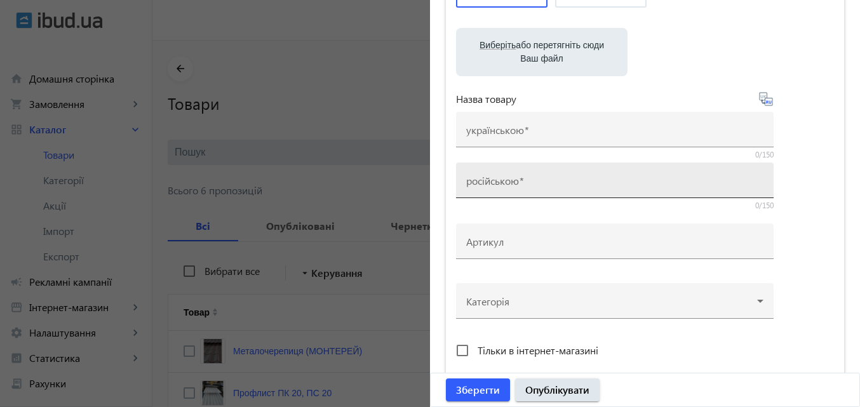
scroll to position [190, 0]
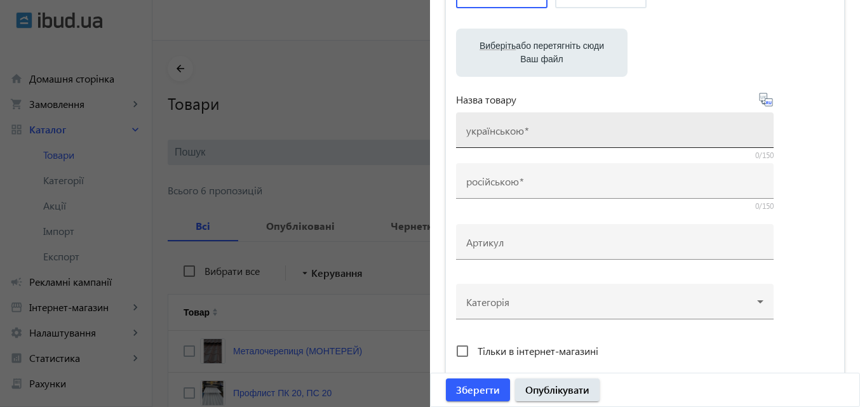
click at [559, 129] on input "українською" at bounding box center [614, 134] width 297 height 13
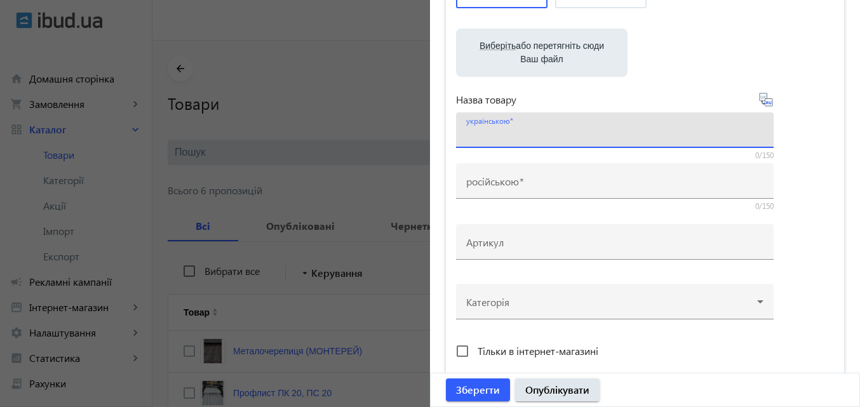
type input "Металочерепиця (МОНТЕРЕЙ)"
click at [763, 106] on icon at bounding box center [765, 99] width 13 height 13
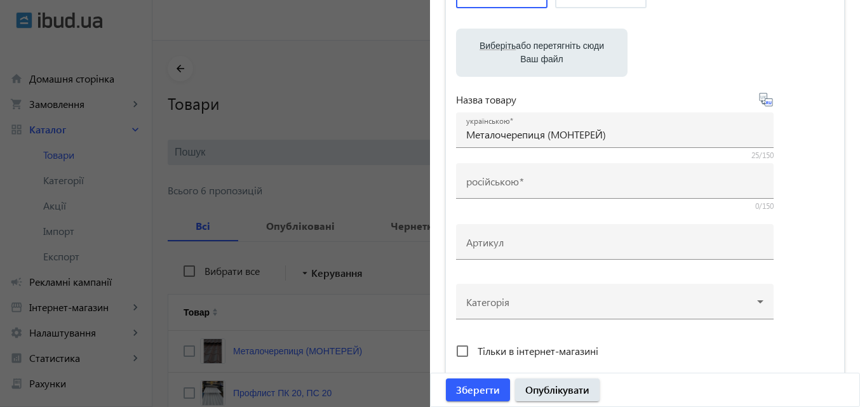
type input "Металлочерепица (МОНТЕРЕЙ)"
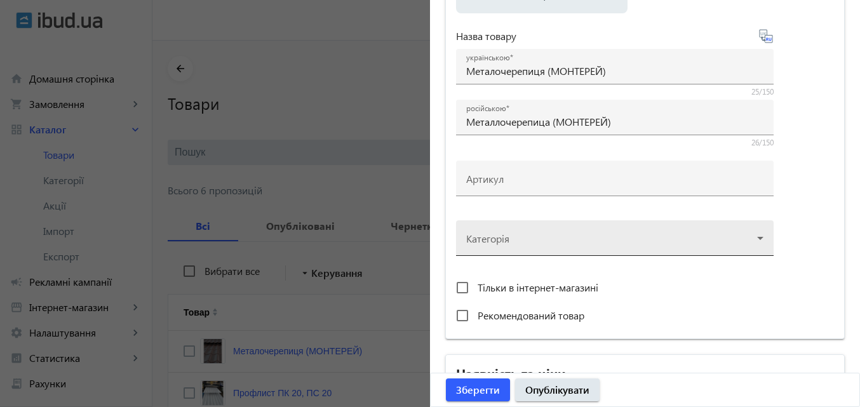
click at [757, 239] on div at bounding box center [614, 233] width 297 height 46
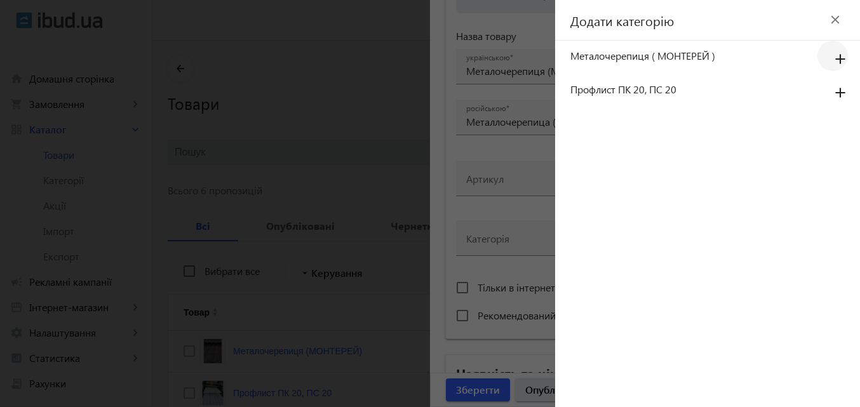
click at [838, 59] on mat-icon "add" at bounding box center [840, 59] width 30 height 23
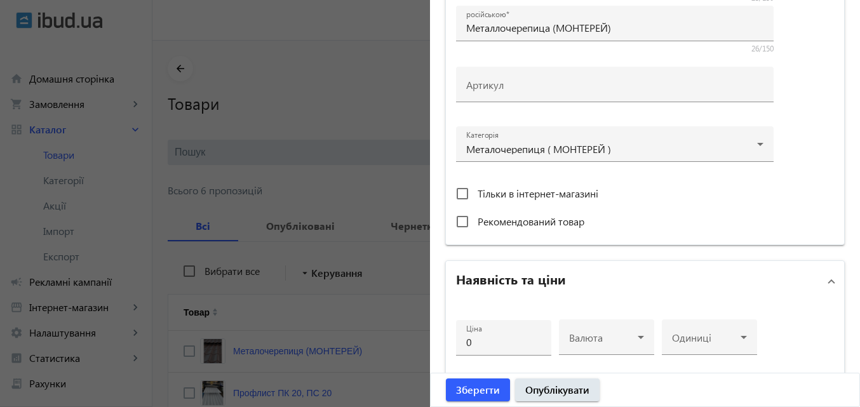
scroll to position [381, 0]
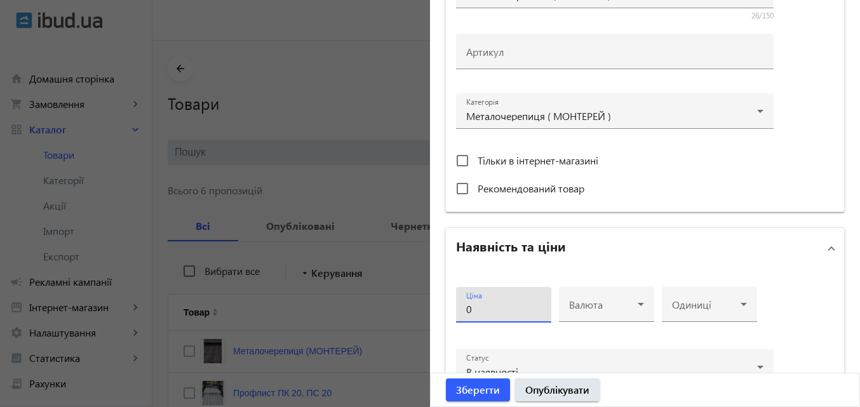
click at [479, 314] on input "0" at bounding box center [503, 308] width 75 height 13
type input "212"
click at [642, 307] on icon at bounding box center [640, 304] width 15 height 15
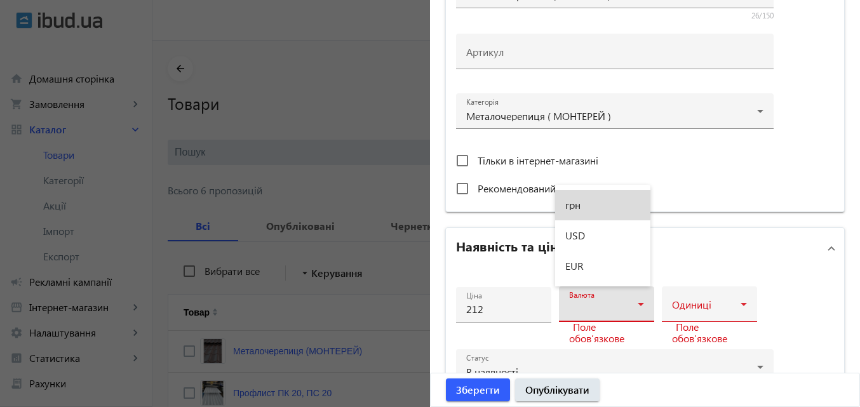
click at [582, 208] on mat-option "грн" at bounding box center [602, 205] width 95 height 30
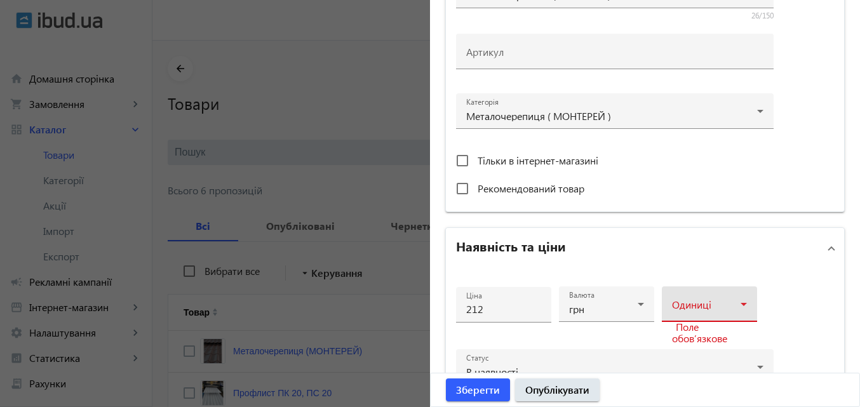
click at [744, 307] on icon at bounding box center [743, 304] width 15 height 15
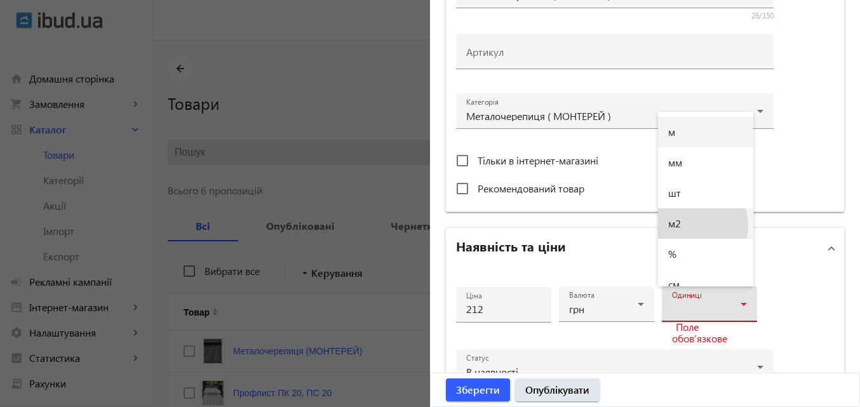
click at [685, 226] on mat-option "м2" at bounding box center [705, 223] width 95 height 30
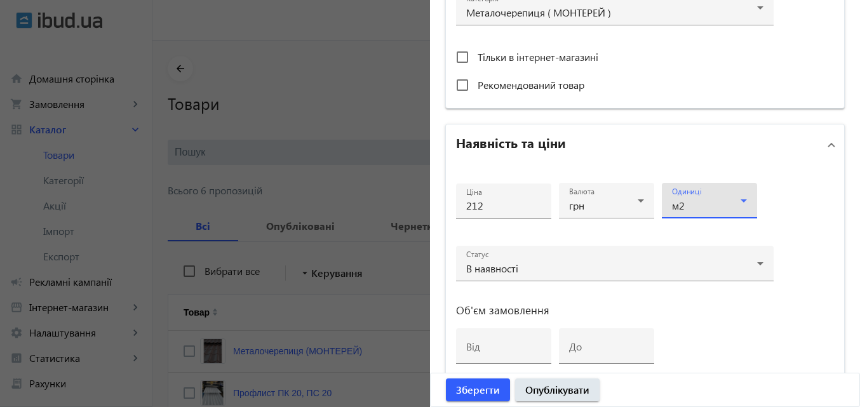
scroll to position [508, 0]
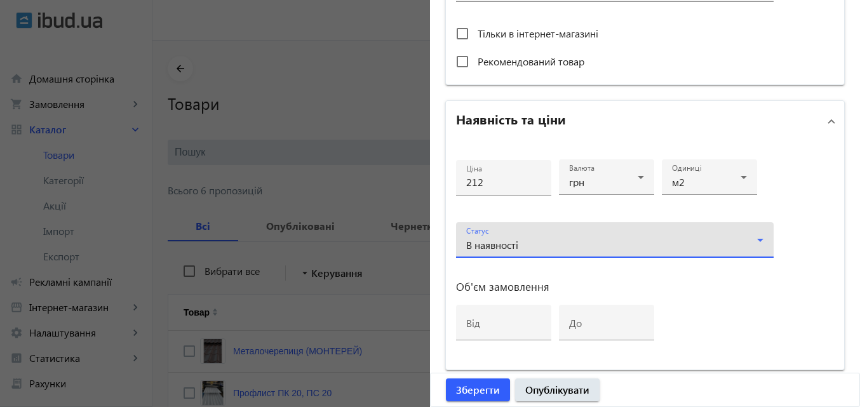
click at [759, 241] on icon at bounding box center [759, 239] width 15 height 15
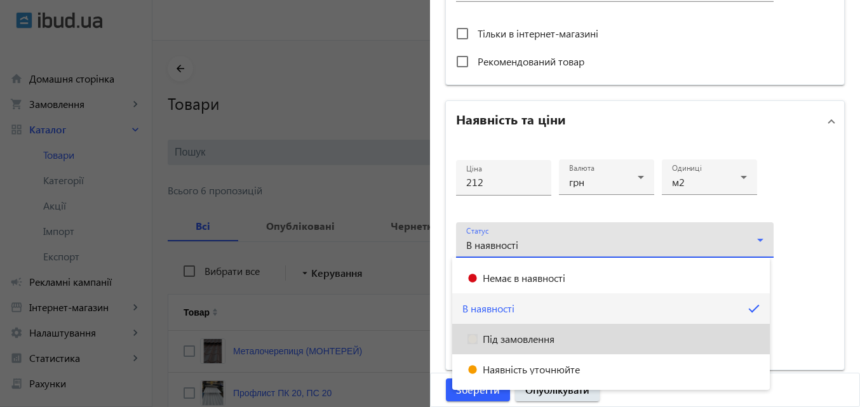
click at [523, 339] on span "Під замовлення" at bounding box center [519, 339] width 72 height 10
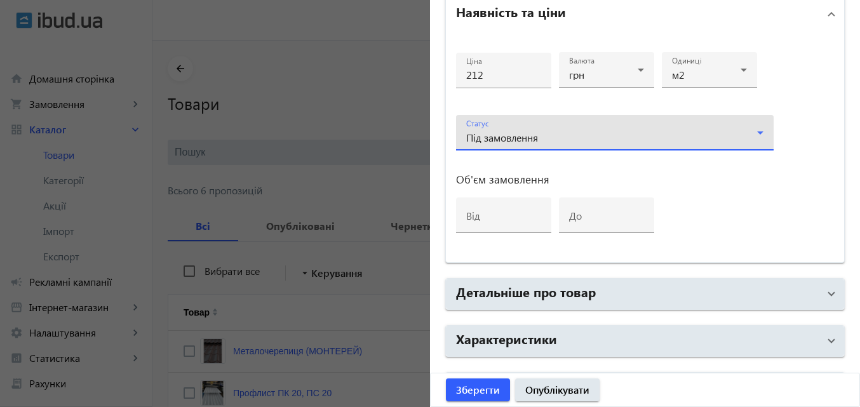
scroll to position [653, 0]
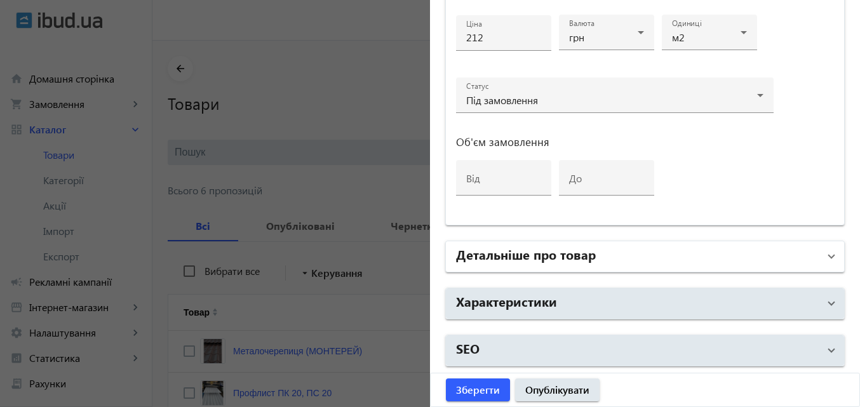
click at [829, 258] on span at bounding box center [831, 257] width 5 height 14
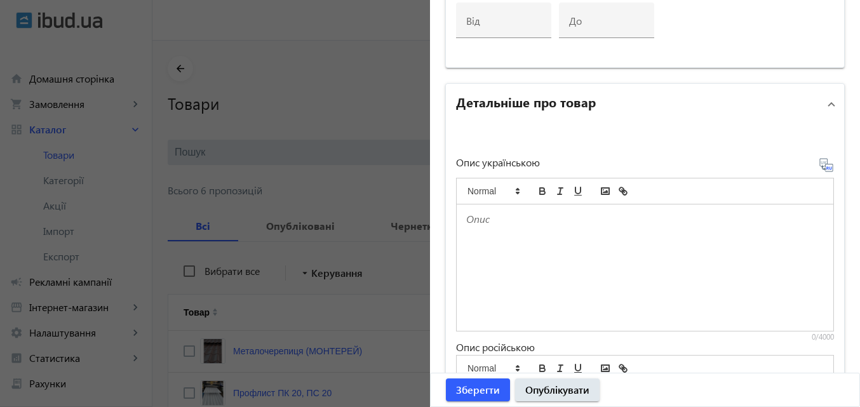
scroll to position [843, 0]
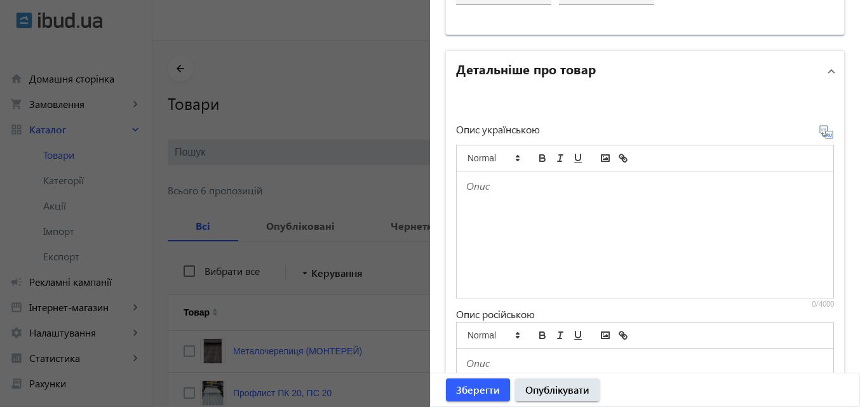
click at [538, 214] on div at bounding box center [645, 234] width 377 height 126
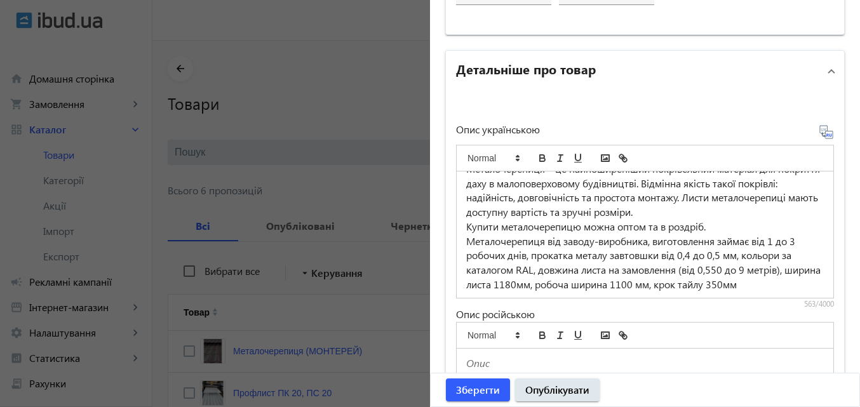
scroll to position [18, 0]
click at [829, 136] on icon at bounding box center [830, 134] width 3 height 3
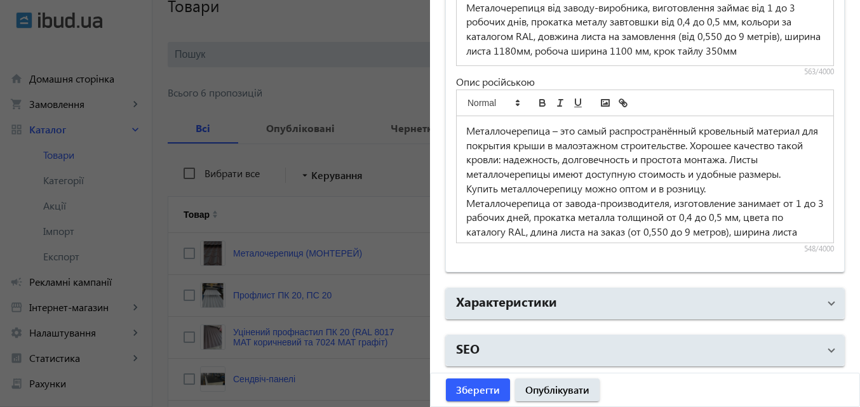
scroll to position [127, 0]
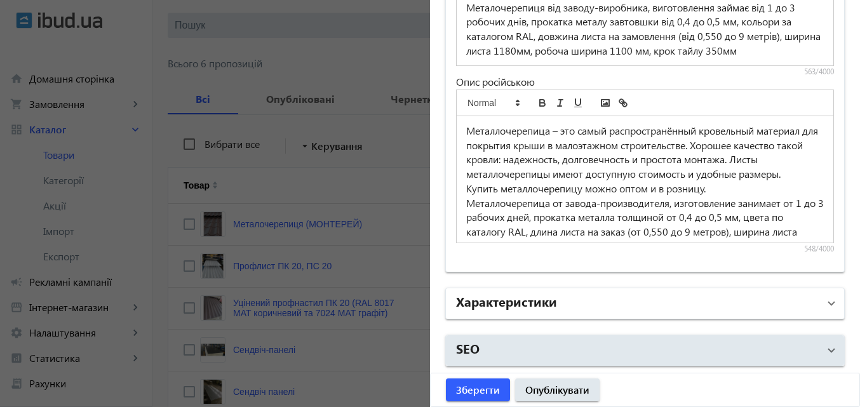
click at [829, 308] on span at bounding box center [831, 304] width 5 height 14
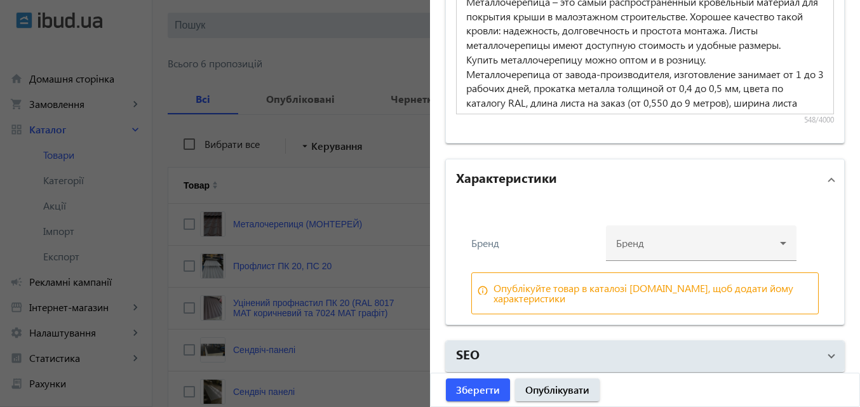
scroll to position [1210, 0]
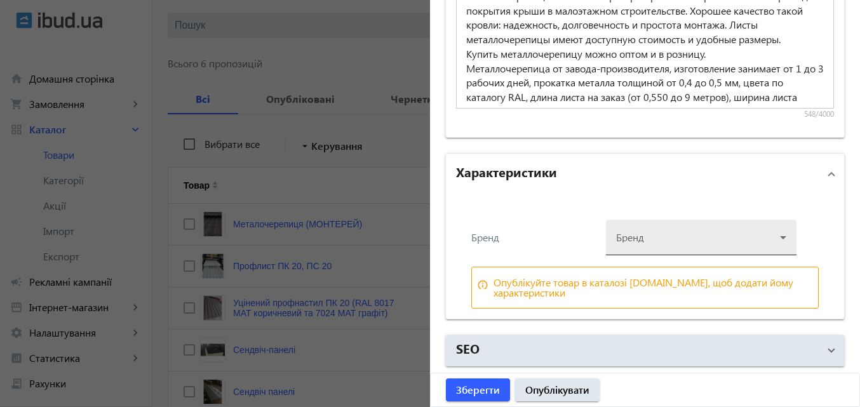
click at [777, 241] on div at bounding box center [701, 233] width 170 height 46
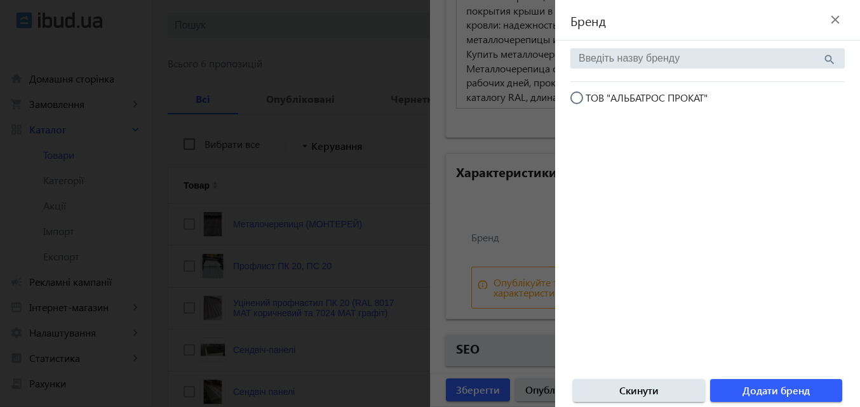
click at [578, 97] on input "ТОВ "АЛЬБАТРОС ПРОКАТ"" at bounding box center [582, 103] width 25 height 25
radio input "true"
click at [757, 392] on span "Додати бренд" at bounding box center [775, 391] width 67 height 14
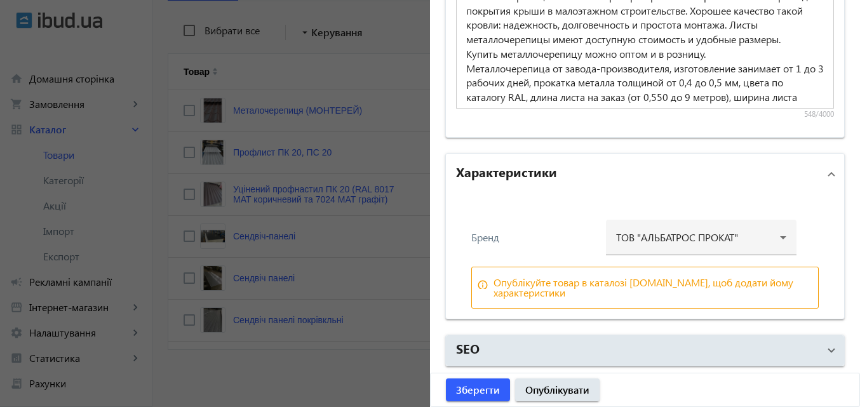
scroll to position [242, 0]
click at [481, 392] on span "Зберегти" at bounding box center [478, 390] width 44 height 14
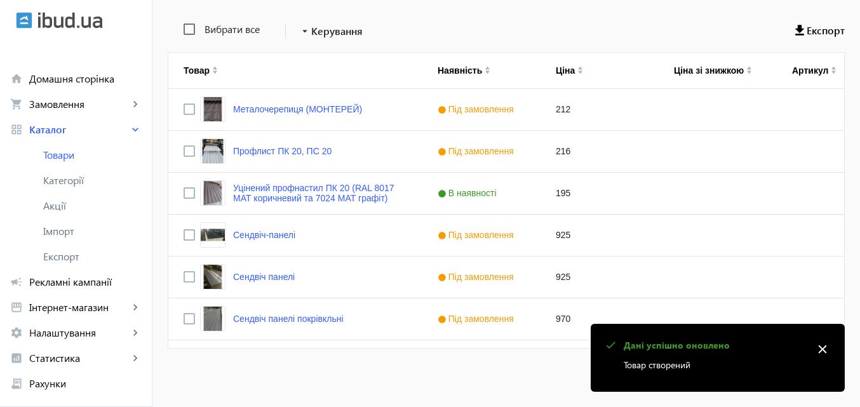
click at [822, 348] on mat-icon "close" at bounding box center [822, 349] width 19 height 19
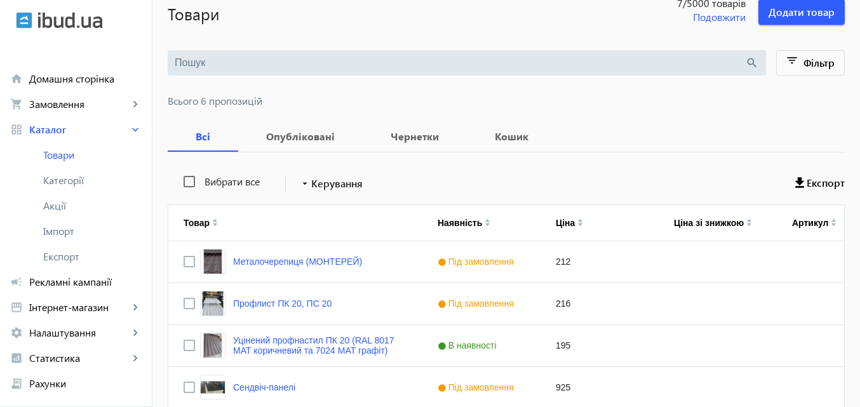
scroll to position [190, 0]
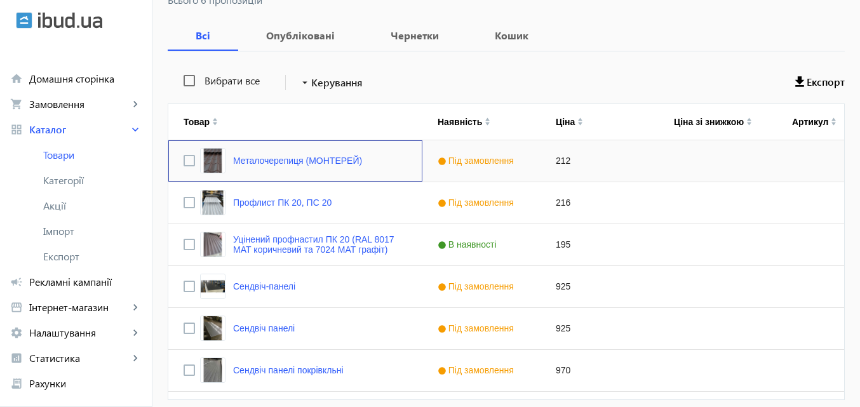
click at [295, 155] on div "Металочерепиця (МОНТЕРЕЙ)" at bounding box center [281, 160] width 162 height 25
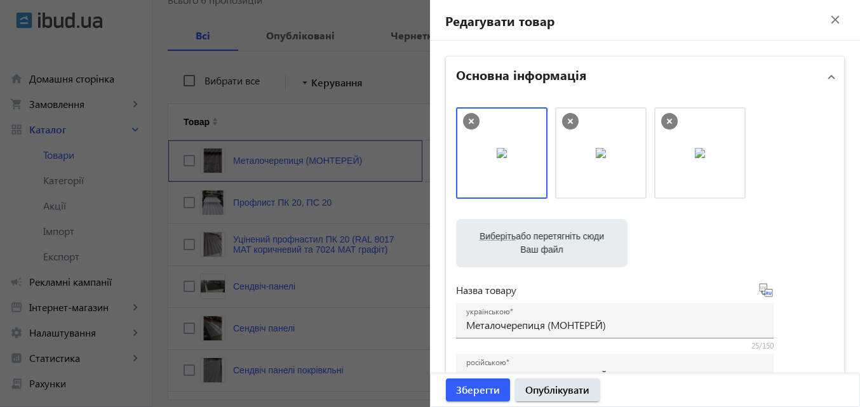
click at [502, 154] on img at bounding box center [502, 153] width 10 height 10
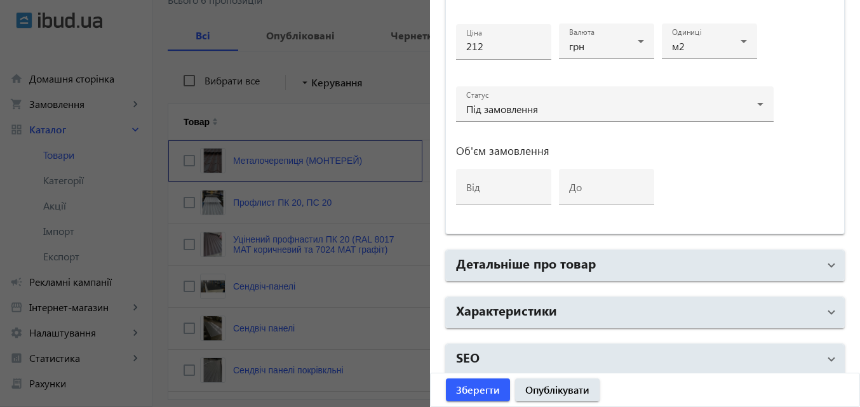
scroll to position [653, 0]
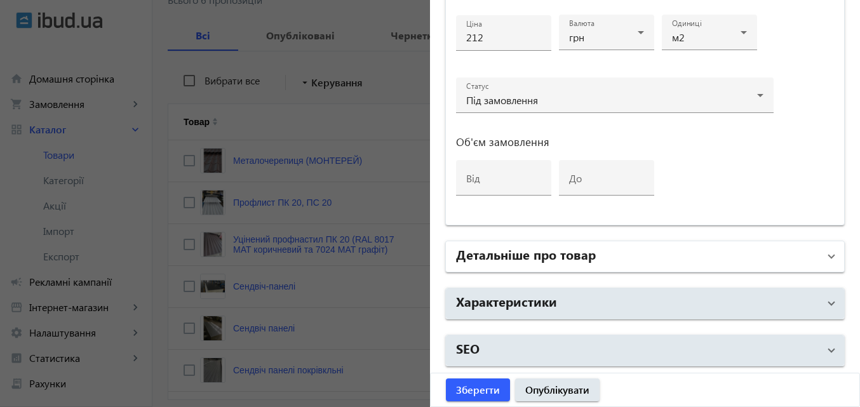
click at [818, 256] on span "Детальніше про товар" at bounding box center [642, 256] width 373 height 23
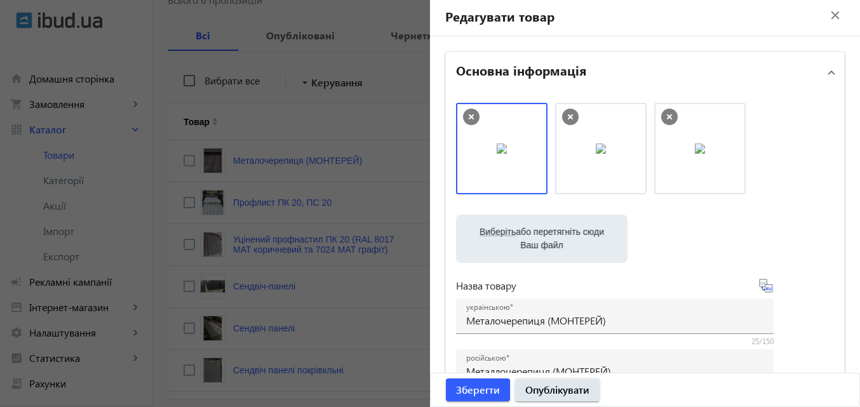
scroll to position [0, 0]
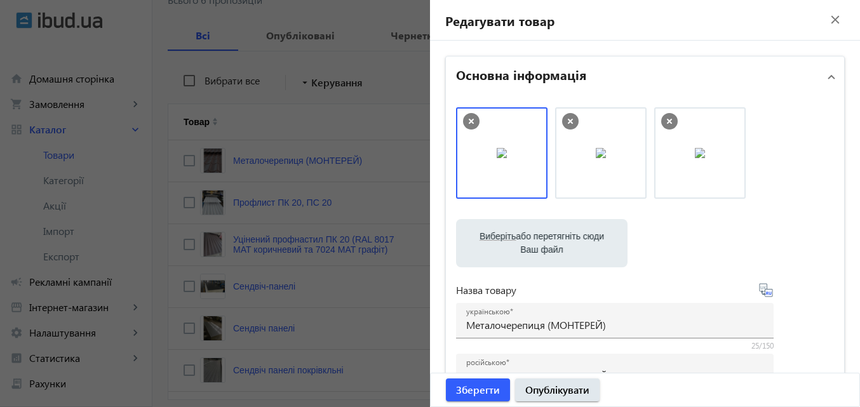
click at [831, 22] on mat-icon "close" at bounding box center [834, 19] width 19 height 19
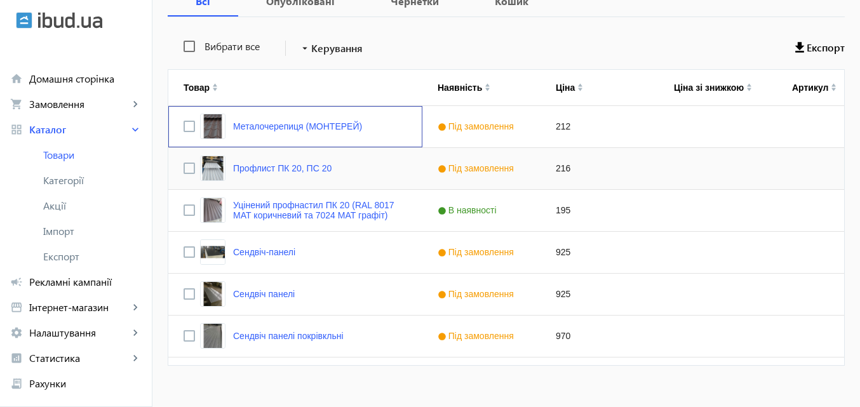
scroll to position [242, 0]
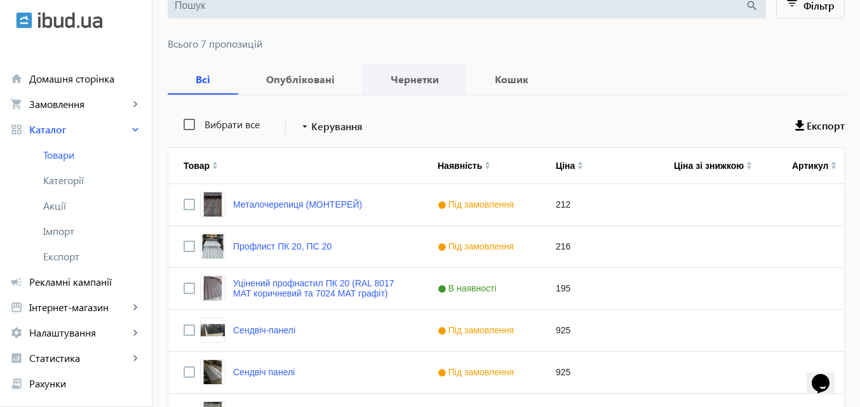
scroll to position [284, 0]
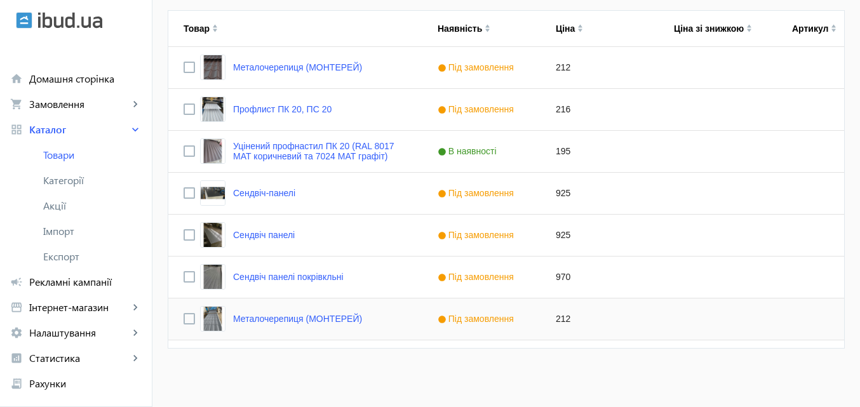
click at [203, 324] on img "Press SPACE to select this row." at bounding box center [212, 318] width 25 height 25
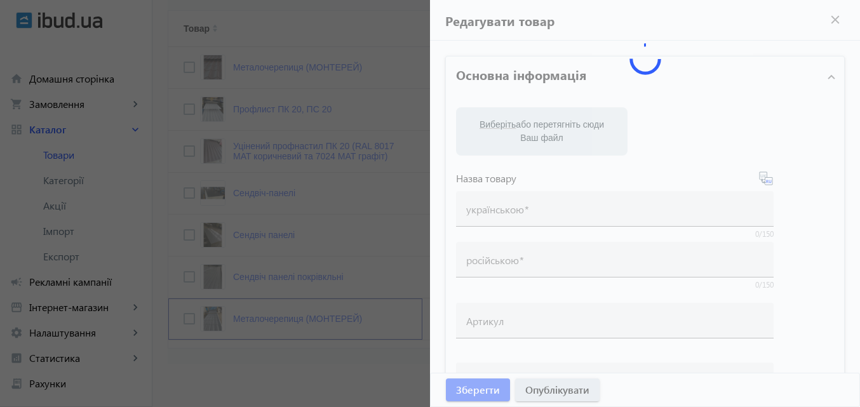
type input "Металочерепиця (МОНТЕРЕЙ)"
type input "Металлочерепица (МОНТЕРЕЙ)"
type input "212"
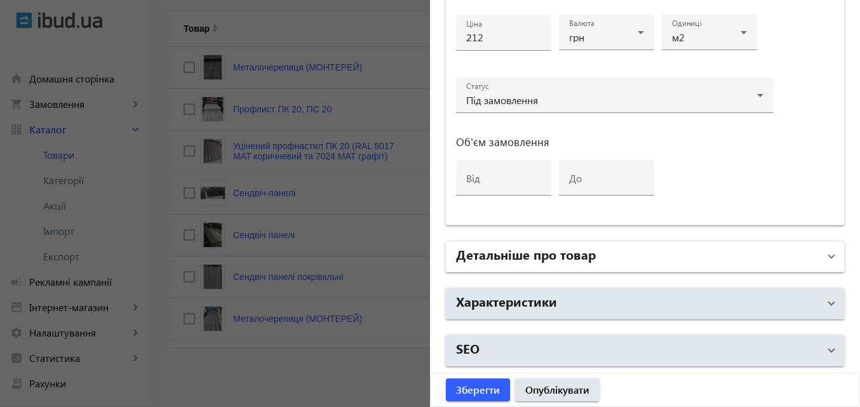
click at [708, 243] on mat-expansion-panel-header "Детальніше про товар" at bounding box center [645, 256] width 398 height 30
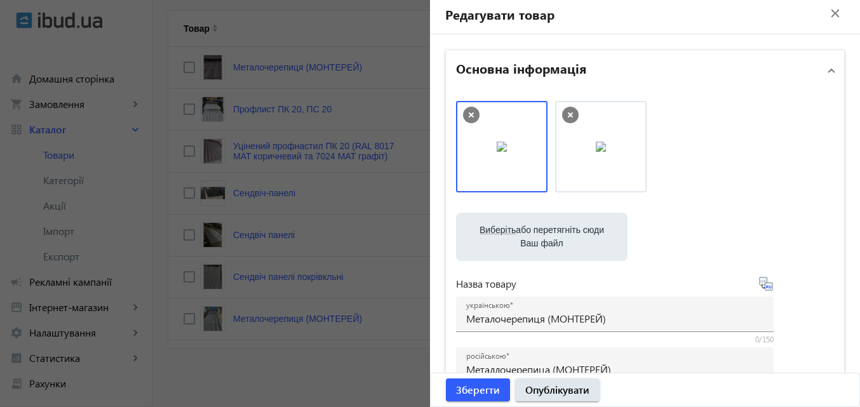
scroll to position [0, 0]
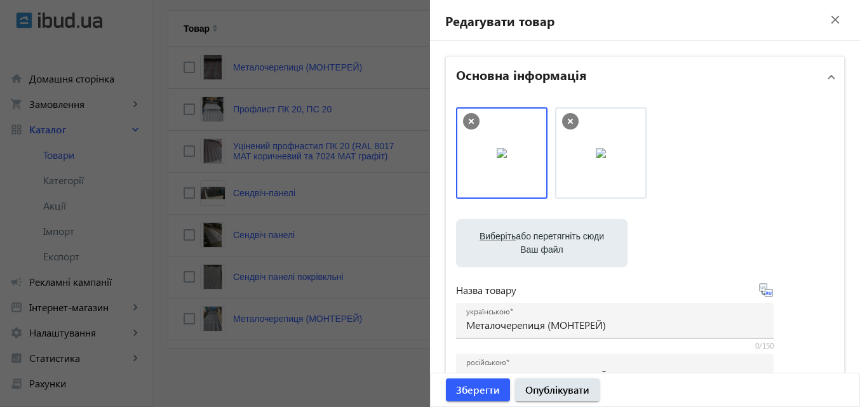
click at [507, 157] on img at bounding box center [502, 153] width 10 height 10
click at [601, 158] on img at bounding box center [601, 153] width 10 height 10
click at [825, 19] on mat-icon "close" at bounding box center [834, 19] width 19 height 19
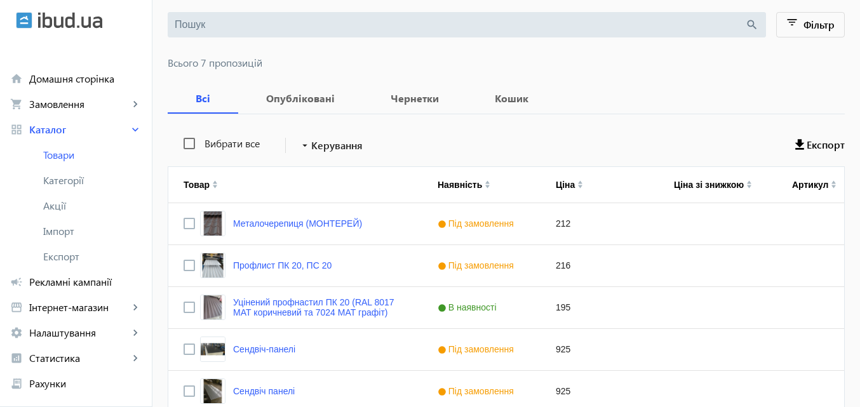
scroll to position [284, 0]
